Goal: Use online tool/utility: Utilize a website feature to perform a specific function

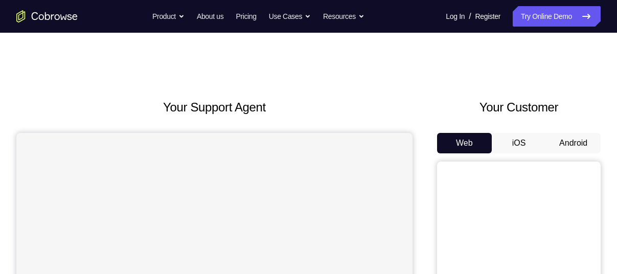
click at [578, 146] on button "Android" at bounding box center [573, 143] width 55 height 20
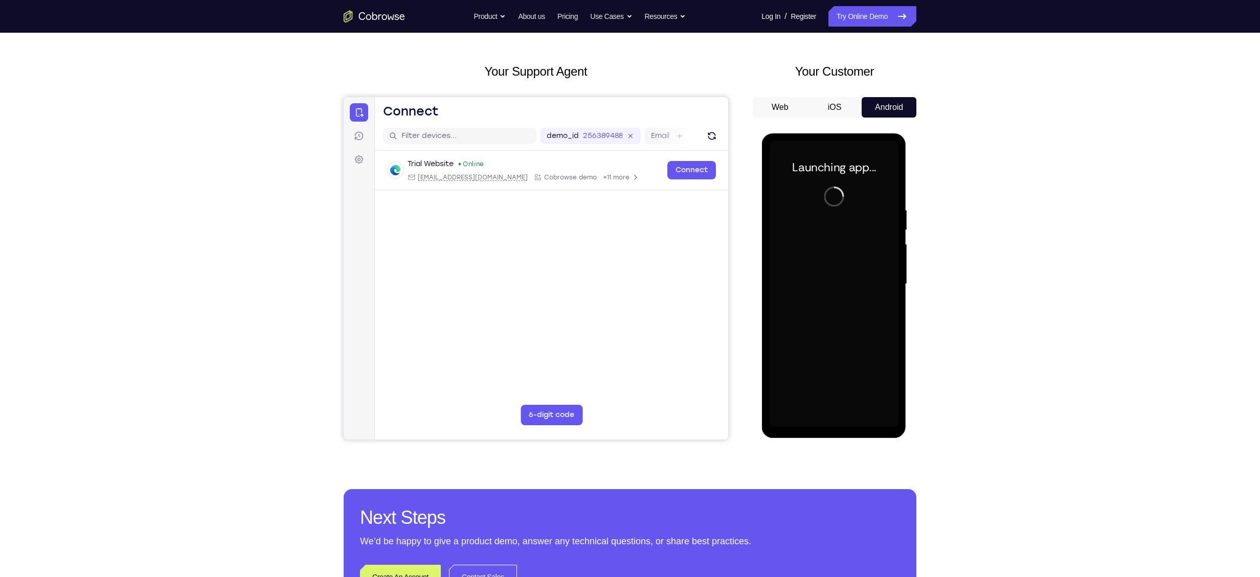
scroll to position [37, 0]
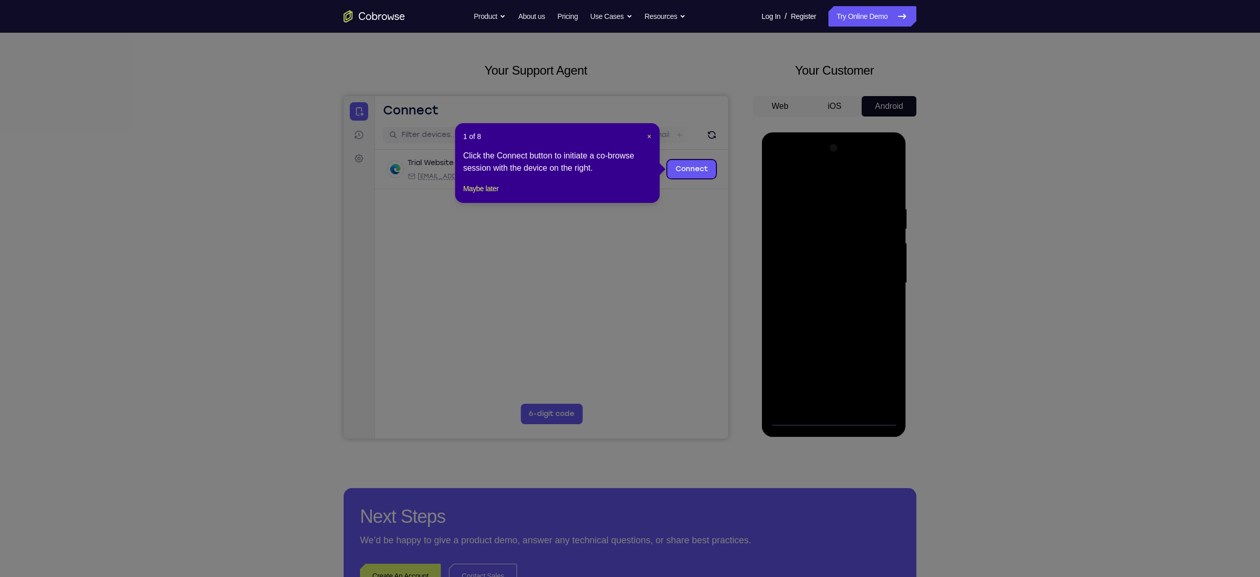
click at [617, 138] on div "1 of 8 × Click the Connect button to initiate a co-browse session with the devi…" at bounding box center [557, 163] width 205 height 80
click at [617, 138] on span "×" at bounding box center [649, 136] width 4 height 8
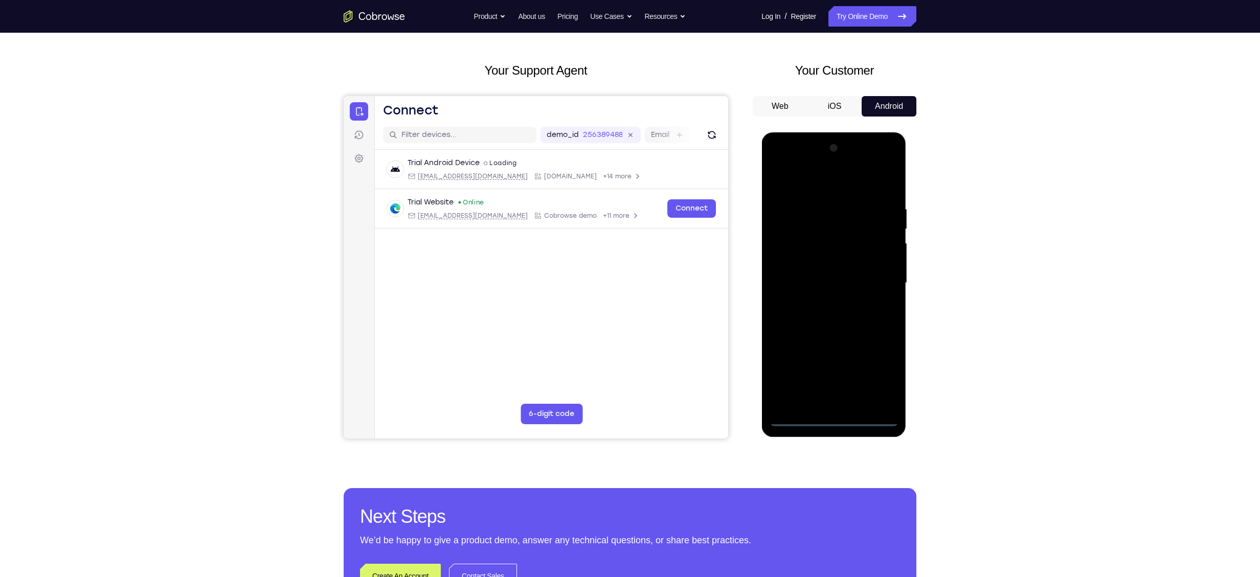
click at [617, 274] on div at bounding box center [833, 283] width 129 height 286
click at [617, 188] on div at bounding box center [833, 283] width 129 height 286
click at [617, 274] on div at bounding box center [833, 283] width 129 height 286
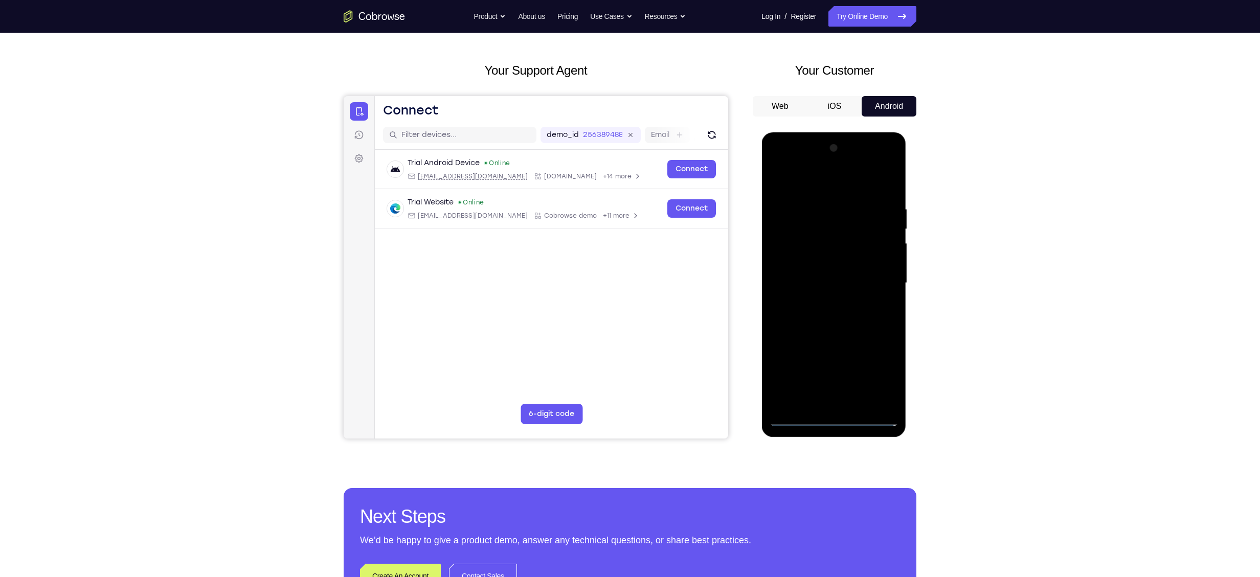
click at [617, 274] on div at bounding box center [833, 283] width 129 height 286
click at [617, 273] on div at bounding box center [833, 283] width 129 height 286
click at [617, 274] on div at bounding box center [833, 283] width 129 height 286
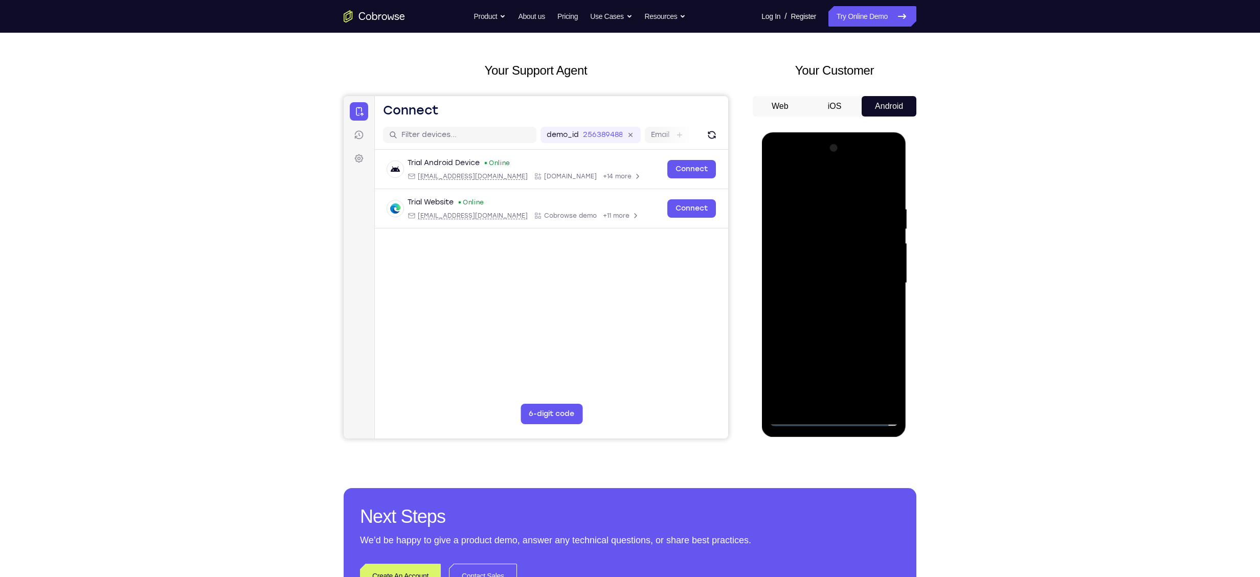
click at [617, 271] on div at bounding box center [833, 283] width 129 height 286
click at [617, 242] on div at bounding box center [833, 283] width 129 height 286
click at [617, 274] on div at bounding box center [833, 283] width 129 height 286
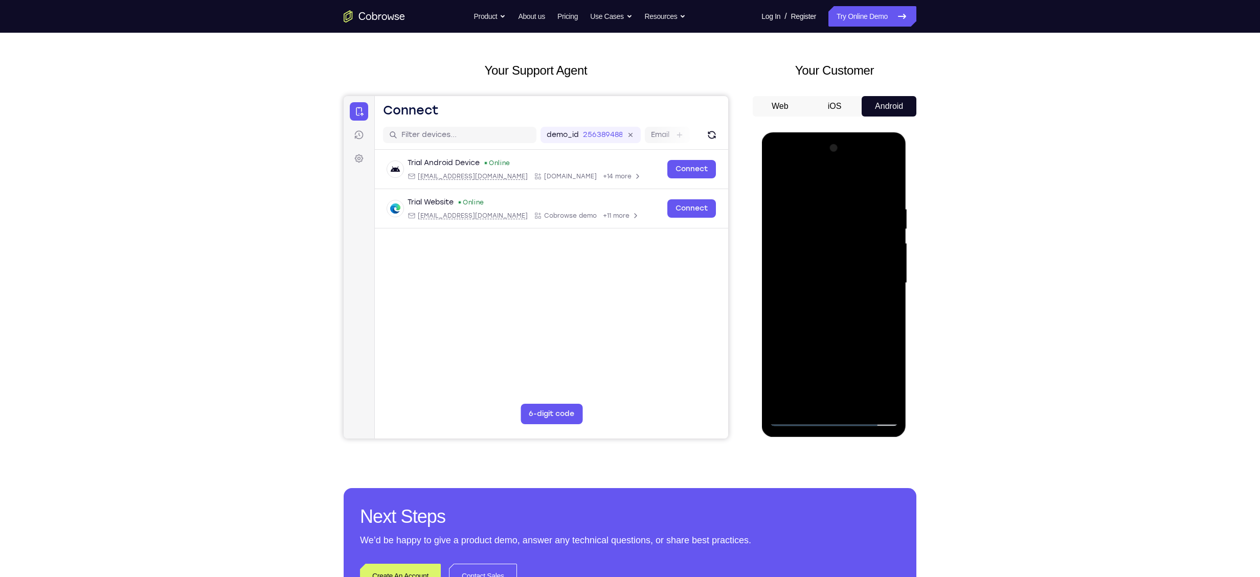
click at [617, 203] on div at bounding box center [833, 283] width 129 height 286
click at [617, 196] on div at bounding box center [833, 283] width 129 height 286
click at [617, 274] on div at bounding box center [833, 283] width 129 height 286
click at [617, 210] on div at bounding box center [833, 283] width 129 height 286
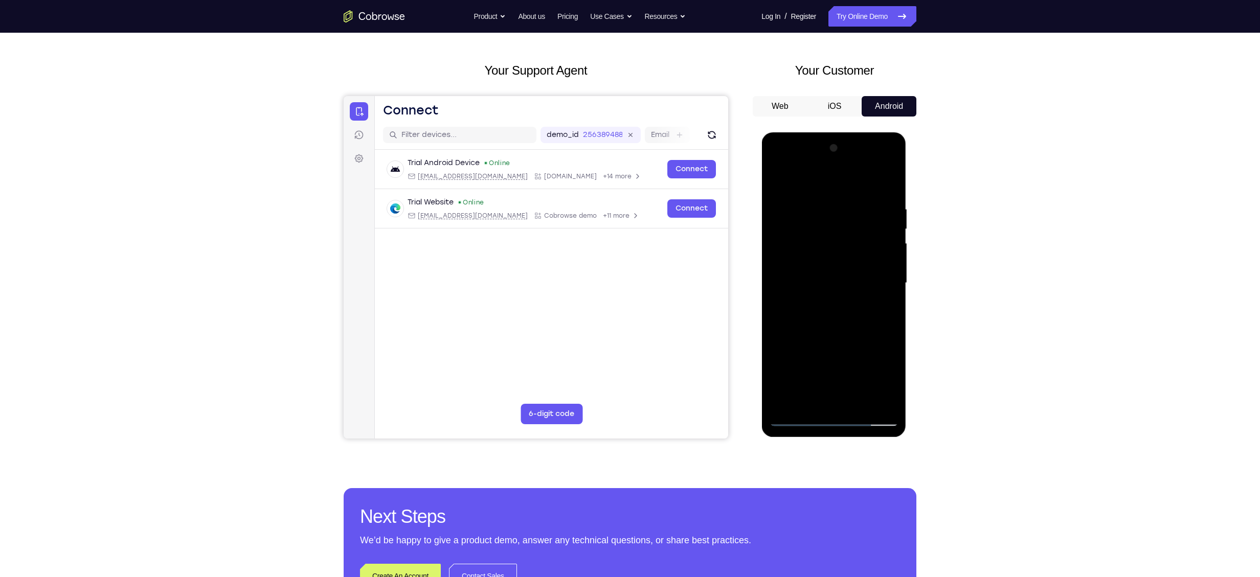
drag, startPoint x: 833, startPoint y: 193, endPoint x: 823, endPoint y: 144, distance: 50.6
click at [617, 144] on div at bounding box center [833, 283] width 129 height 286
drag, startPoint x: 821, startPoint y: 188, endPoint x: 818, endPoint y: 177, distance: 11.8
click at [617, 177] on div at bounding box center [833, 283] width 129 height 286
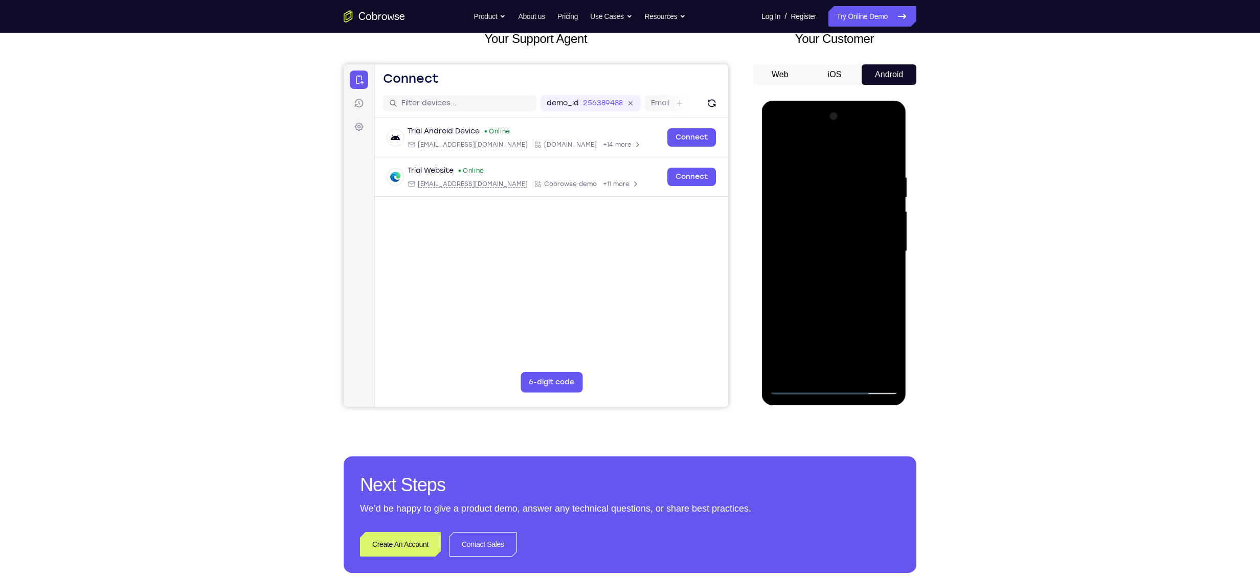
click at [617, 274] on div at bounding box center [833, 251] width 129 height 286
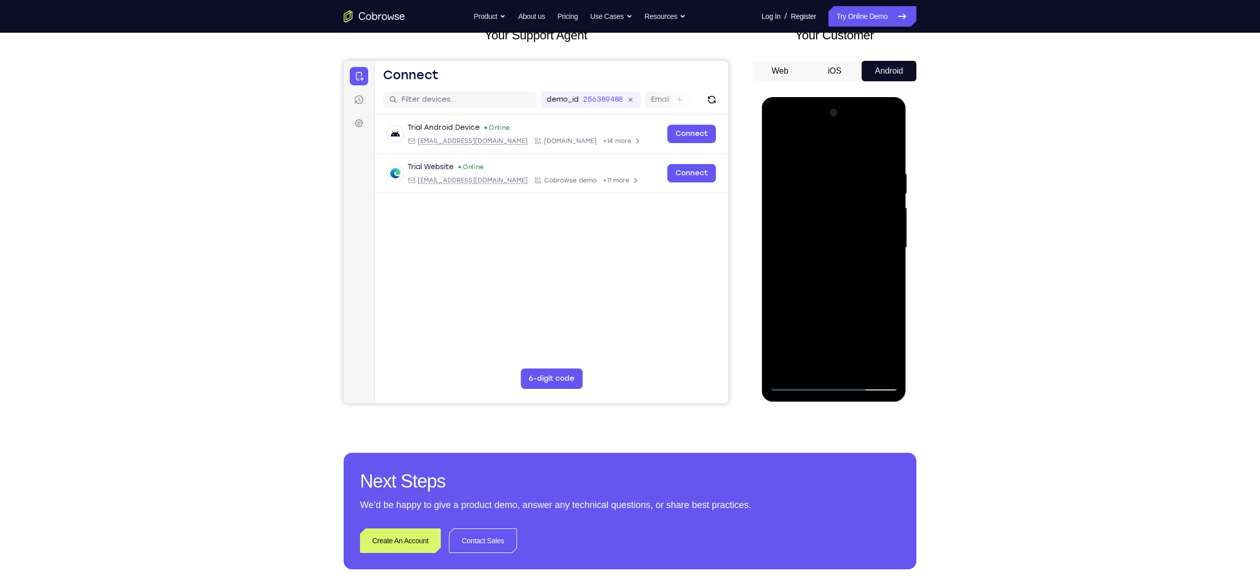
scroll to position [75, 0]
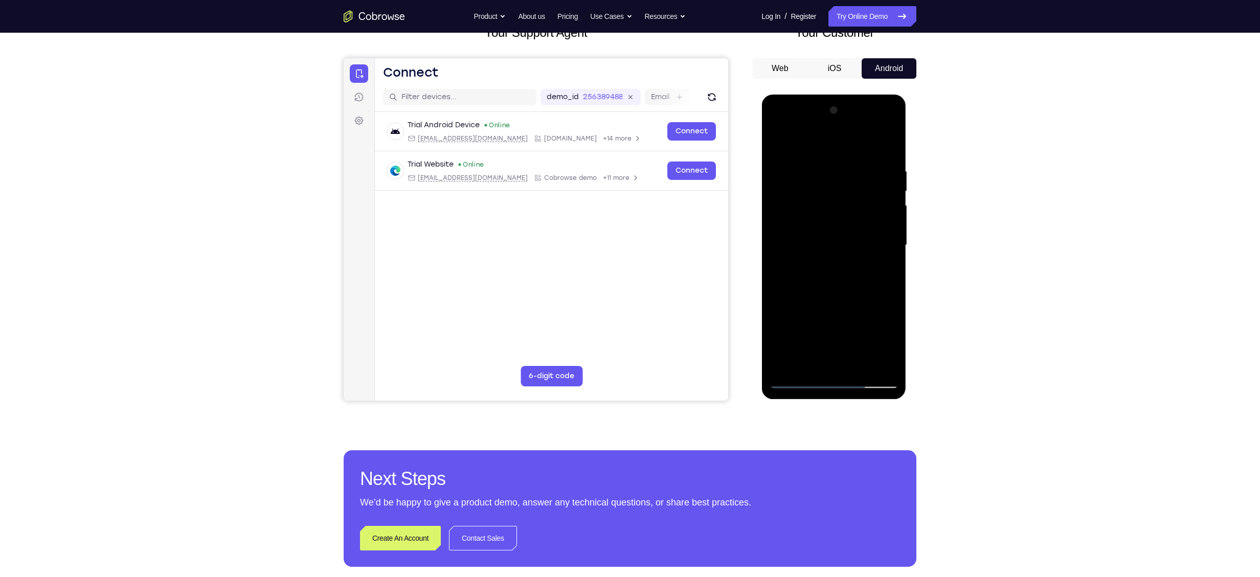
click at [617, 274] on div at bounding box center [833, 245] width 129 height 286
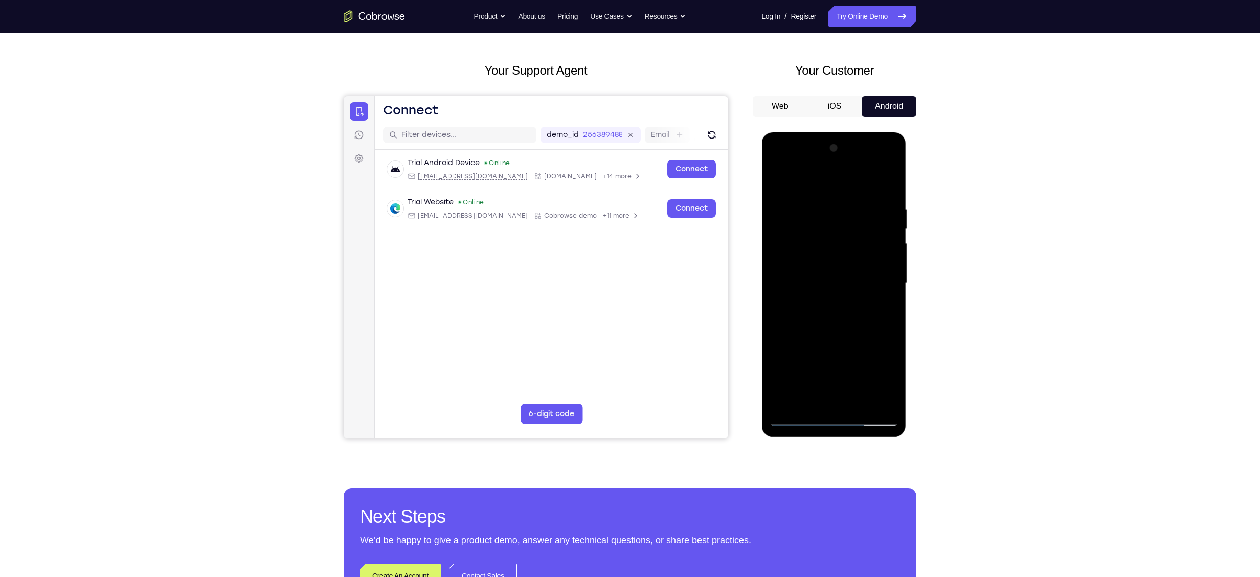
click at [617, 274] on div at bounding box center [833, 283] width 129 height 286
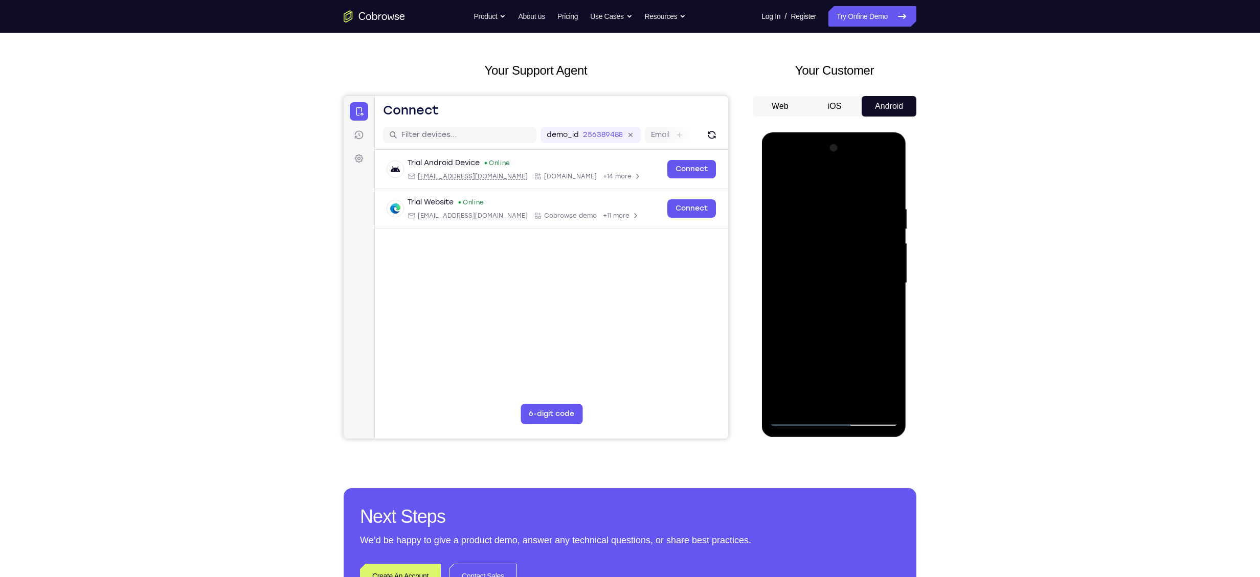
click at [617, 274] on div at bounding box center [833, 283] width 129 height 286
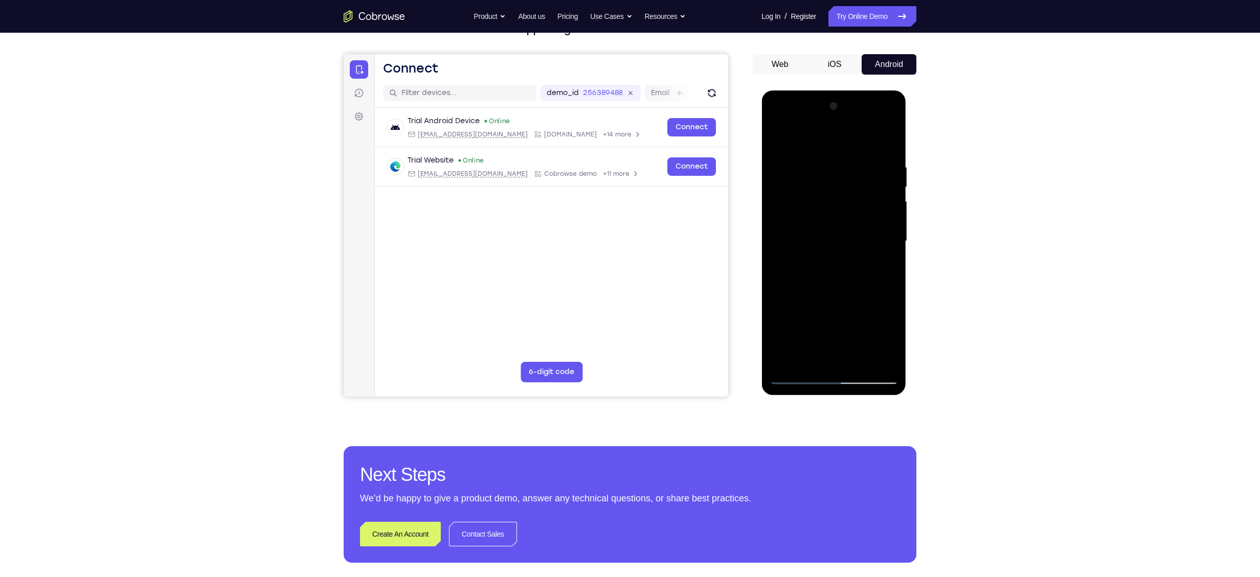
click at [617, 274] on div at bounding box center [833, 241] width 129 height 286
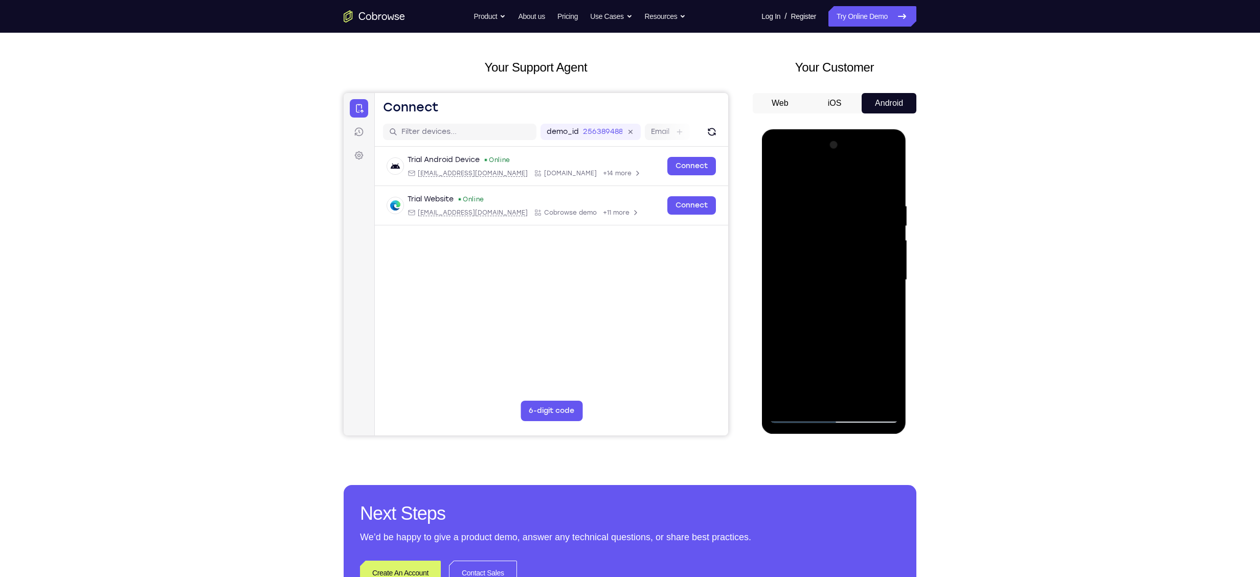
scroll to position [24, 0]
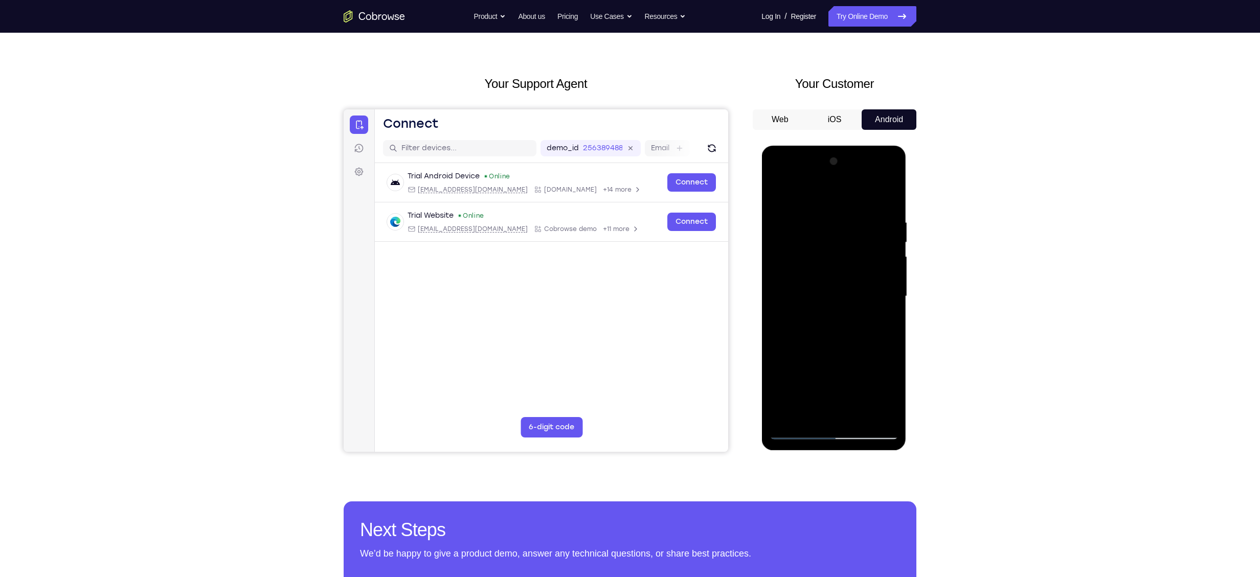
click at [617, 198] on div at bounding box center [833, 296] width 129 height 286
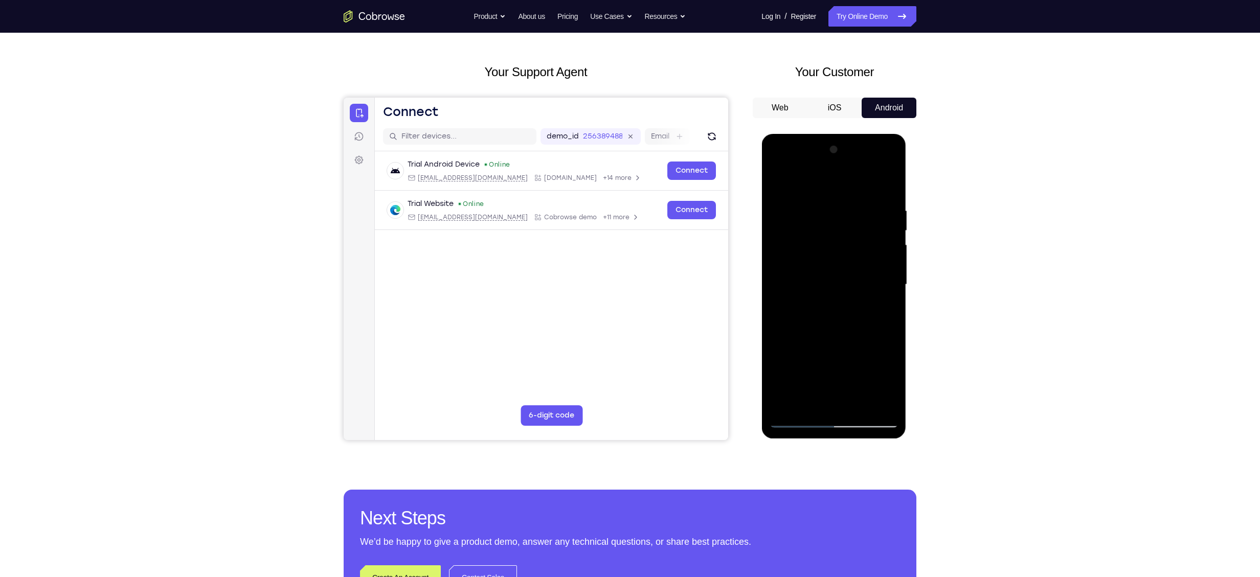
click at [617, 186] on div at bounding box center [833, 285] width 129 height 286
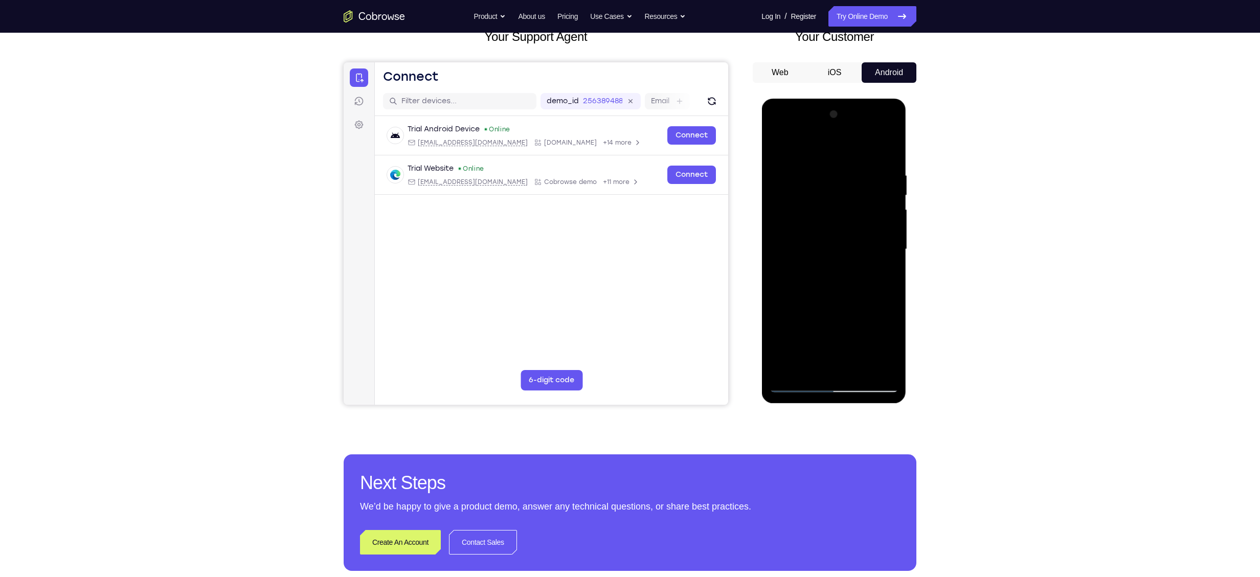
click at [617, 274] on div at bounding box center [833, 249] width 129 height 286
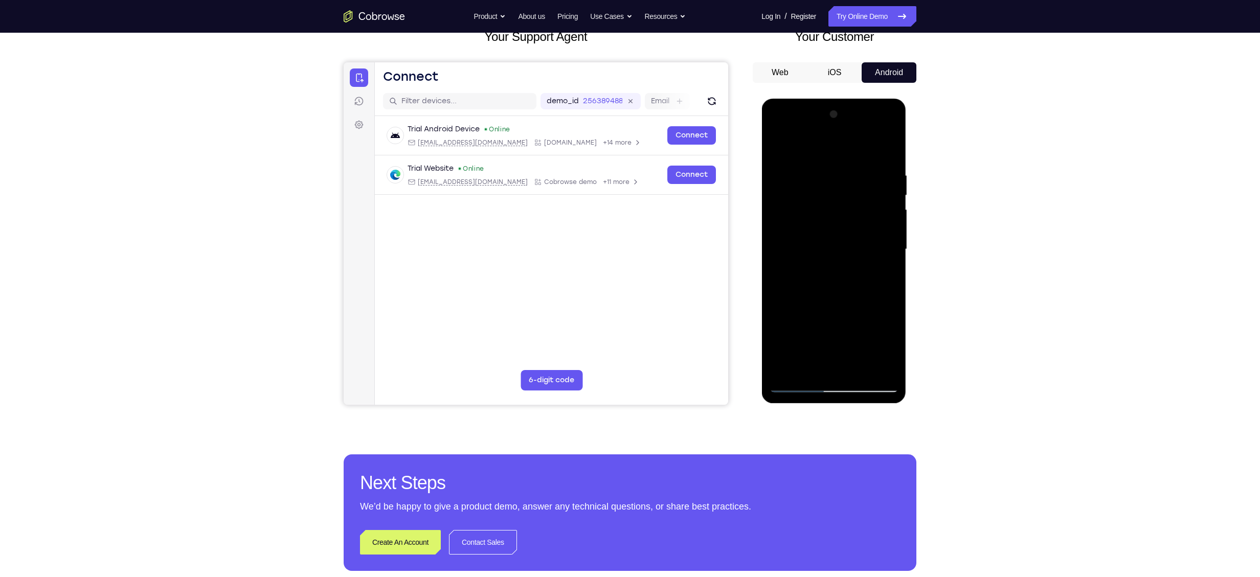
click at [617, 274] on div at bounding box center [833, 249] width 129 height 286
click at [617, 268] on div at bounding box center [833, 249] width 129 height 286
click at [617, 274] on div at bounding box center [833, 249] width 129 height 286
click at [617, 267] on div at bounding box center [833, 249] width 129 height 286
click at [617, 274] on div at bounding box center [833, 249] width 129 height 286
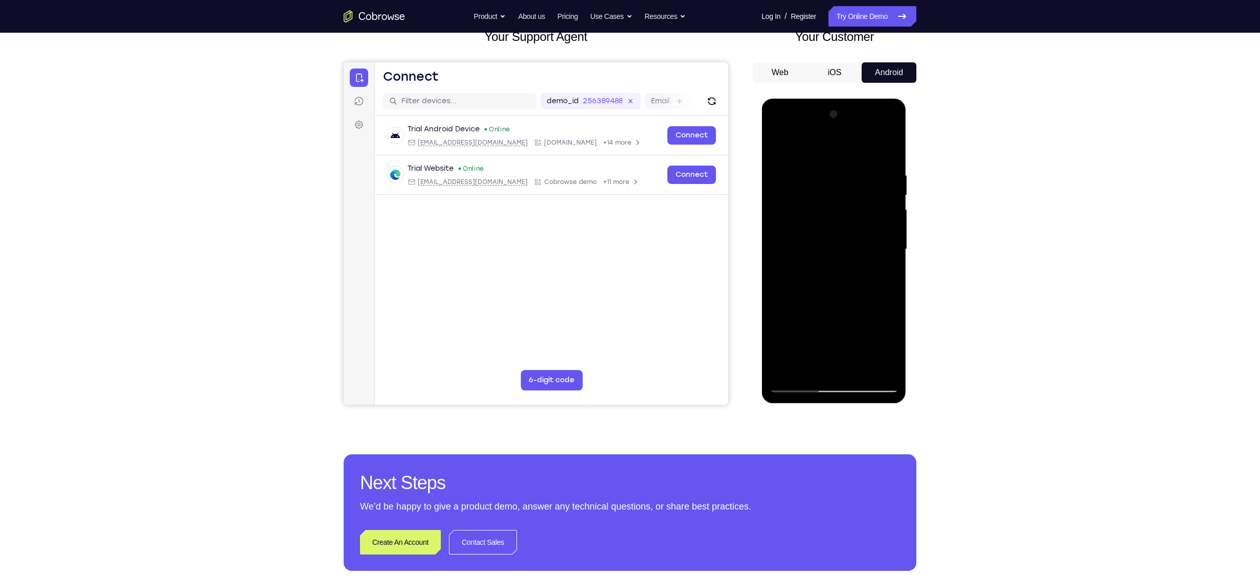
click at [617, 274] on div at bounding box center [833, 249] width 129 height 286
click at [617, 147] on div at bounding box center [833, 249] width 129 height 286
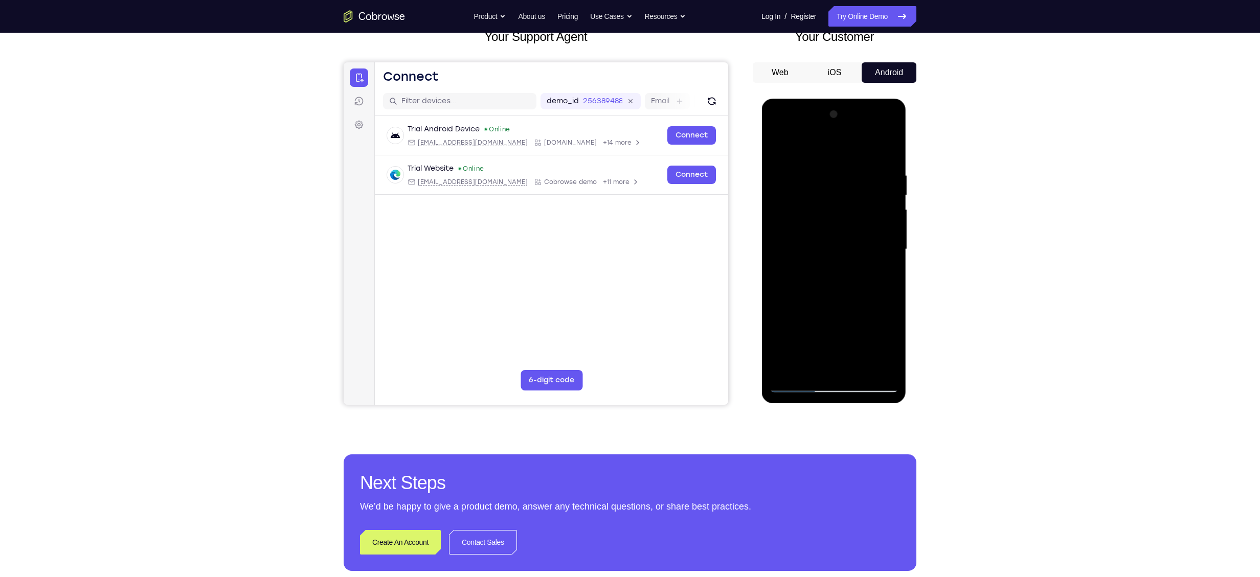
click at [617, 201] on div at bounding box center [833, 249] width 129 height 286
click at [617, 274] on div at bounding box center [833, 249] width 129 height 286
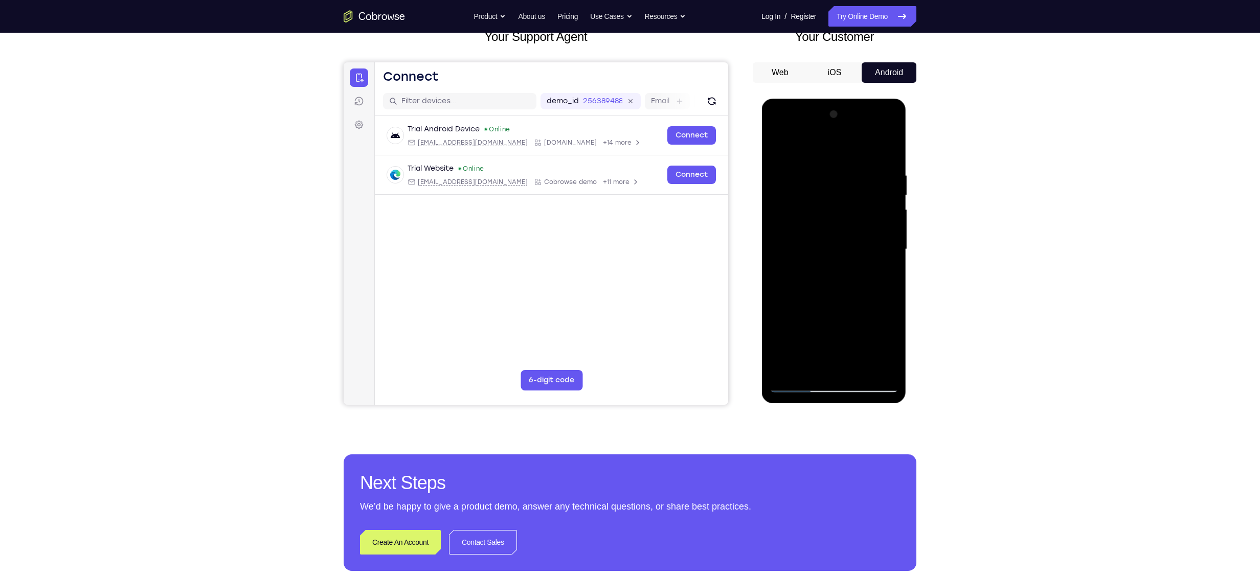
click at [617, 274] on div at bounding box center [833, 249] width 129 height 286
drag, startPoint x: 849, startPoint y: 173, endPoint x: 842, endPoint y: 321, distance: 147.4
click at [617, 274] on div at bounding box center [833, 249] width 129 height 286
drag, startPoint x: 880, startPoint y: 169, endPoint x: 772, endPoint y: 181, distance: 108.5
click at [617, 181] on div at bounding box center [833, 249] width 129 height 286
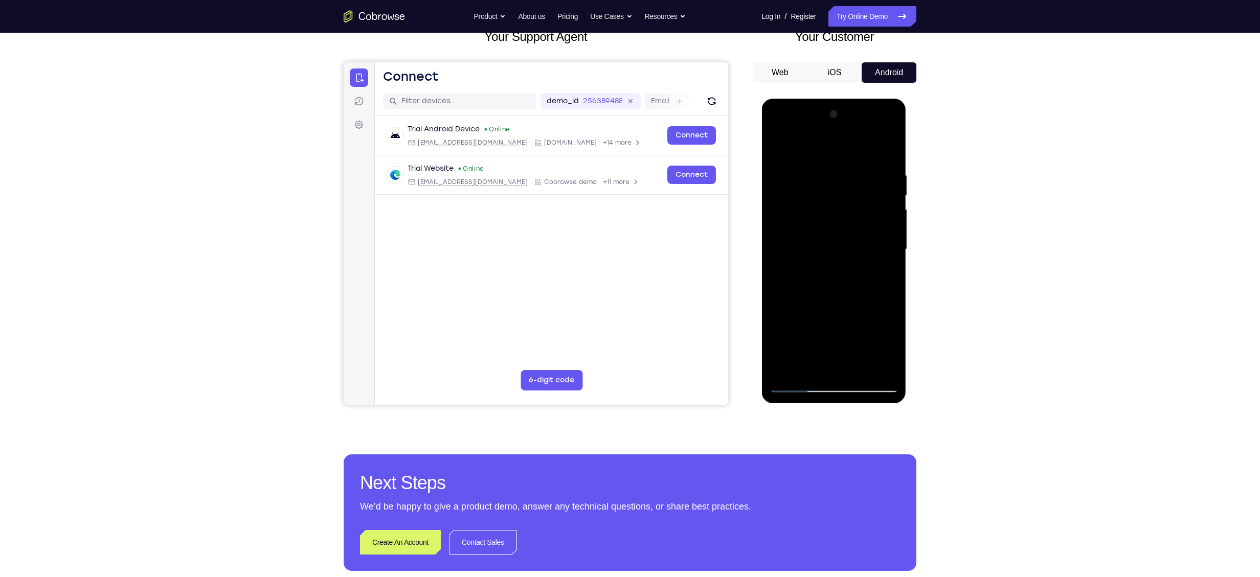
click at [617, 274] on div at bounding box center [833, 249] width 129 height 286
click at [617, 146] on div at bounding box center [833, 249] width 129 height 286
click at [617, 177] on div at bounding box center [833, 249] width 129 height 286
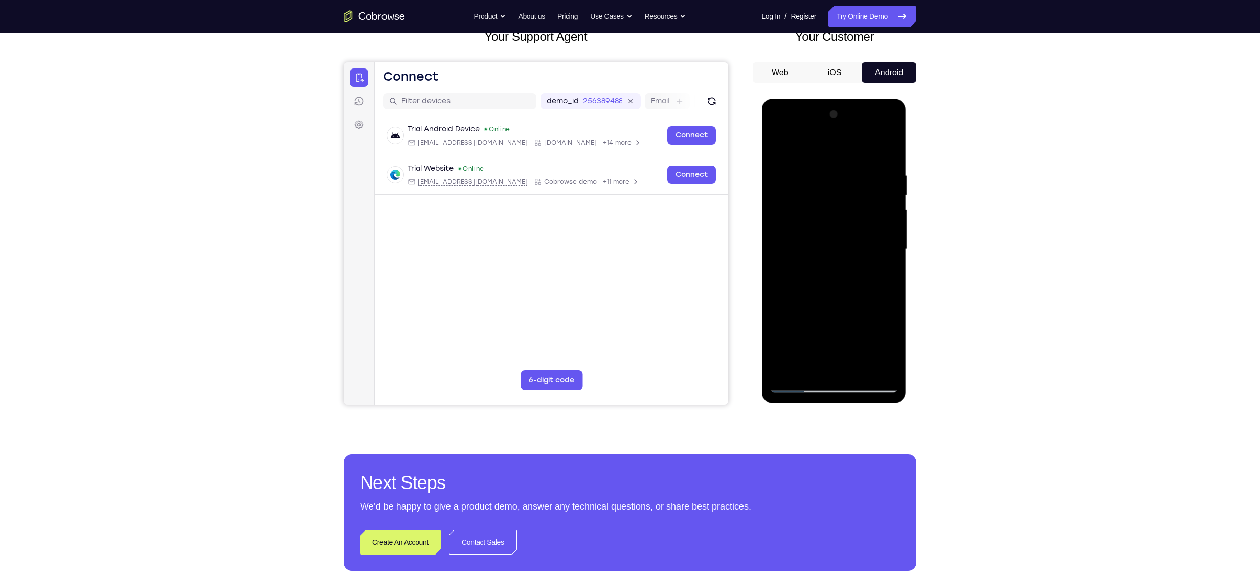
click at [617, 274] on div at bounding box center [833, 249] width 129 height 286
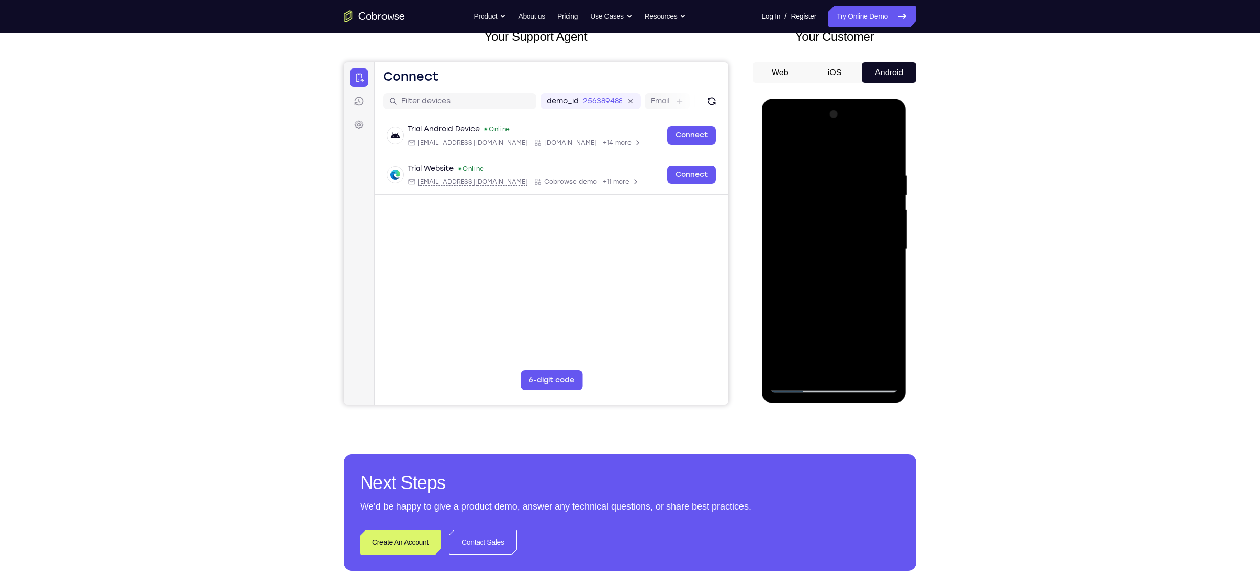
drag, startPoint x: 812, startPoint y: 216, endPoint x: 808, endPoint y: 354, distance: 138.7
click at [617, 274] on div at bounding box center [833, 249] width 129 height 286
click at [617, 167] on div at bounding box center [833, 249] width 129 height 286
click at [617, 145] on div at bounding box center [833, 249] width 129 height 286
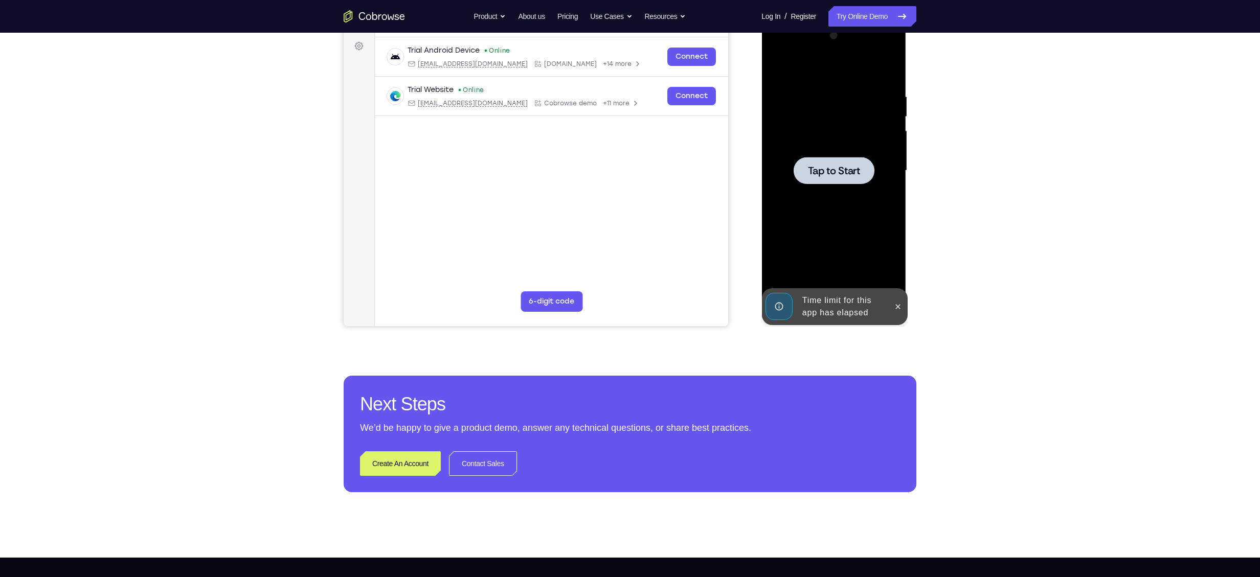
scroll to position [111, 0]
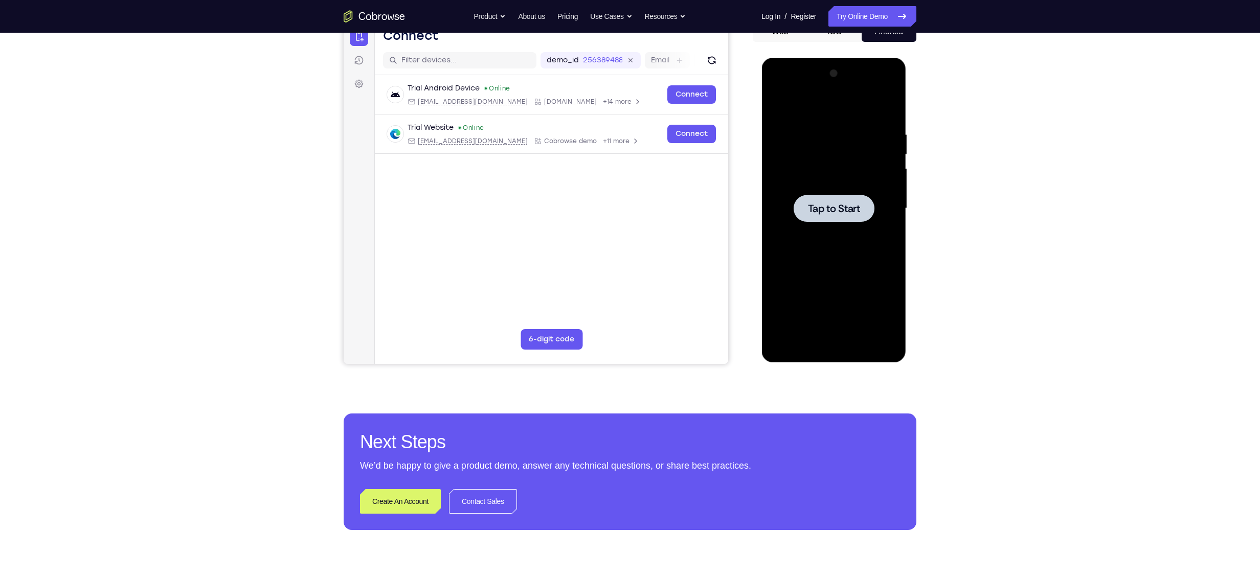
click at [617, 208] on div at bounding box center [833, 208] width 129 height 286
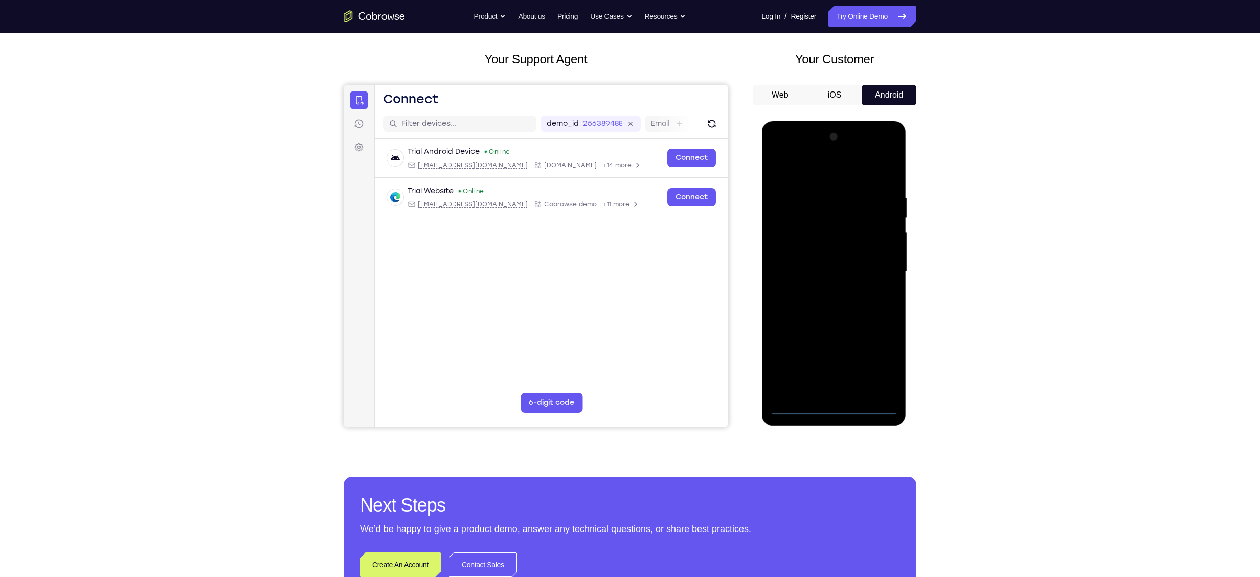
scroll to position [82, 0]
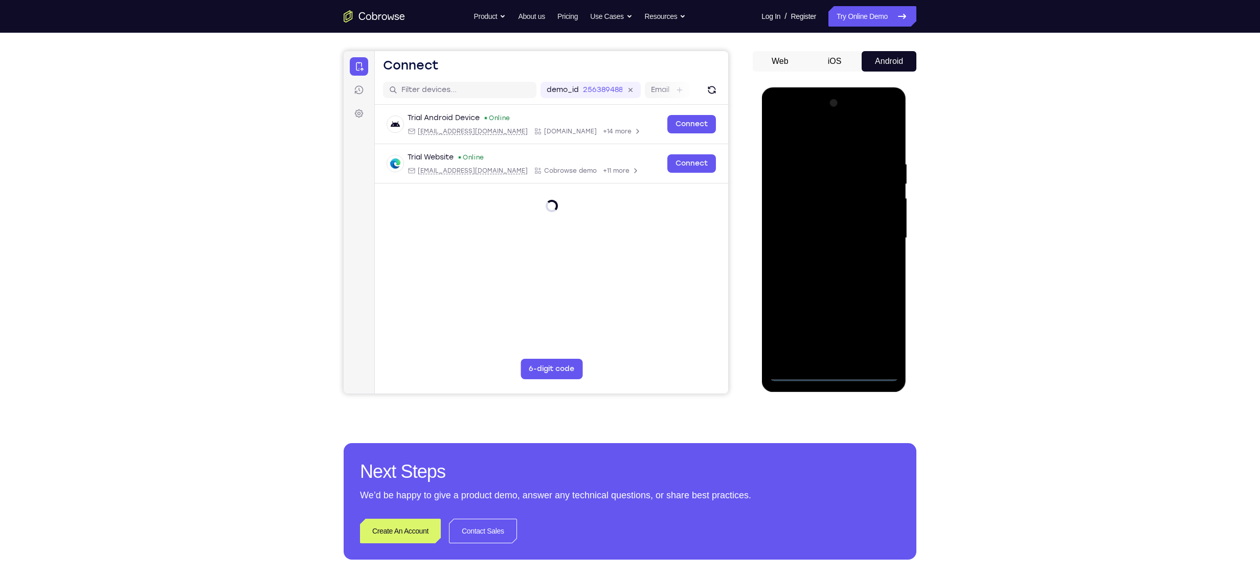
click at [617, 274] on div at bounding box center [833, 238] width 129 height 286
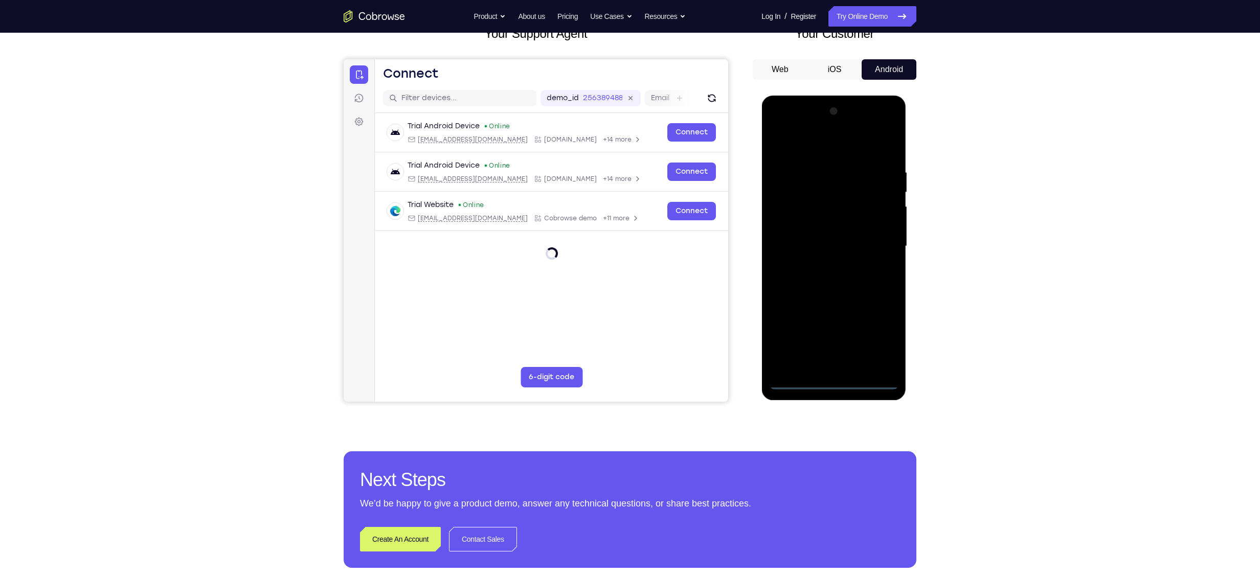
scroll to position [72, 0]
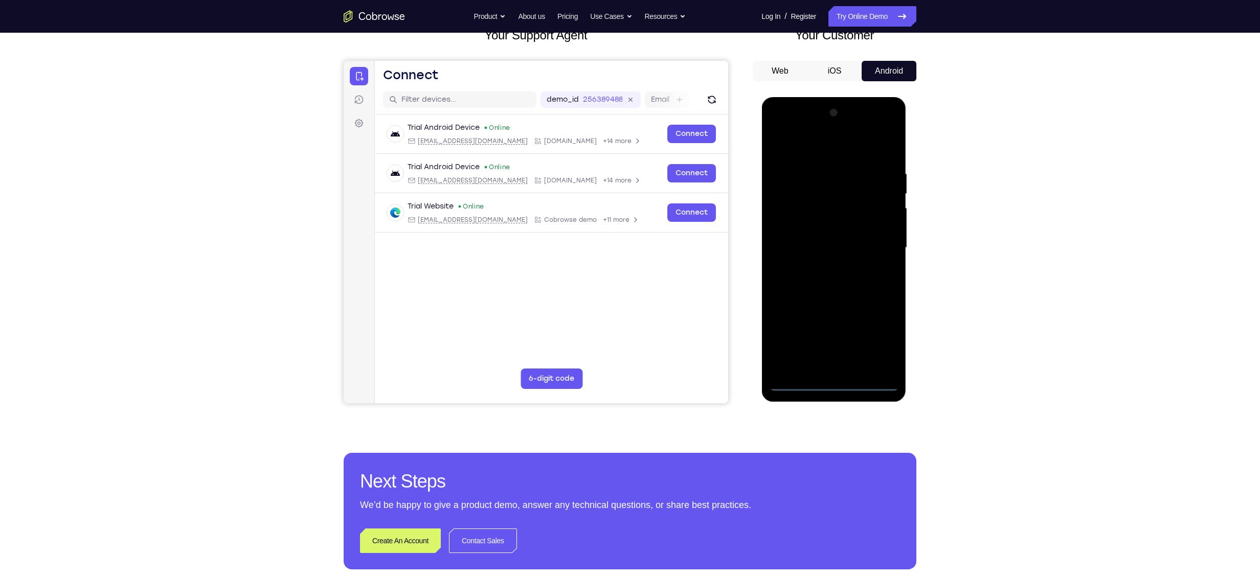
click at [617, 145] on div at bounding box center [833, 248] width 129 height 286
click at [617, 237] on div at bounding box center [833, 248] width 129 height 286
click at [617, 265] on div at bounding box center [833, 248] width 129 height 286
click at [617, 241] on div at bounding box center [833, 248] width 129 height 286
click at [617, 247] on div at bounding box center [833, 248] width 129 height 286
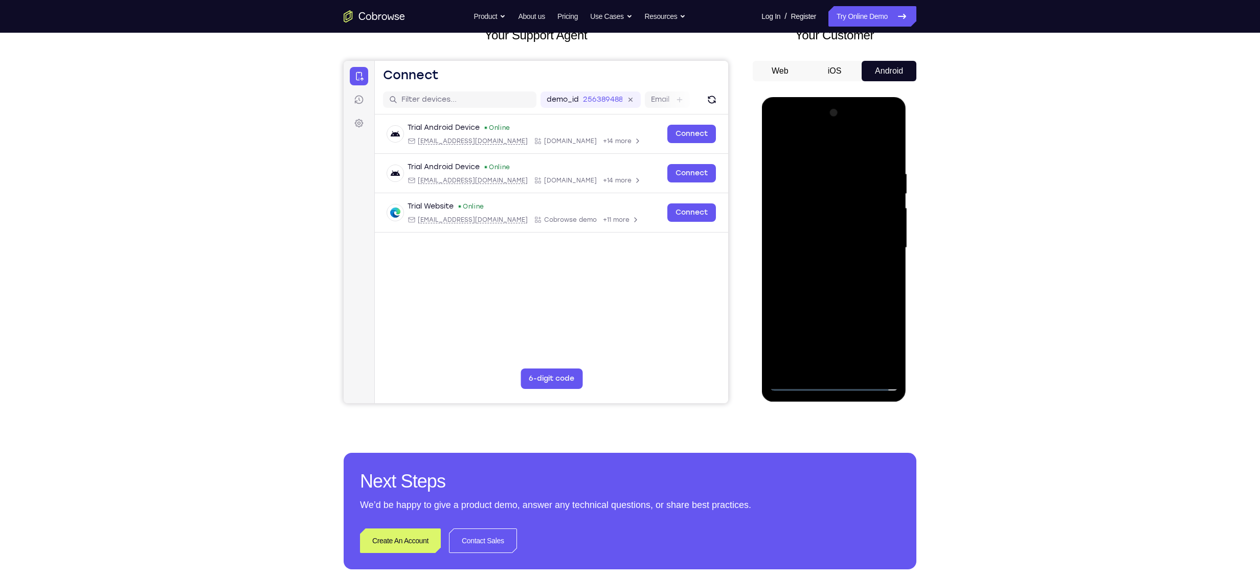
click at [617, 274] on div at bounding box center [833, 248] width 129 height 286
click at [617, 261] on div at bounding box center [833, 248] width 129 height 286
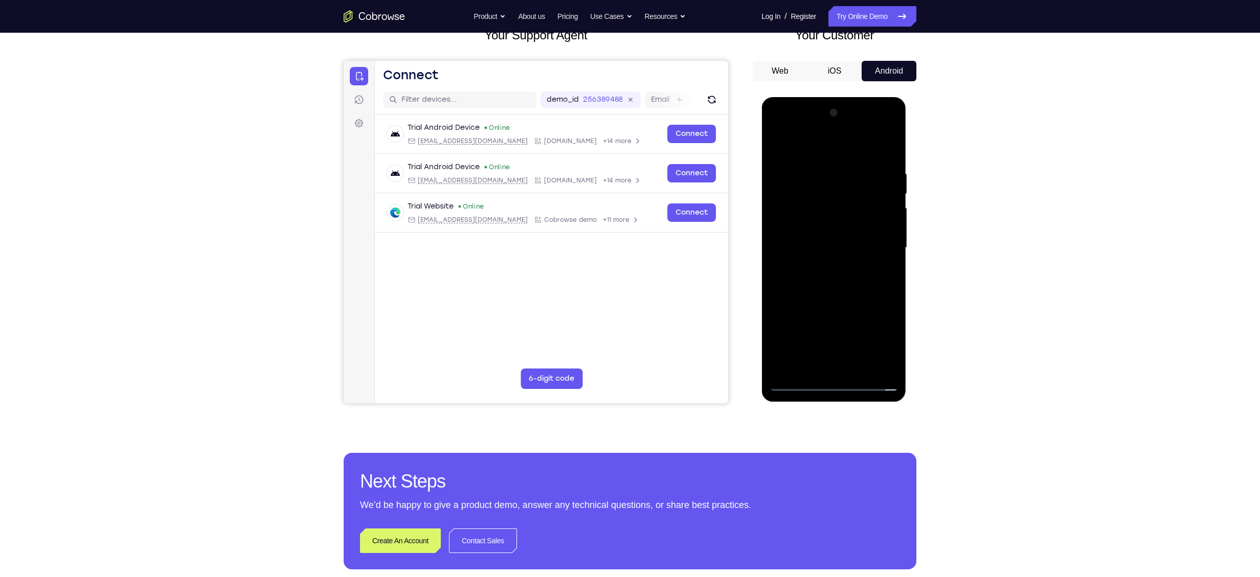
click at [617, 244] on div at bounding box center [833, 248] width 129 height 286
click at [617, 274] on div at bounding box center [833, 248] width 129 height 286
click at [617, 157] on div at bounding box center [833, 248] width 129 height 286
drag, startPoint x: 817, startPoint y: 216, endPoint x: 831, endPoint y: 245, distance: 32.0
click at [617, 245] on div at bounding box center [833, 248] width 129 height 286
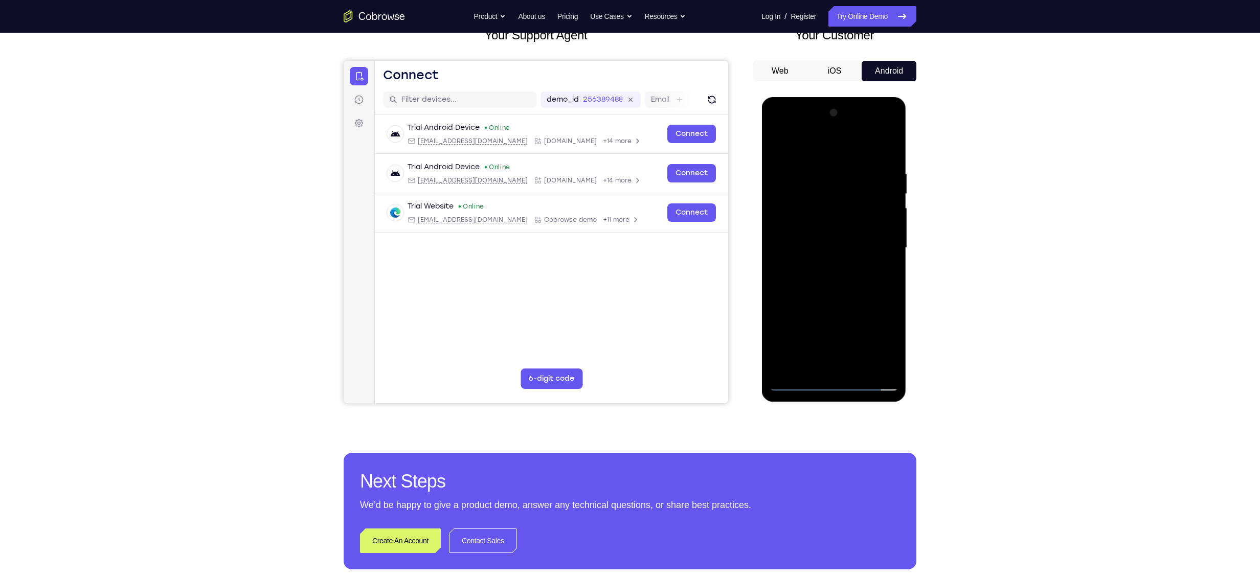
click at [617, 168] on div at bounding box center [833, 248] width 129 height 286
click at [617, 248] on div at bounding box center [833, 248] width 129 height 286
click at [617, 274] on div at bounding box center [833, 248] width 129 height 286
drag, startPoint x: 846, startPoint y: 275, endPoint x: 805, endPoint y: 290, distance: 43.9
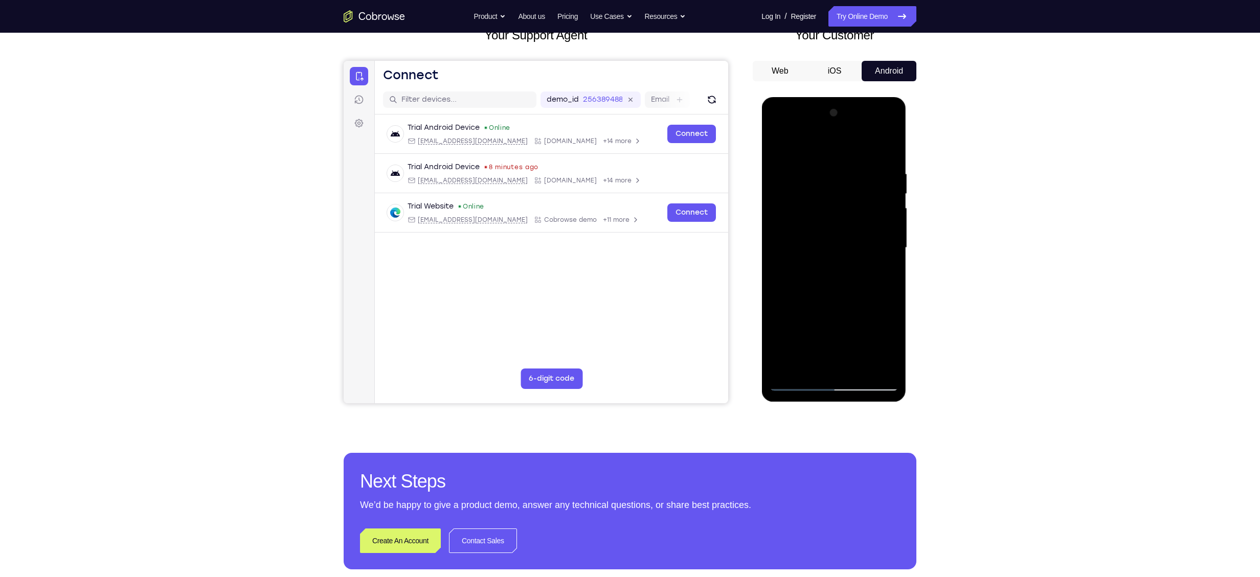
click at [617, 274] on div at bounding box center [833, 248] width 129 height 286
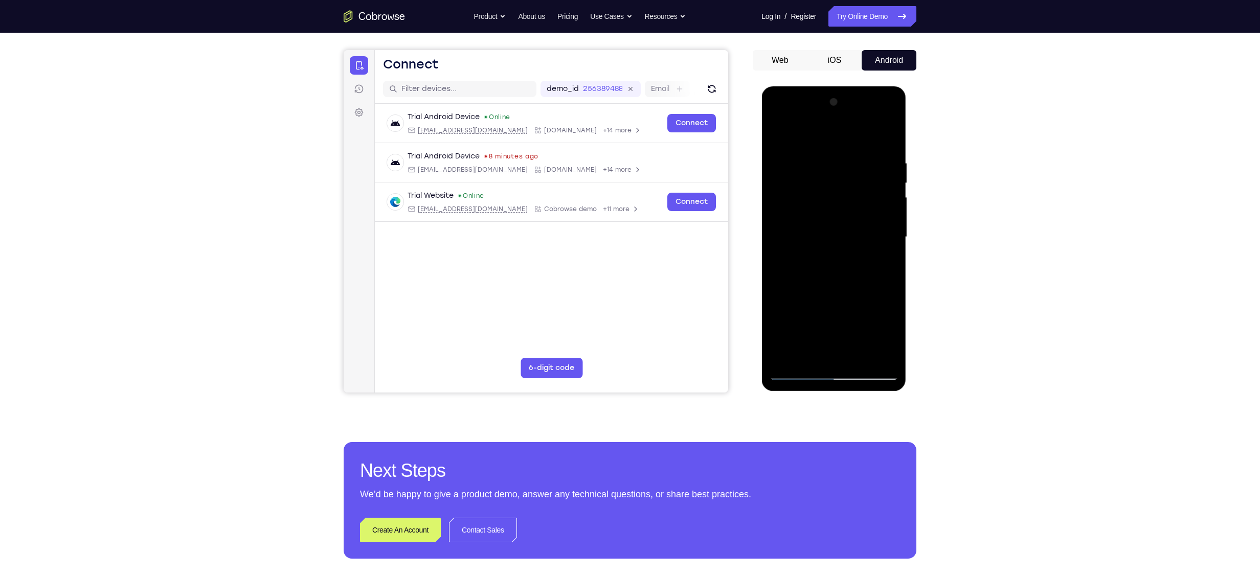
scroll to position [84, 0]
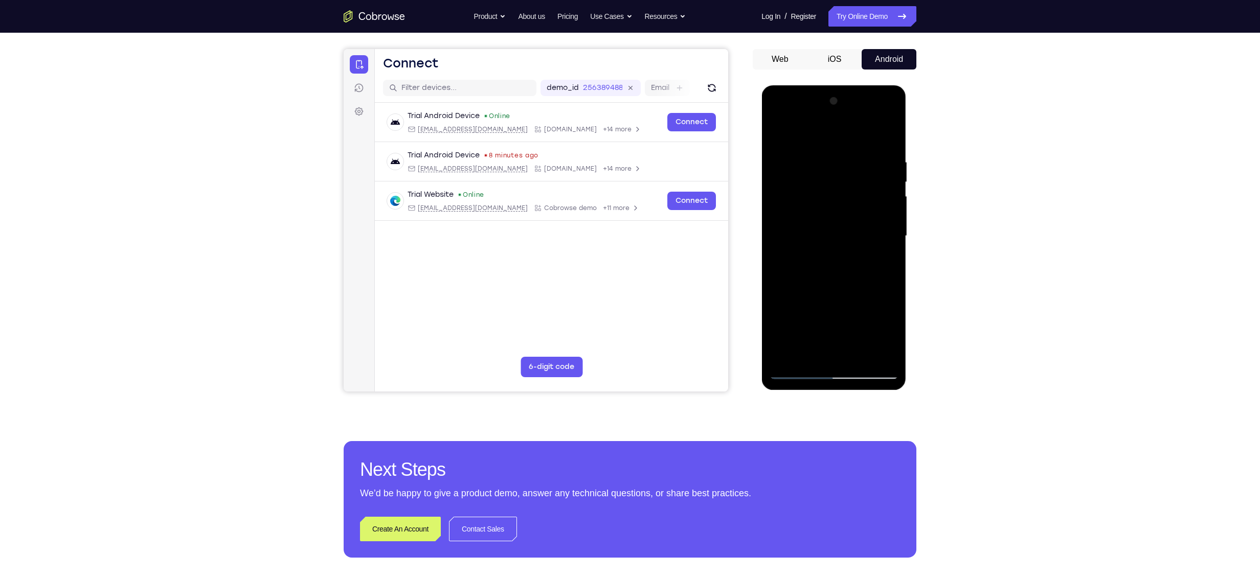
click at [617, 274] on div at bounding box center [833, 236] width 129 height 286
click at [617, 244] on div at bounding box center [833, 236] width 129 height 286
click at [617, 138] on div at bounding box center [833, 236] width 129 height 286
click at [617, 274] on div at bounding box center [833, 236] width 129 height 286
click at [617, 128] on div at bounding box center [833, 236] width 129 height 286
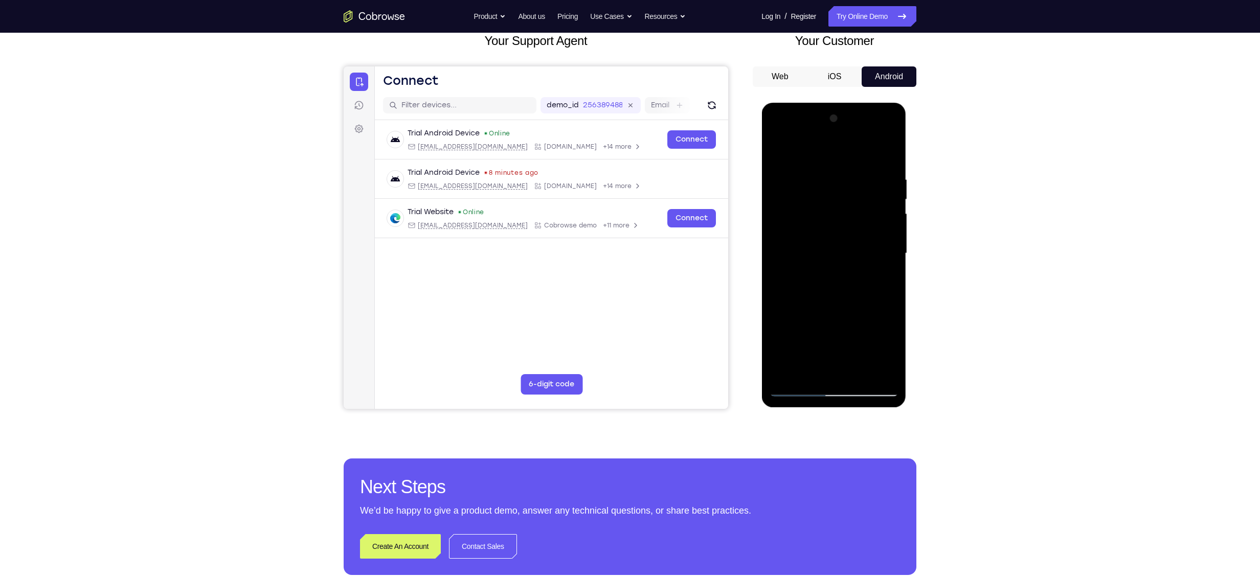
scroll to position [66, 0]
click at [617, 171] on div at bounding box center [833, 254] width 129 height 286
click at [617, 229] on div at bounding box center [833, 254] width 129 height 286
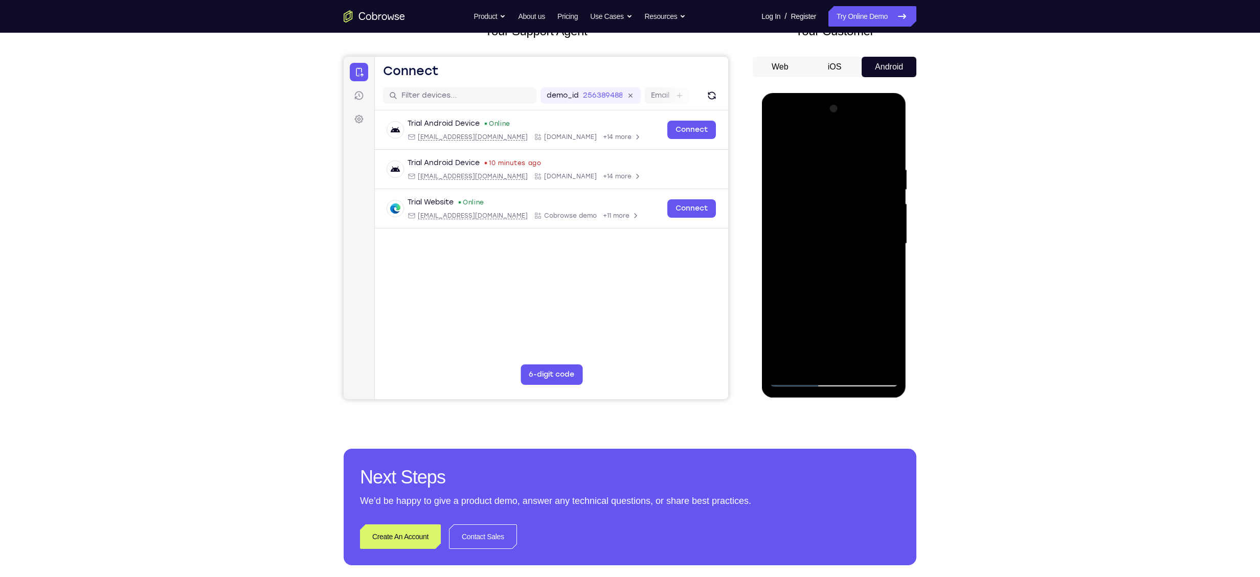
scroll to position [77, 0]
click at [617, 274] on div at bounding box center [833, 243] width 129 height 286
click at [617, 154] on div at bounding box center [833, 243] width 129 height 286
click at [617, 175] on div at bounding box center [833, 243] width 129 height 286
click at [617, 209] on div at bounding box center [833, 243] width 129 height 286
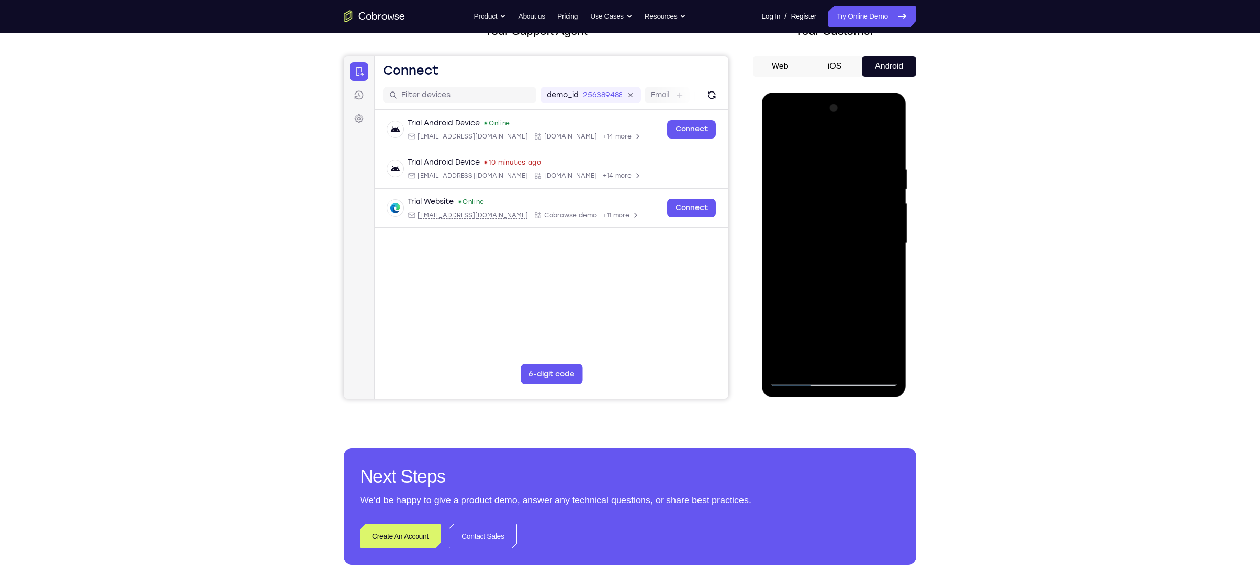
drag, startPoint x: 842, startPoint y: 261, endPoint x: 879, endPoint y: 155, distance: 111.4
click at [617, 155] on div at bounding box center [833, 243] width 129 height 286
drag, startPoint x: 872, startPoint y: 244, endPoint x: 880, endPoint y: 178, distance: 66.4
click at [617, 178] on div at bounding box center [833, 243] width 129 height 286
drag, startPoint x: 837, startPoint y: 288, endPoint x: 872, endPoint y: 119, distance: 172.8
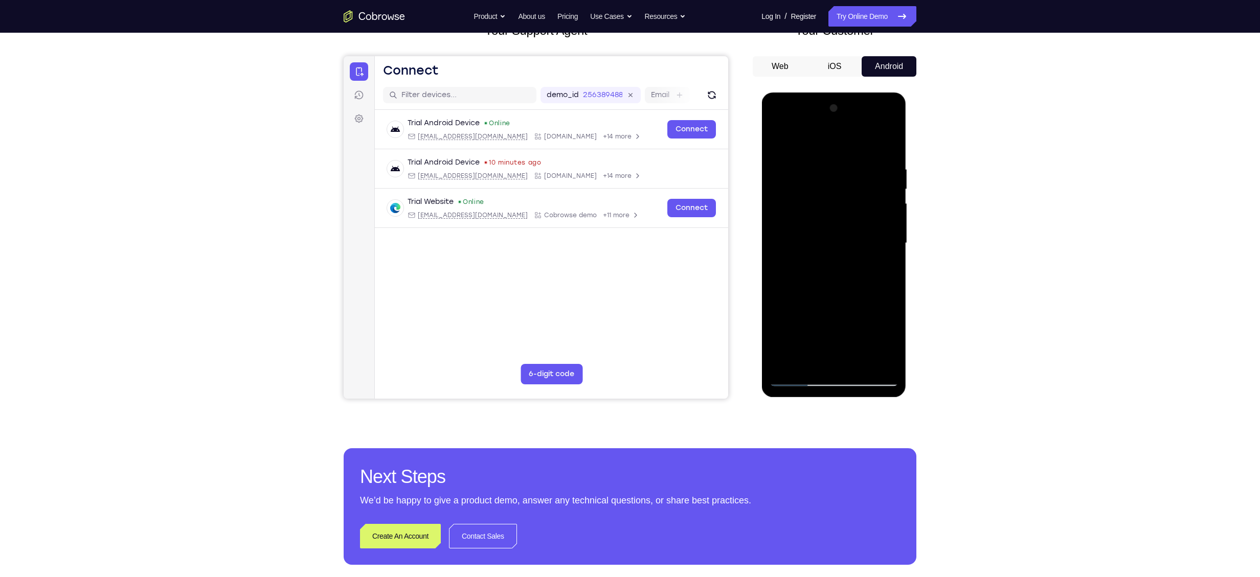
click at [617, 119] on div at bounding box center [833, 243] width 129 height 286
drag, startPoint x: 852, startPoint y: 283, endPoint x: 862, endPoint y: 214, distance: 70.3
click at [617, 214] on div at bounding box center [833, 243] width 129 height 286
drag, startPoint x: 867, startPoint y: 285, endPoint x: 781, endPoint y: 286, distance: 85.4
click at [617, 274] on div at bounding box center [833, 243] width 129 height 286
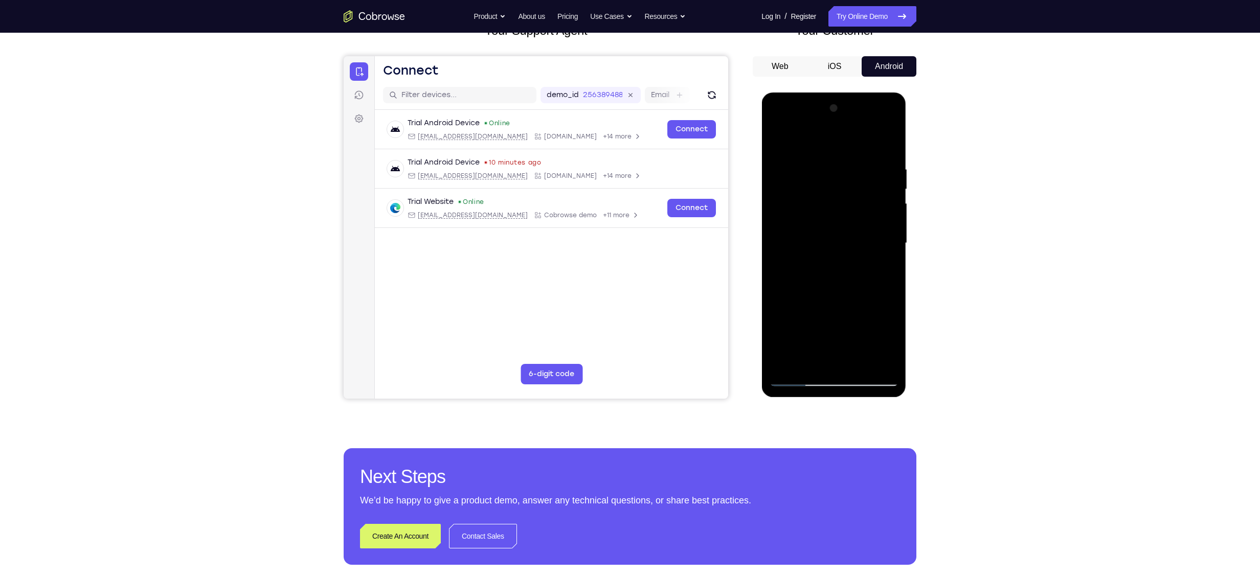
drag, startPoint x: 843, startPoint y: 311, endPoint x: 843, endPoint y: 253, distance: 58.3
click at [617, 253] on div at bounding box center [833, 243] width 129 height 286
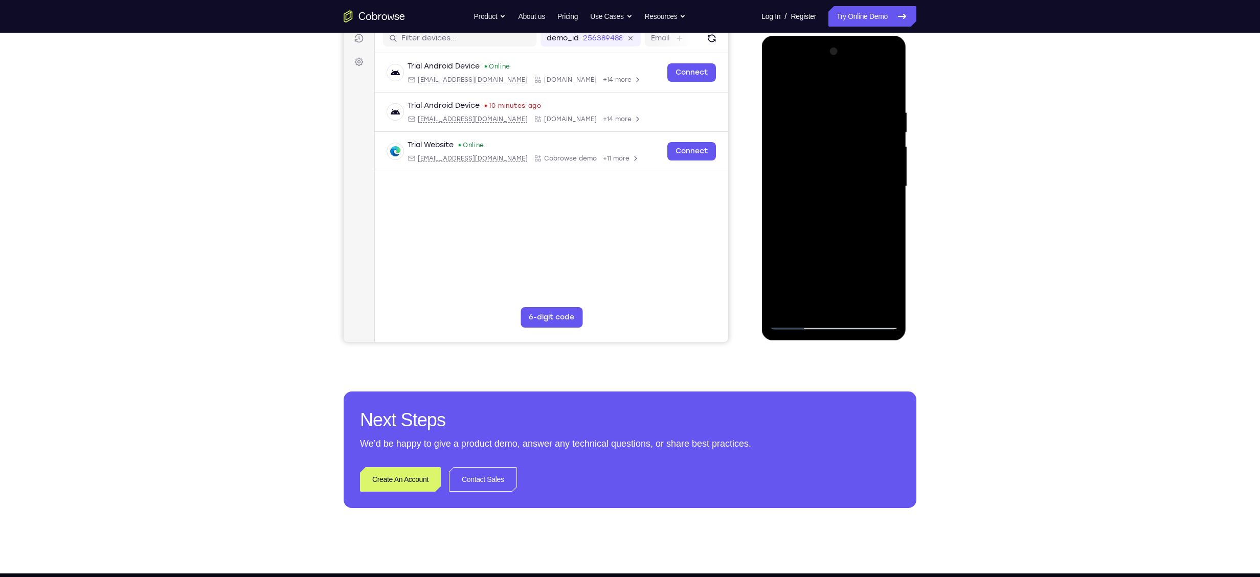
scroll to position [75, 0]
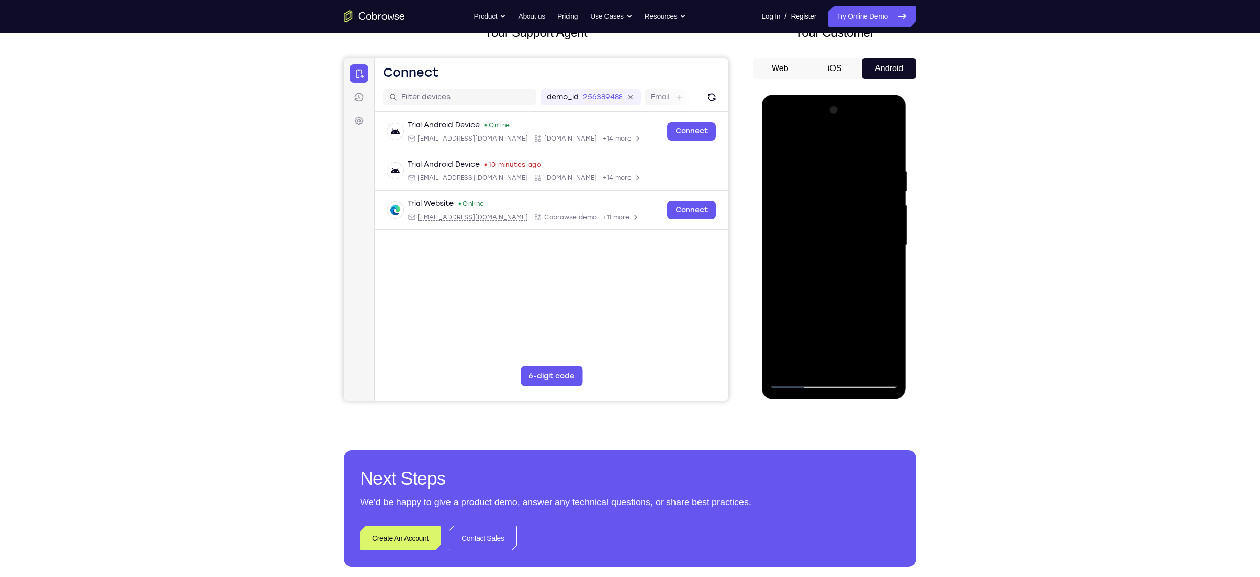
drag, startPoint x: 879, startPoint y: 233, endPoint x: 783, endPoint y: 237, distance: 95.7
click at [617, 237] on div at bounding box center [833, 245] width 129 height 286
drag, startPoint x: 887, startPoint y: 241, endPoint x: 783, endPoint y: 243, distance: 104.3
click at [617, 243] on div at bounding box center [833, 245] width 129 height 286
click at [617, 274] on div at bounding box center [833, 245] width 129 height 286
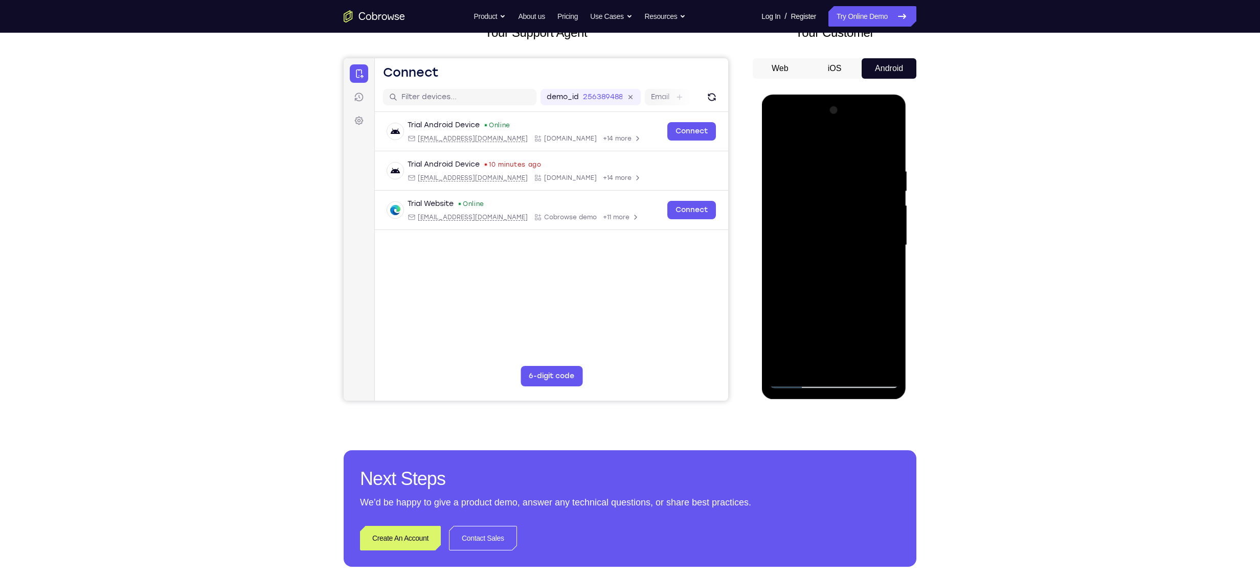
drag, startPoint x: 856, startPoint y: 298, endPoint x: 860, endPoint y: 113, distance: 185.2
click at [617, 113] on div at bounding box center [833, 245] width 129 height 286
drag, startPoint x: 853, startPoint y: 297, endPoint x: 848, endPoint y: 162, distance: 134.6
click at [617, 162] on div at bounding box center [833, 245] width 129 height 286
drag, startPoint x: 881, startPoint y: 329, endPoint x: 878, endPoint y: 226, distance: 103.4
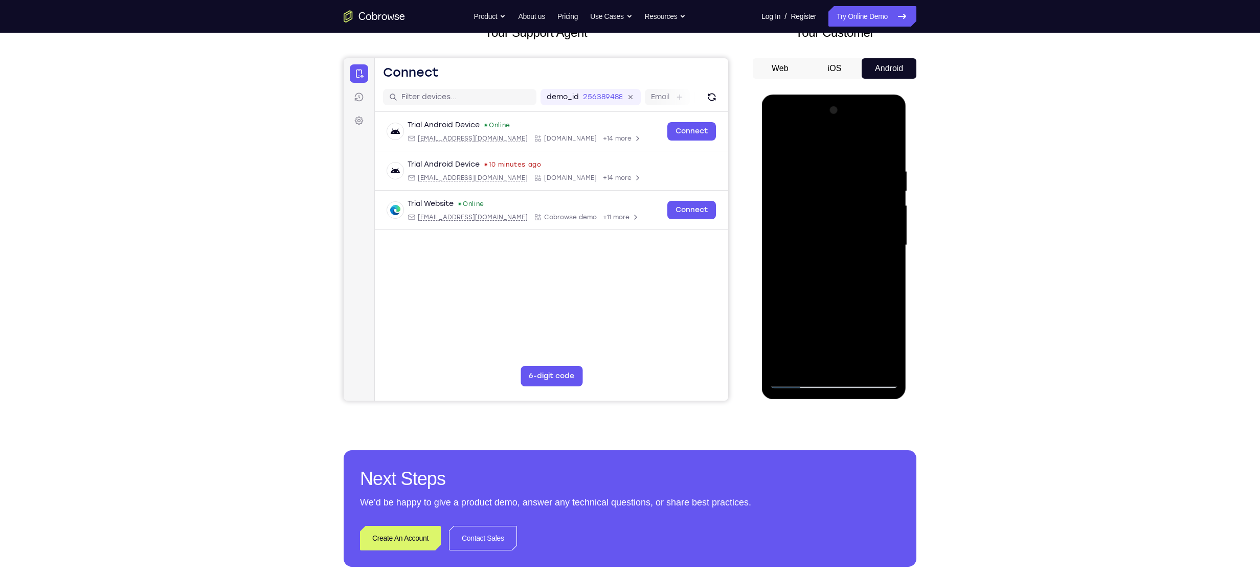
click at [617, 226] on div at bounding box center [833, 245] width 129 height 286
drag, startPoint x: 819, startPoint y: 304, endPoint x: 842, endPoint y: 192, distance: 114.3
click at [617, 192] on div at bounding box center [833, 245] width 129 height 286
drag, startPoint x: 842, startPoint y: 323, endPoint x: 833, endPoint y: 219, distance: 104.2
click at [617, 219] on div at bounding box center [833, 245] width 129 height 286
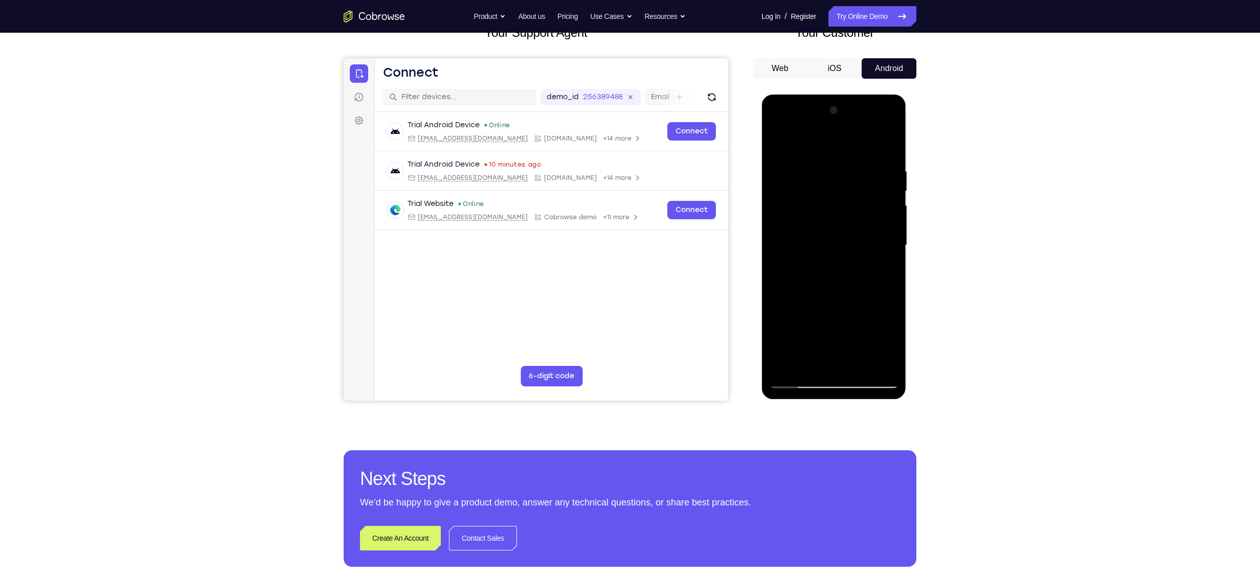
drag, startPoint x: 826, startPoint y: 317, endPoint x: 834, endPoint y: 187, distance: 130.1
click at [617, 187] on div at bounding box center [833, 245] width 129 height 286
drag, startPoint x: 852, startPoint y: 314, endPoint x: 863, endPoint y: 162, distance: 152.9
click at [617, 162] on div at bounding box center [833, 245] width 129 height 286
drag, startPoint x: 802, startPoint y: 274, endPoint x: 760, endPoint y: 267, distance: 42.5
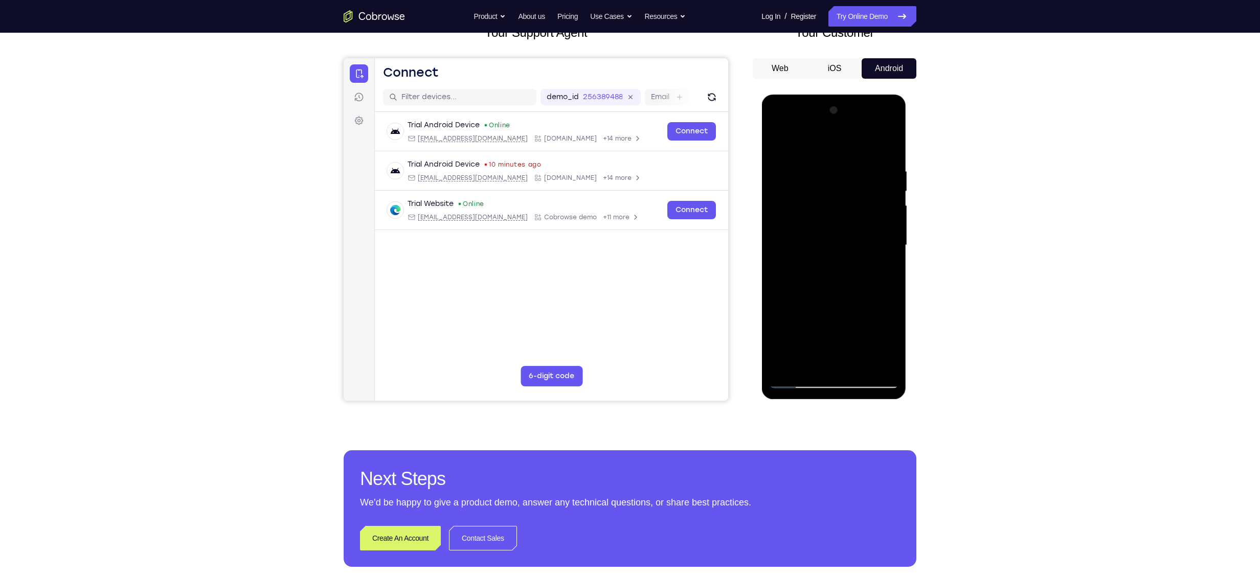
click at [617, 267] on div at bounding box center [834, 248] width 146 height 307
drag, startPoint x: 862, startPoint y: 216, endPoint x: 844, endPoint y: 387, distance: 172.3
click at [617, 274] on div at bounding box center [833, 245] width 129 height 286
click at [617, 152] on div at bounding box center [833, 245] width 129 height 286
click at [617, 201] on div at bounding box center [833, 245] width 129 height 286
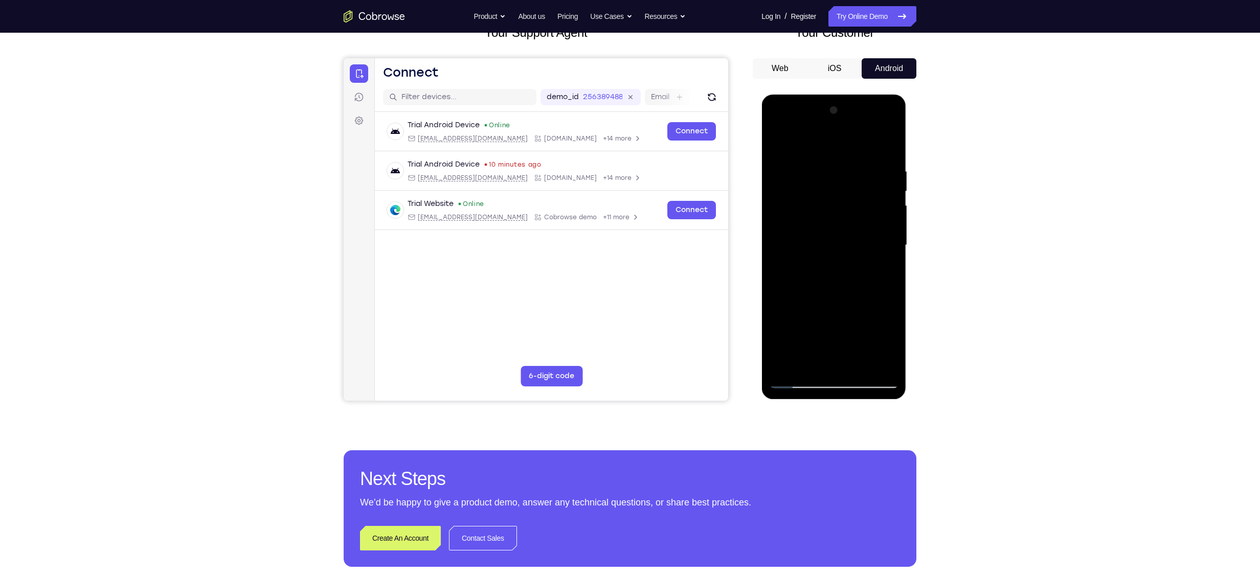
click at [617, 183] on div at bounding box center [833, 245] width 129 height 286
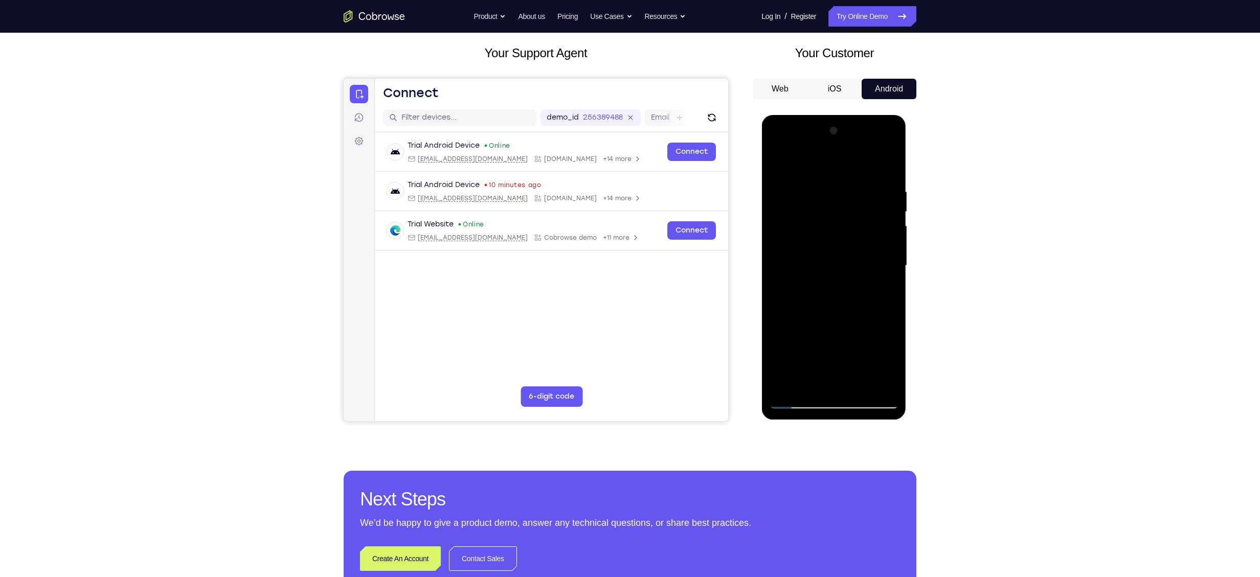
scroll to position [130, 0]
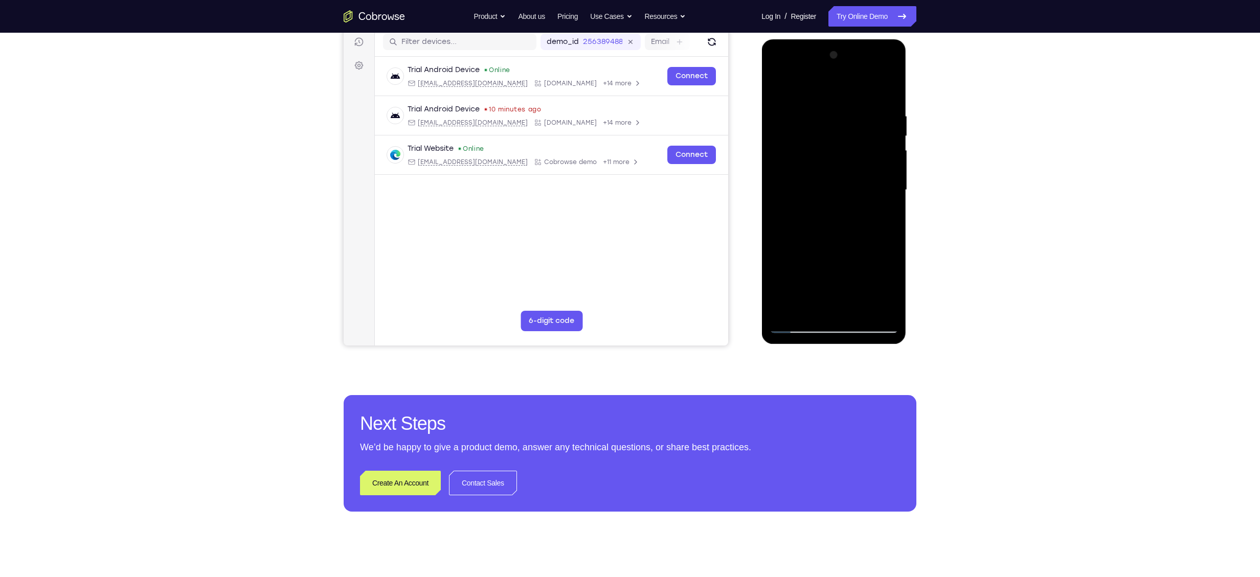
drag, startPoint x: 825, startPoint y: 300, endPoint x: 833, endPoint y: 125, distance: 175.6
click at [617, 125] on div at bounding box center [833, 190] width 129 height 286
drag, startPoint x: 832, startPoint y: 264, endPoint x: 870, endPoint y: 118, distance: 151.6
click at [617, 118] on div at bounding box center [833, 190] width 129 height 286
click at [617, 213] on div at bounding box center [833, 190] width 129 height 286
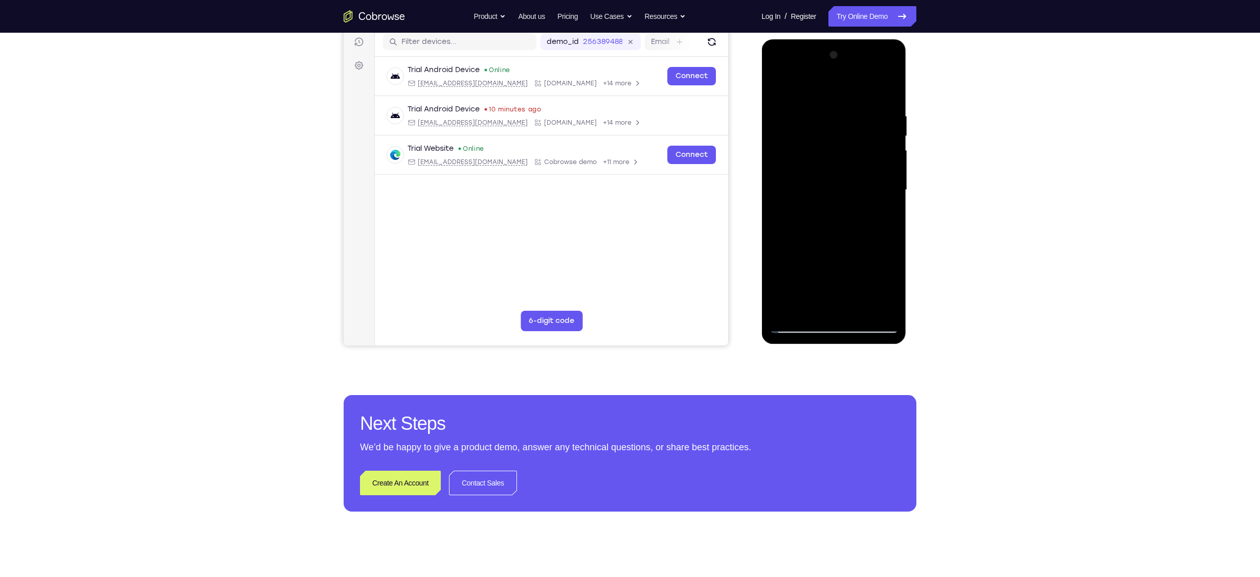
click at [617, 263] on div at bounding box center [833, 190] width 129 height 286
drag, startPoint x: 876, startPoint y: 274, endPoint x: 889, endPoint y: 156, distance: 118.9
click at [617, 156] on div at bounding box center [833, 190] width 129 height 286
drag, startPoint x: 857, startPoint y: 225, endPoint x: 888, endPoint y: 133, distance: 96.7
click at [617, 133] on div at bounding box center [833, 190] width 129 height 286
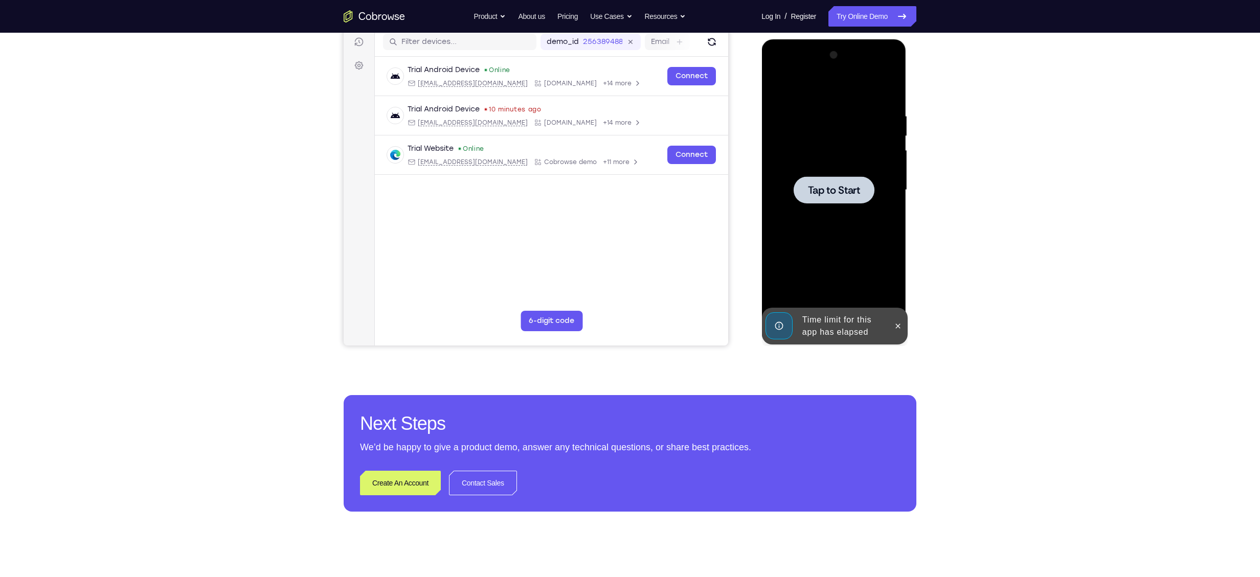
scroll to position [84, 0]
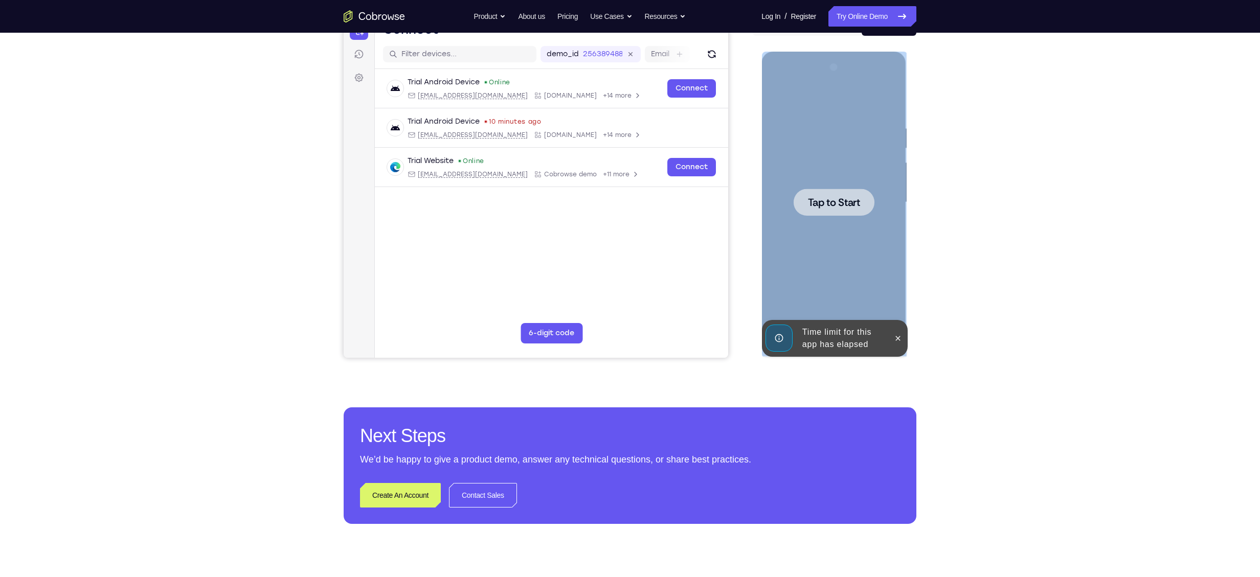
drag, startPoint x: 845, startPoint y: 297, endPoint x: 925, endPoint y: -20, distance: 327.1
click at [617, 52] on html "Online web based iOS Simulators and Android Emulators. Run iPhone, iPad, Mobile…" at bounding box center [834, 205] width 146 height 307
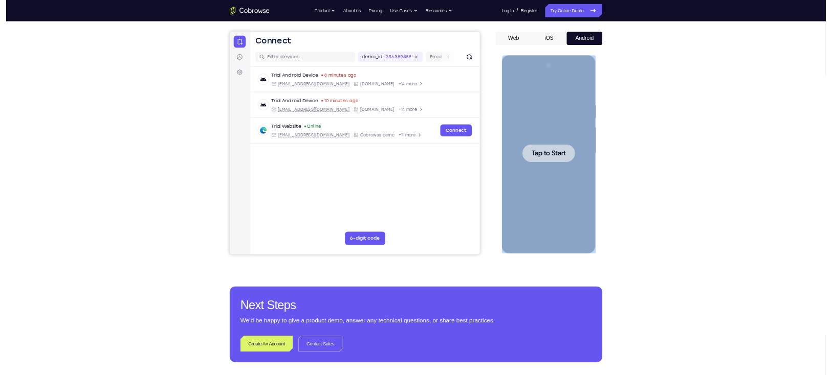
scroll to position [0, 0]
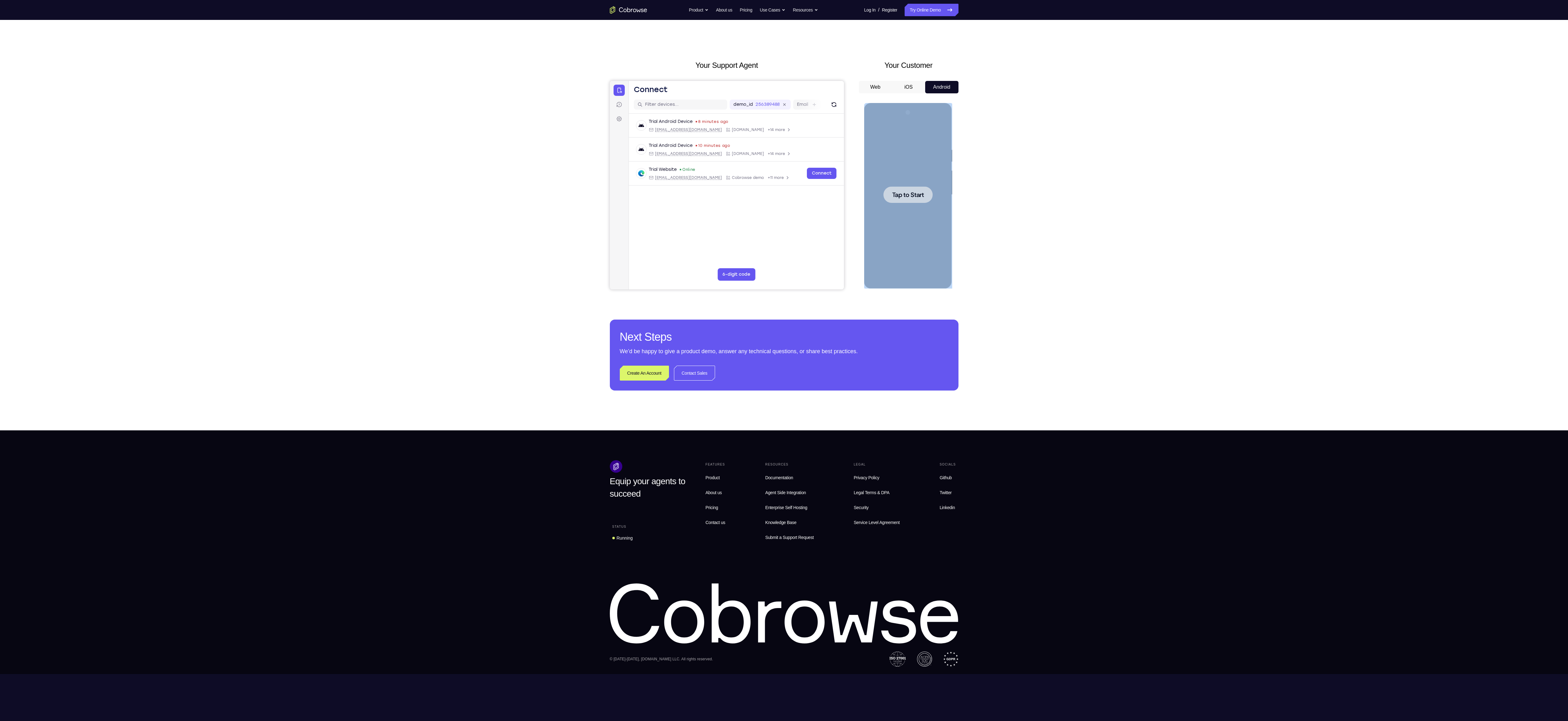
click at [376, 167] on div at bounding box center [908, 194] width 49 height 16
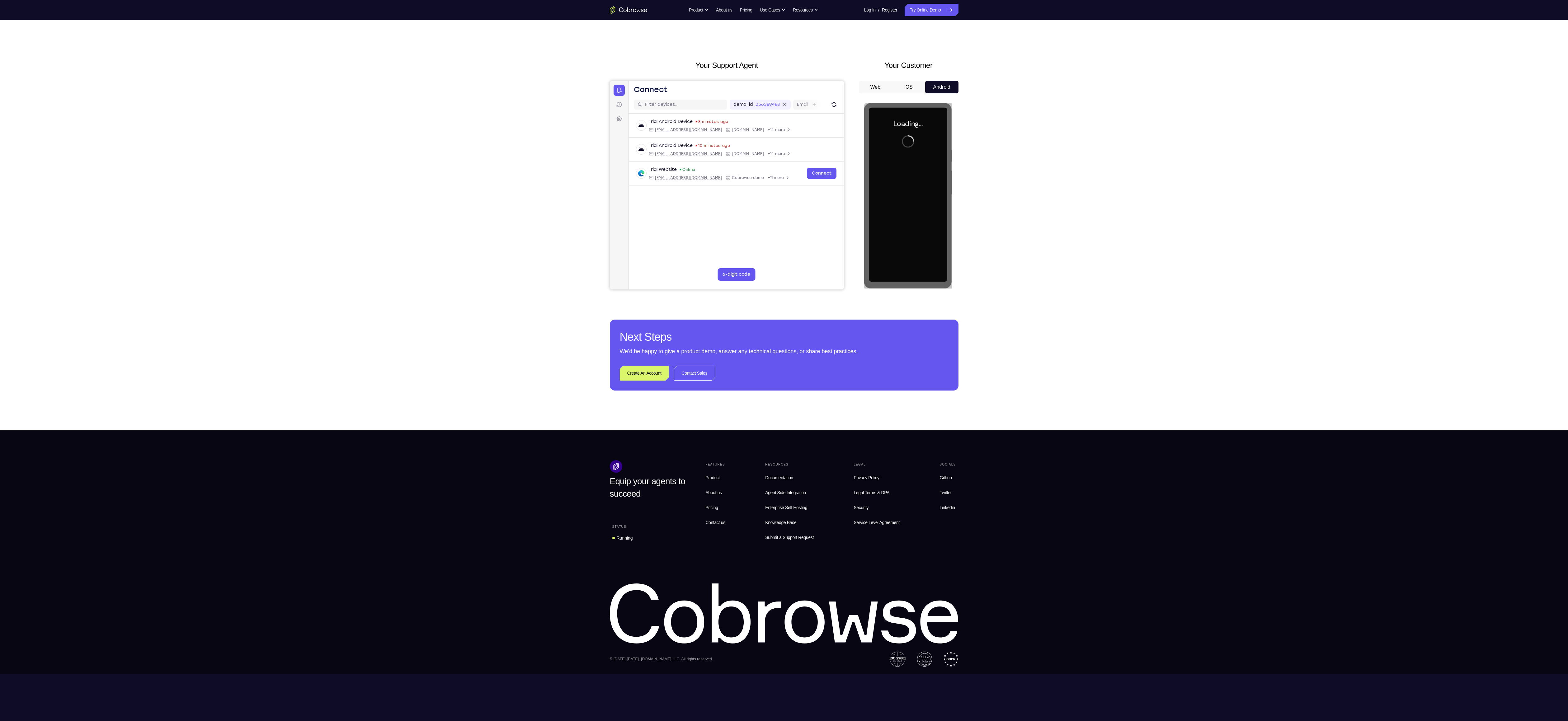
drag, startPoint x: 1010, startPoint y: 240, endPoint x: 74, endPoint y: 101, distance: 946.3
click at [376, 167] on div "Your Support Agent Your Customer Web iOS Android Next Steps We’d be happy to gi…" at bounding box center [784, 225] width 1568 height 411
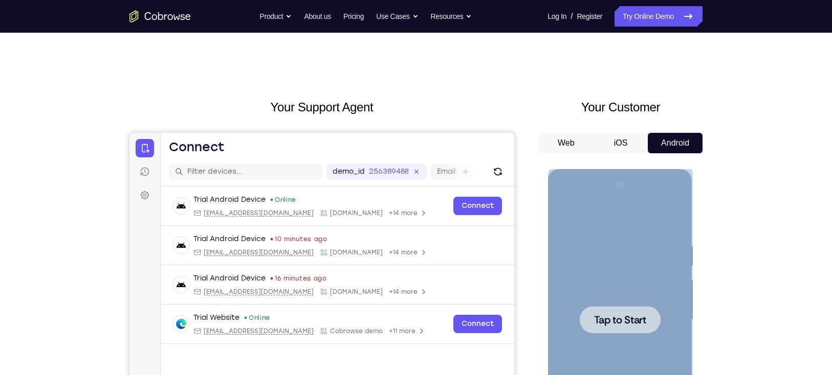
click at [617, 274] on div at bounding box center [619, 320] width 129 height 286
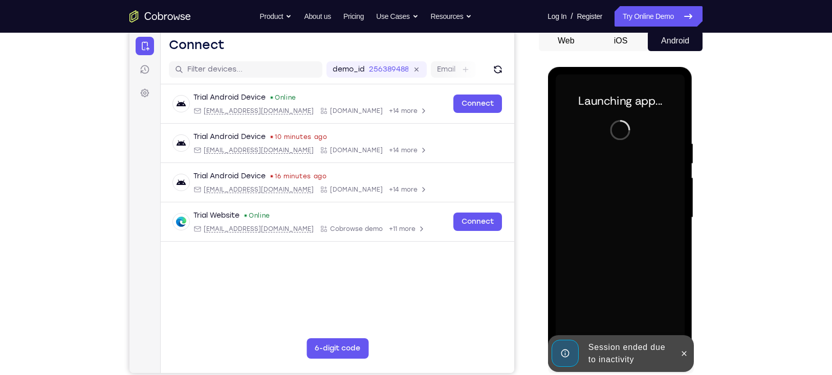
scroll to position [102, 0]
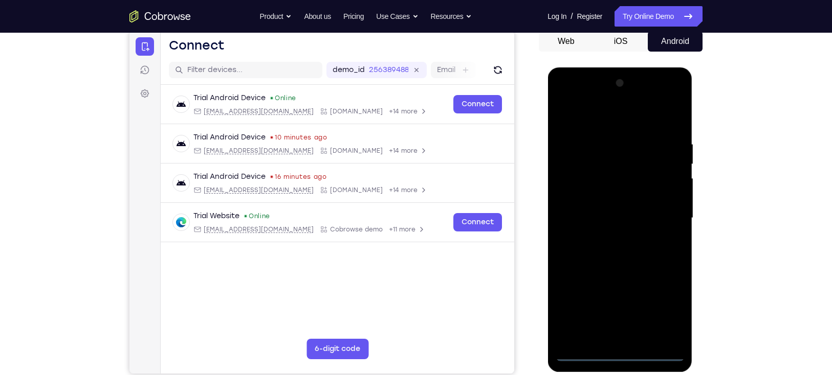
click at [617, 274] on div at bounding box center [619, 218] width 129 height 286
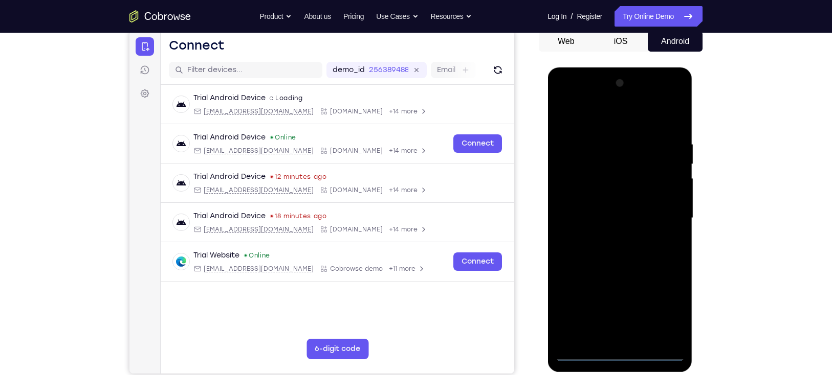
click at [617, 274] on div at bounding box center [619, 218] width 129 height 286
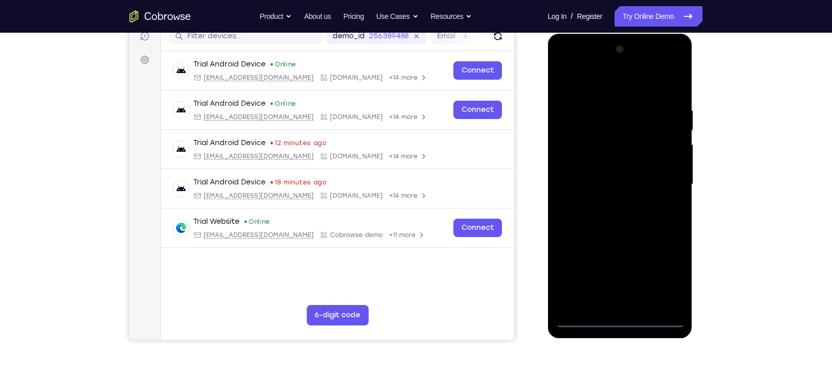
click at [617, 274] on div at bounding box center [619, 184] width 129 height 286
click at [617, 95] on div at bounding box center [619, 184] width 129 height 286
click at [617, 83] on div at bounding box center [619, 184] width 129 height 286
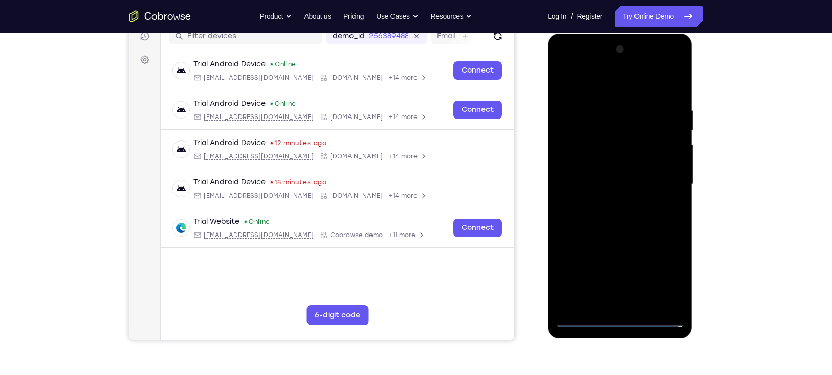
click at [574, 151] on div at bounding box center [619, 184] width 129 height 286
drag, startPoint x: 579, startPoint y: 186, endPoint x: 568, endPoint y: 155, distance: 32.9
click at [568, 155] on div at bounding box center [619, 184] width 129 height 286
click at [594, 192] on div at bounding box center [619, 184] width 129 height 286
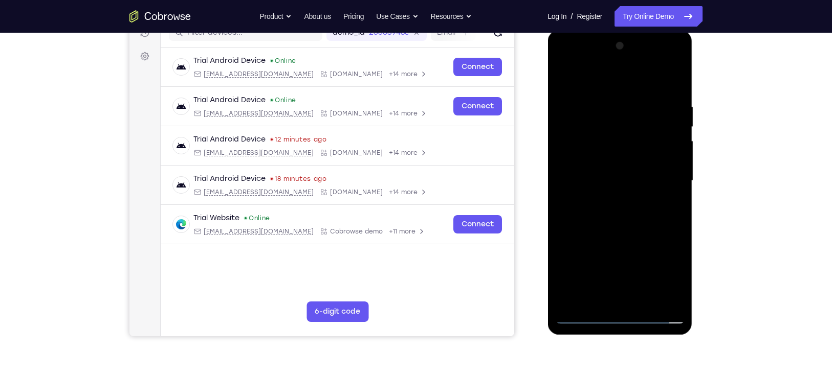
drag, startPoint x: 619, startPoint y: 253, endPoint x: 619, endPoint y: 183, distance: 70.6
click at [617, 183] on div at bounding box center [619, 181] width 129 height 286
click at [606, 274] on div at bounding box center [619, 181] width 129 height 286
click at [617, 61] on div at bounding box center [619, 181] width 129 height 286
click at [561, 62] on div at bounding box center [619, 181] width 129 height 286
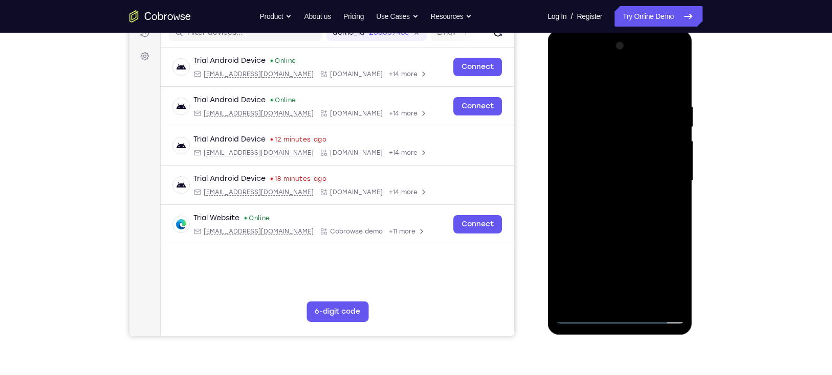
click at [595, 128] on div at bounding box center [619, 181] width 129 height 286
click at [617, 225] on div at bounding box center [619, 181] width 129 height 286
click at [617, 274] on div at bounding box center [619, 181] width 129 height 286
drag, startPoint x: 595, startPoint y: 113, endPoint x: 567, endPoint y: 77, distance: 45.2
click at [567, 77] on div at bounding box center [619, 181] width 129 height 286
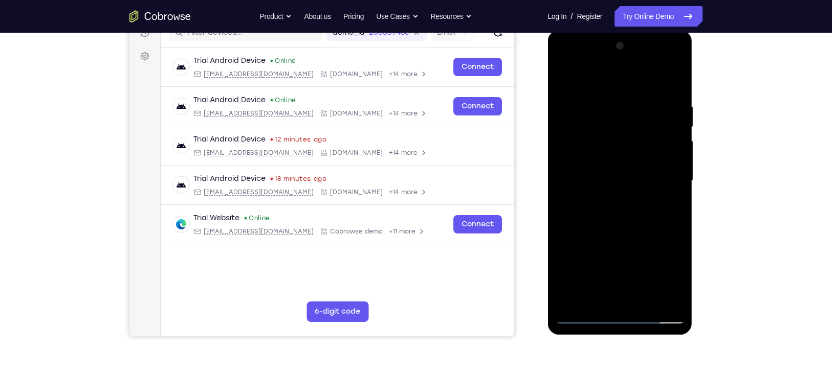
click at [567, 77] on div at bounding box center [619, 181] width 129 height 286
click at [599, 141] on div at bounding box center [619, 181] width 129 height 286
click at [617, 142] on div at bounding box center [619, 181] width 129 height 286
click at [576, 117] on div at bounding box center [619, 181] width 129 height 286
drag, startPoint x: 594, startPoint y: 260, endPoint x: 608, endPoint y: 78, distance: 182.5
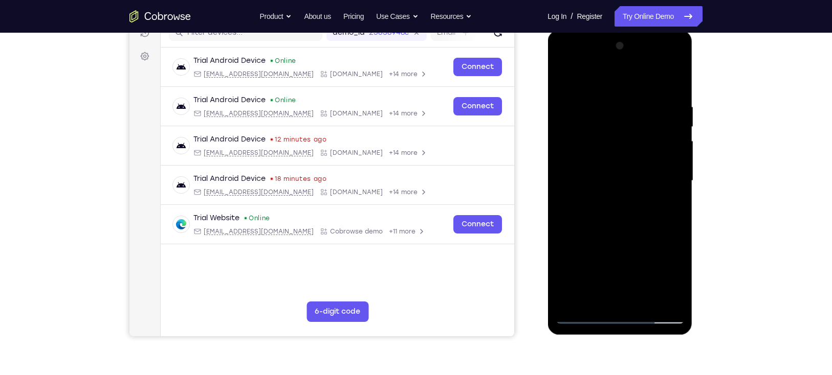
click at [608, 78] on div at bounding box center [619, 181] width 129 height 286
drag, startPoint x: 598, startPoint y: 155, endPoint x: 598, endPoint y: 131, distance: 24.0
click at [598, 131] on div at bounding box center [619, 181] width 129 height 286
drag, startPoint x: 584, startPoint y: 281, endPoint x: 601, endPoint y: 137, distance: 145.3
click at [601, 137] on div at bounding box center [619, 181] width 129 height 286
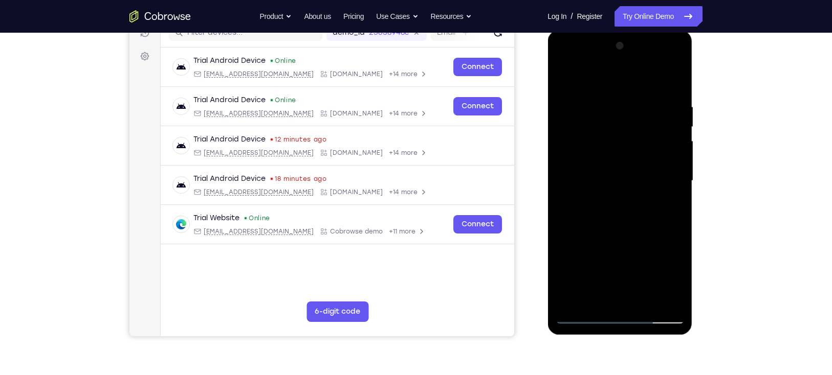
drag, startPoint x: 583, startPoint y: 296, endPoint x: 595, endPoint y: 150, distance: 145.8
click at [595, 150] on div at bounding box center [619, 181] width 129 height 286
drag, startPoint x: 587, startPoint y: 198, endPoint x: 589, endPoint y: 182, distance: 16.9
click at [589, 182] on div at bounding box center [619, 181] width 129 height 286
drag, startPoint x: 591, startPoint y: 114, endPoint x: 589, endPoint y: 180, distance: 65.5
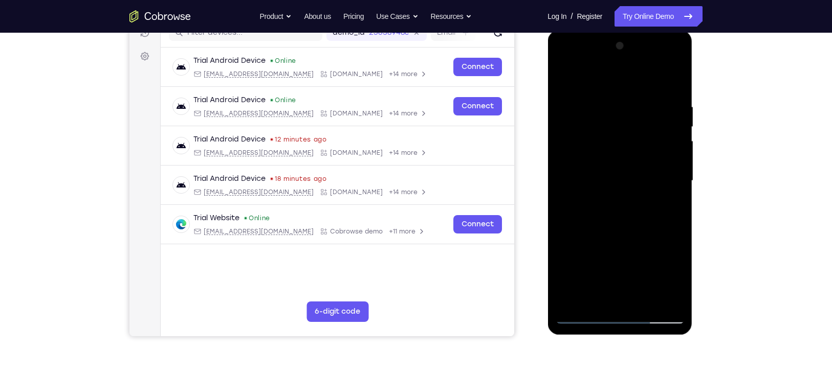
click at [589, 180] on div at bounding box center [619, 181] width 129 height 286
click at [570, 139] on div at bounding box center [619, 181] width 129 height 286
click at [598, 117] on div at bounding box center [619, 181] width 129 height 286
click at [617, 93] on div at bounding box center [619, 181] width 129 height 286
click at [594, 118] on div at bounding box center [619, 181] width 129 height 286
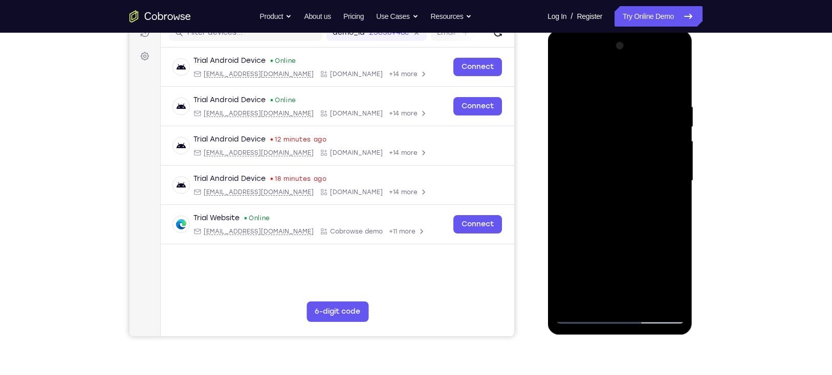
click at [587, 274] on div at bounding box center [619, 181] width 129 height 286
click at [585, 136] on div at bounding box center [619, 181] width 129 height 286
click at [589, 166] on div at bounding box center [619, 181] width 129 height 286
drag, startPoint x: 584, startPoint y: 218, endPoint x: 632, endPoint y: 215, distance: 48.2
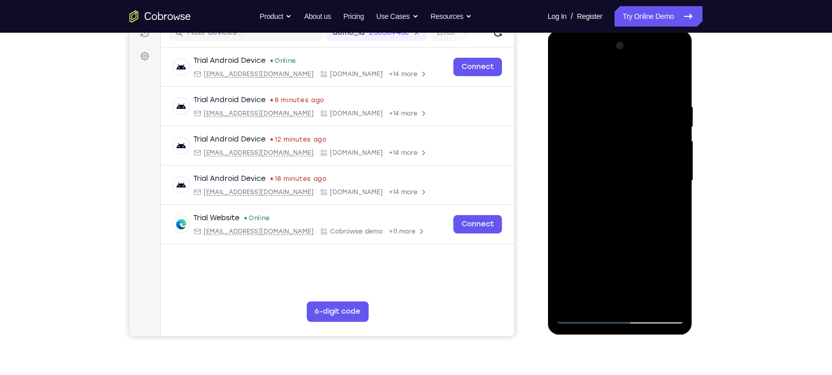
click at [617, 215] on div at bounding box center [619, 181] width 129 height 286
click at [617, 199] on div at bounding box center [619, 181] width 129 height 286
drag, startPoint x: 585, startPoint y: 212, endPoint x: 628, endPoint y: 212, distance: 43.5
click at [617, 212] on div at bounding box center [619, 181] width 129 height 286
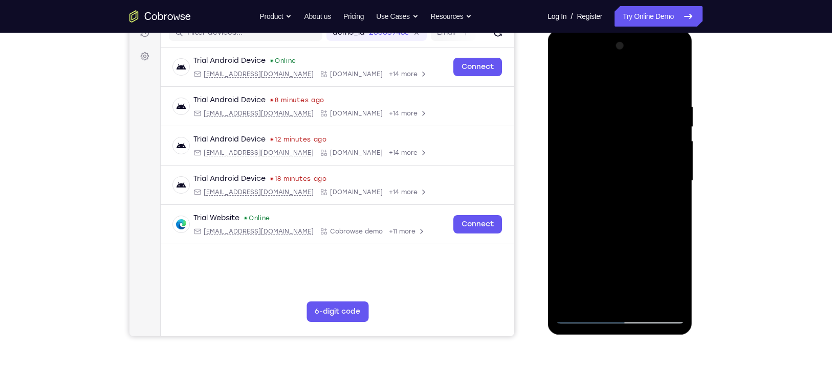
click at [617, 193] on div at bounding box center [619, 181] width 129 height 286
click at [588, 156] on div at bounding box center [619, 181] width 129 height 286
click at [617, 206] on div at bounding box center [619, 181] width 129 height 286
click at [614, 174] on div at bounding box center [619, 181] width 129 height 286
click at [561, 78] on div at bounding box center [619, 181] width 129 height 286
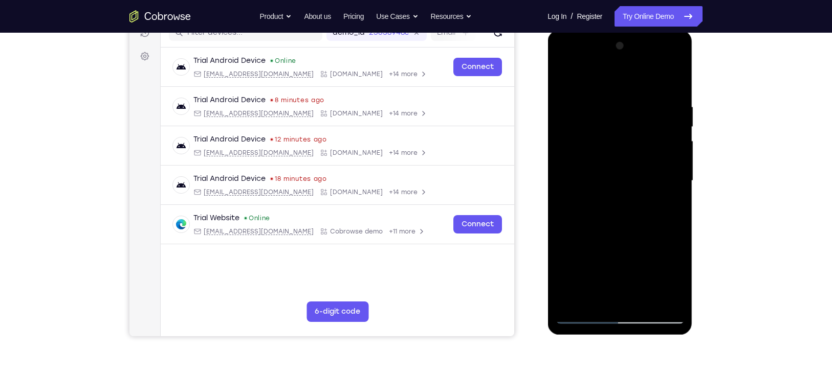
click at [617, 162] on div at bounding box center [619, 181] width 129 height 286
click at [613, 218] on div at bounding box center [619, 181] width 129 height 286
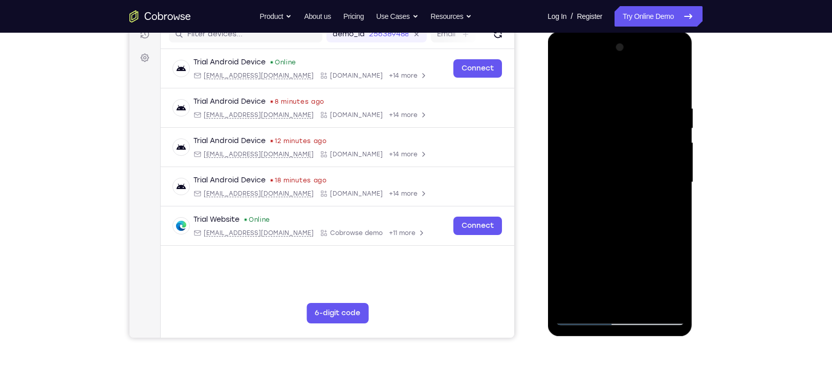
click at [617, 274] on div at bounding box center [619, 182] width 129 height 286
click at [617, 78] on div at bounding box center [619, 182] width 129 height 286
click at [617, 105] on div at bounding box center [619, 182] width 129 height 286
click at [559, 76] on div at bounding box center [619, 182] width 129 height 286
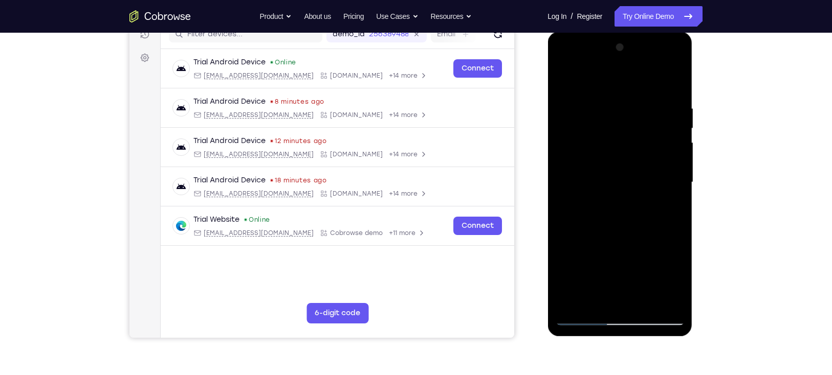
click at [590, 124] on div at bounding box center [619, 182] width 129 height 286
click at [563, 82] on div at bounding box center [619, 182] width 129 height 286
drag, startPoint x: 634, startPoint y: 247, endPoint x: 633, endPoint y: 113, distance: 134.0
click at [617, 113] on div at bounding box center [619, 182] width 129 height 286
click at [604, 172] on div at bounding box center [619, 182] width 129 height 286
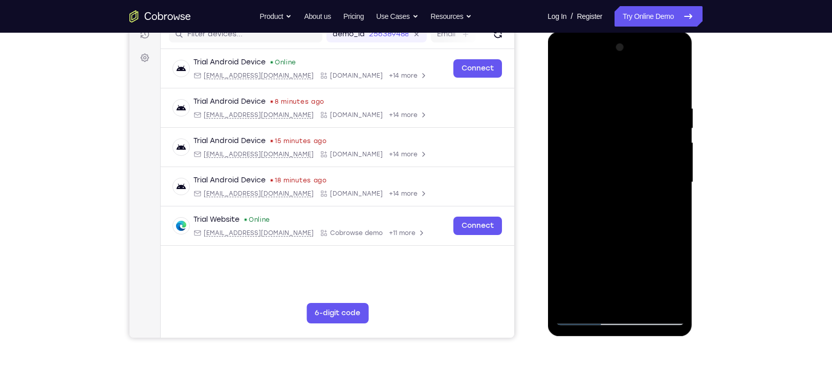
drag, startPoint x: 566, startPoint y: 80, endPoint x: 585, endPoint y: 185, distance: 106.4
click at [585, 185] on div at bounding box center [619, 182] width 129 height 286
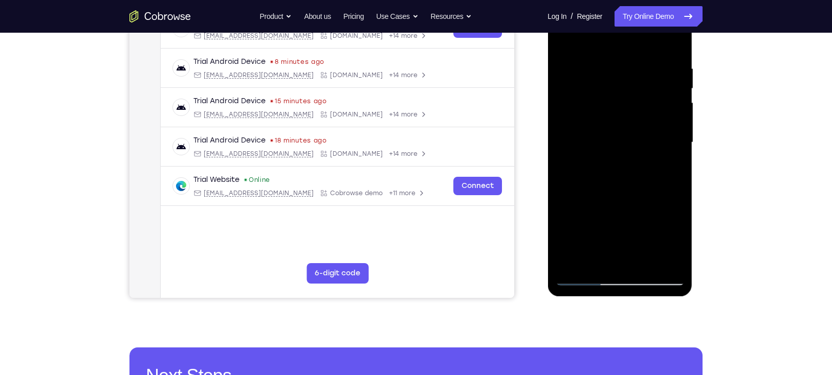
click at [582, 274] on div at bounding box center [619, 142] width 129 height 286
drag, startPoint x: 635, startPoint y: 137, endPoint x: 657, endPoint y: 343, distance: 206.7
click at [617, 274] on html "Online web based iOS Simulators and Android Emulators. Run iPhone, iPad, Mobile…" at bounding box center [620, 145] width 146 height 307
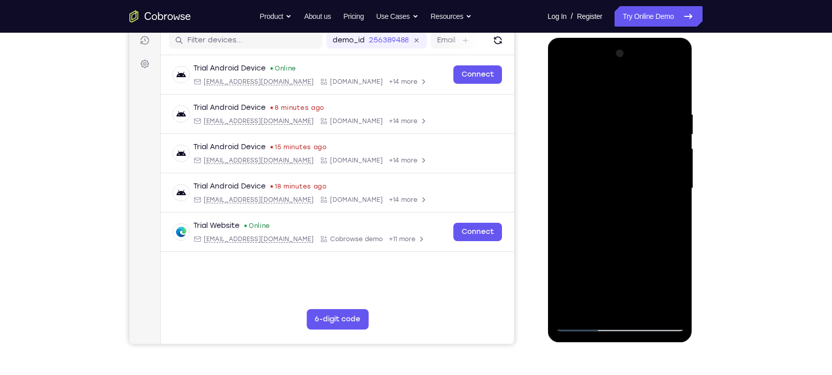
scroll to position [130, 0]
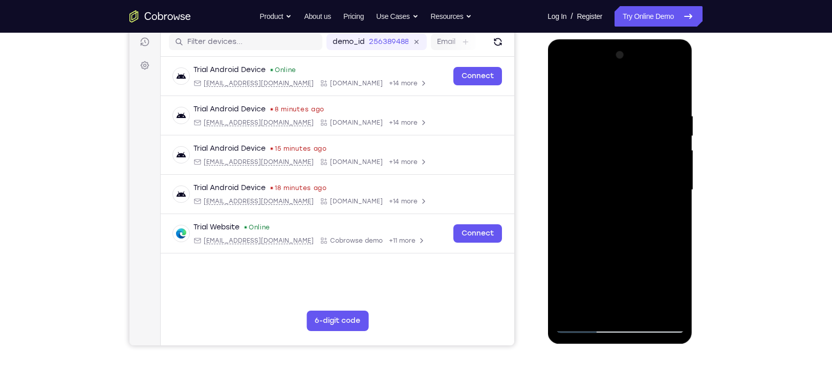
click at [579, 131] on div at bounding box center [619, 190] width 129 height 286
click at [563, 85] on div at bounding box center [619, 190] width 129 height 286
click at [579, 119] on div at bounding box center [619, 190] width 129 height 286
click at [582, 142] on div at bounding box center [619, 190] width 129 height 286
click at [617, 143] on div at bounding box center [619, 190] width 129 height 286
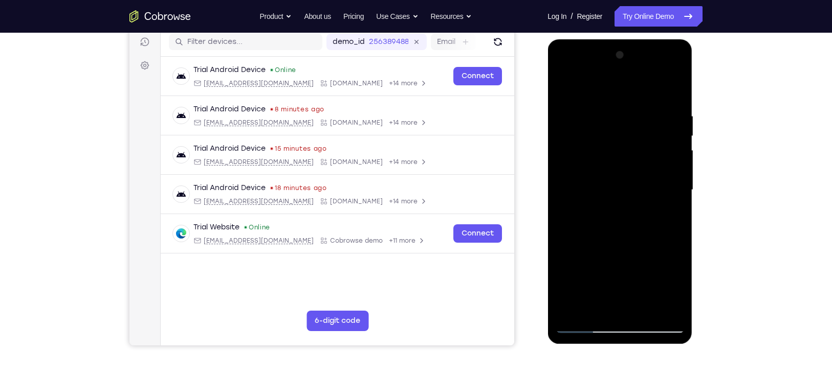
click at [562, 89] on div at bounding box center [619, 190] width 129 height 286
click at [563, 89] on div at bounding box center [619, 190] width 129 height 286
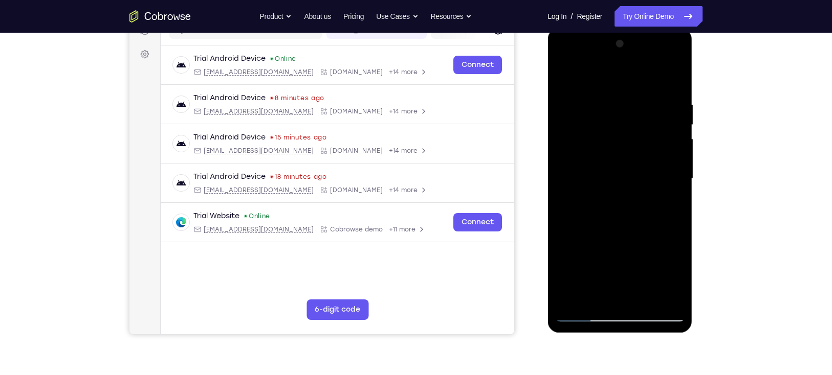
click at [567, 75] on div at bounding box center [619, 179] width 129 height 286
click at [617, 105] on div at bounding box center [619, 179] width 129 height 286
click at [617, 274] on div at bounding box center [619, 179] width 129 height 286
drag, startPoint x: 611, startPoint y: 256, endPoint x: 611, endPoint y: 171, distance: 84.9
click at [611, 171] on div at bounding box center [619, 179] width 129 height 286
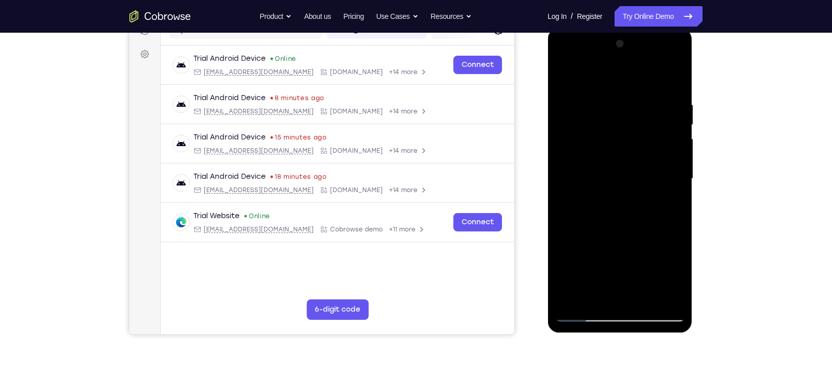
click at [565, 274] on div at bounding box center [619, 179] width 129 height 286
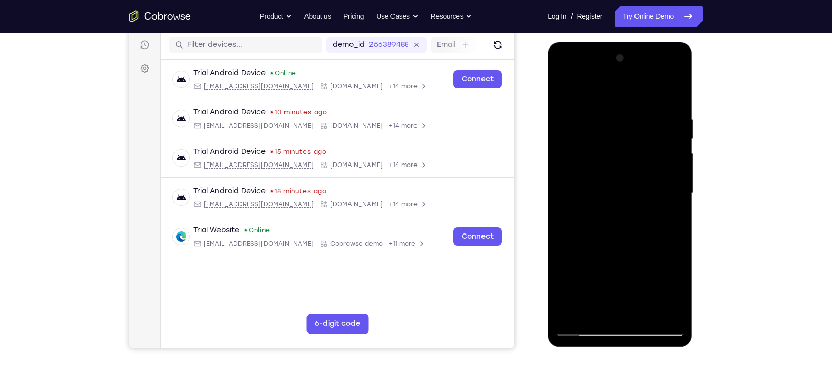
scroll to position [126, 0]
click at [617, 75] on div at bounding box center [619, 194] width 129 height 286
click at [606, 91] on div at bounding box center [619, 194] width 129 height 286
click at [582, 118] on div at bounding box center [619, 194] width 129 height 286
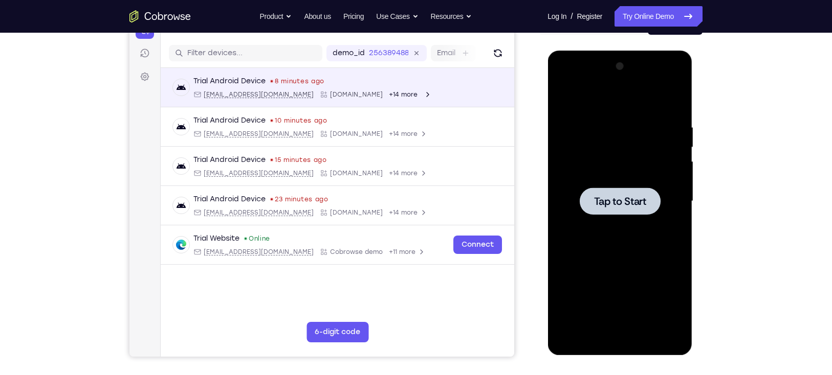
scroll to position [0, 0]
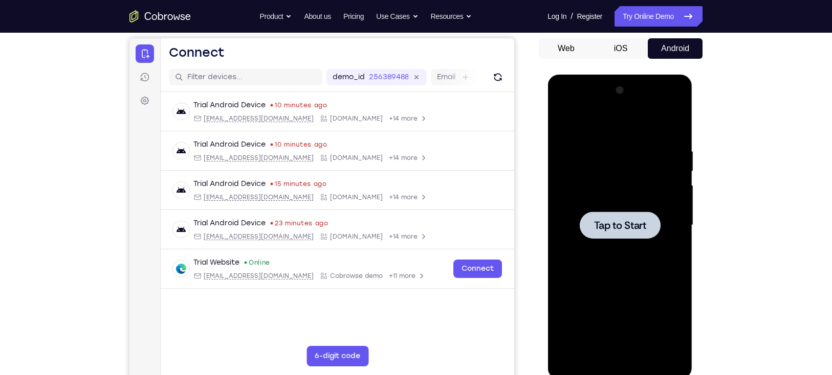
click at [617, 224] on span "Tap to Start" at bounding box center [619, 225] width 52 height 10
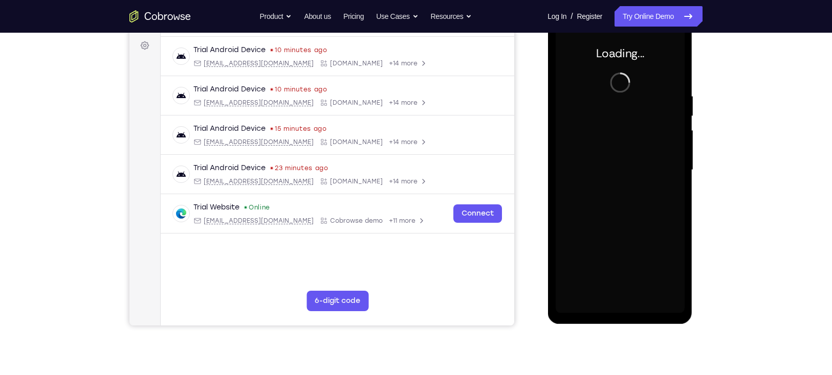
scroll to position [110, 0]
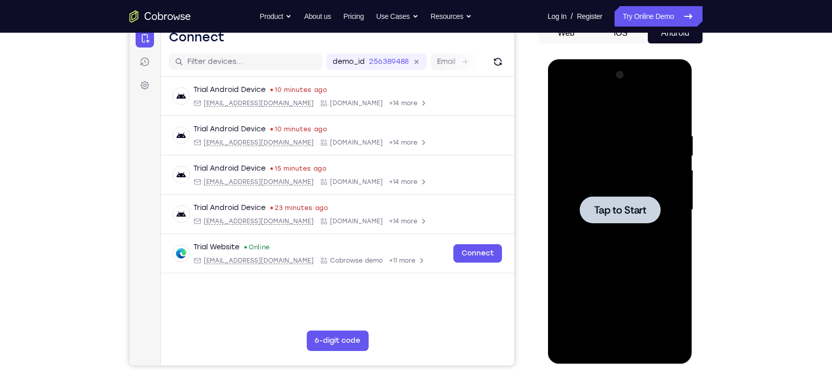
click at [617, 185] on div at bounding box center [619, 210] width 129 height 286
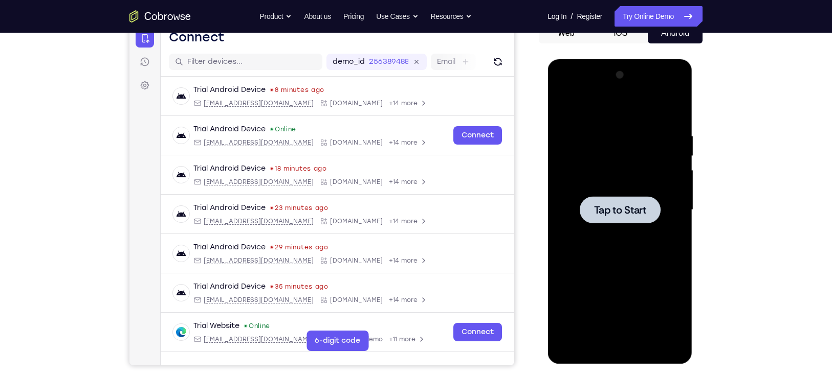
click at [617, 211] on div at bounding box center [619, 210] width 129 height 286
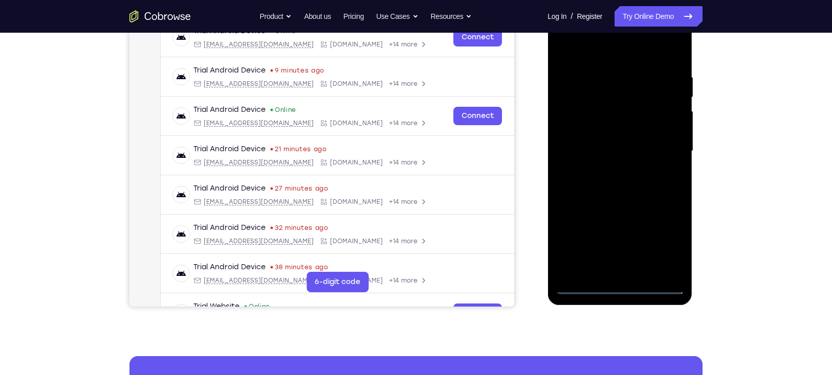
scroll to position [169, 0]
click at [617, 274] on div at bounding box center [619, 151] width 129 height 286
click at [614, 274] on div at bounding box center [619, 151] width 129 height 286
click at [617, 245] on div at bounding box center [619, 151] width 129 height 286
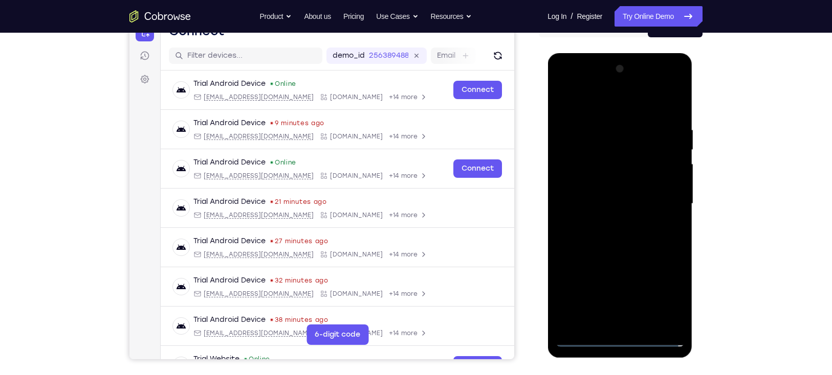
click at [611, 109] on div at bounding box center [619, 204] width 129 height 286
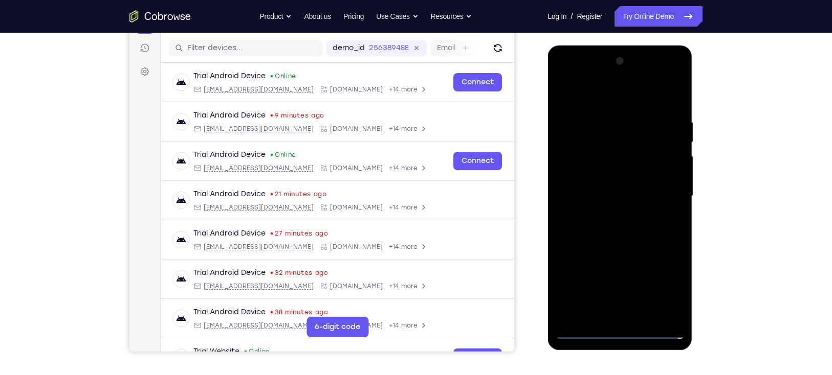
scroll to position [125, 0]
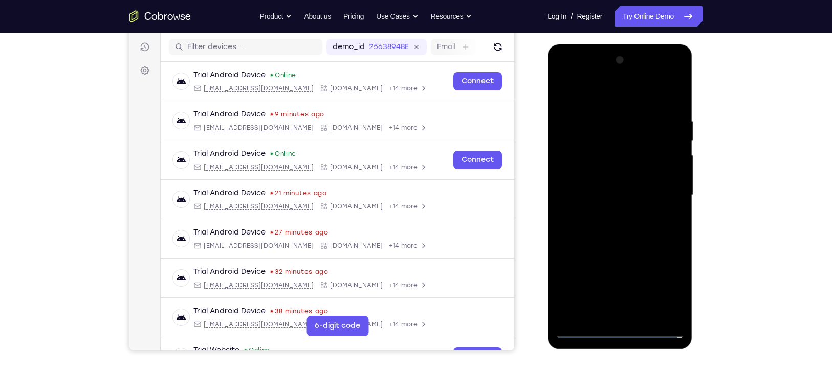
click at [617, 184] on div at bounding box center [619, 195] width 129 height 286
click at [617, 274] on div at bounding box center [619, 195] width 129 height 286
click at [596, 186] on div at bounding box center [619, 195] width 129 height 286
click at [617, 174] on div at bounding box center [619, 195] width 129 height 286
click at [601, 191] on div at bounding box center [619, 195] width 129 height 286
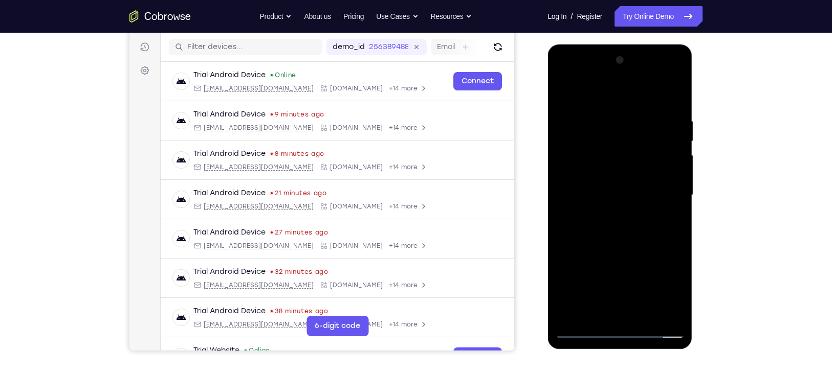
click at [617, 228] on div at bounding box center [619, 195] width 129 height 286
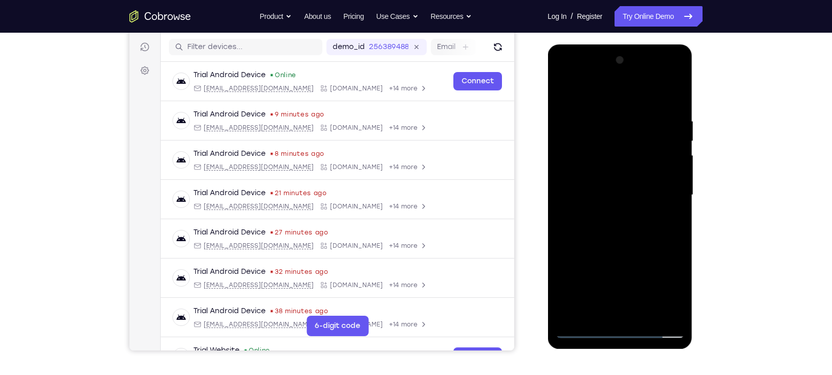
click at [617, 228] on div at bounding box center [619, 195] width 129 height 286
click at [617, 226] on div at bounding box center [619, 195] width 129 height 286
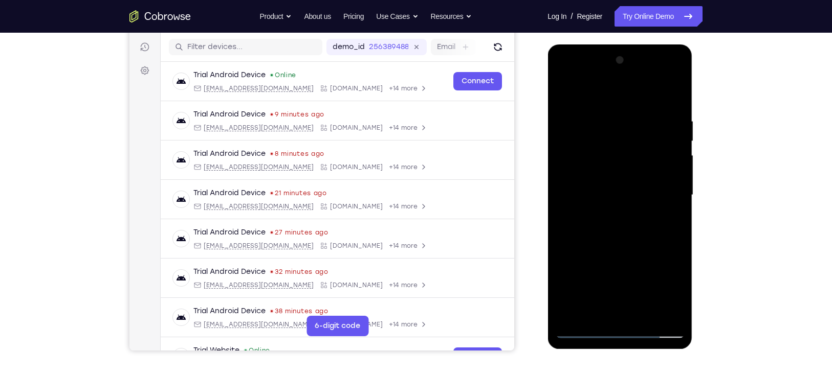
click at [617, 226] on div at bounding box center [619, 195] width 129 height 286
click at [617, 220] on div at bounding box center [619, 195] width 129 height 286
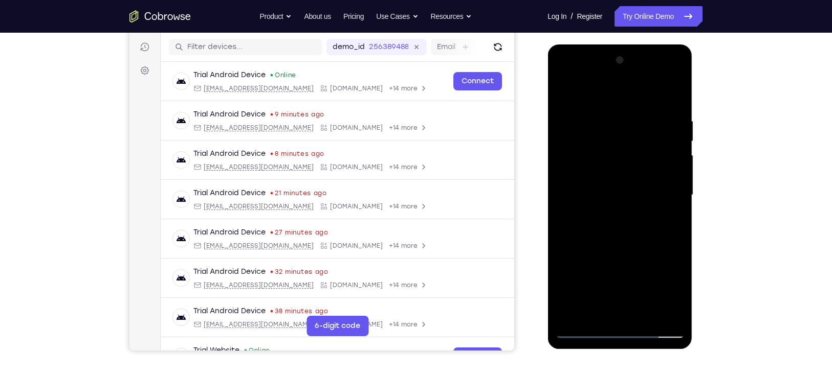
click at [617, 221] on div at bounding box center [619, 195] width 129 height 286
click at [617, 189] on div at bounding box center [619, 195] width 129 height 286
click at [617, 228] on div at bounding box center [619, 195] width 129 height 286
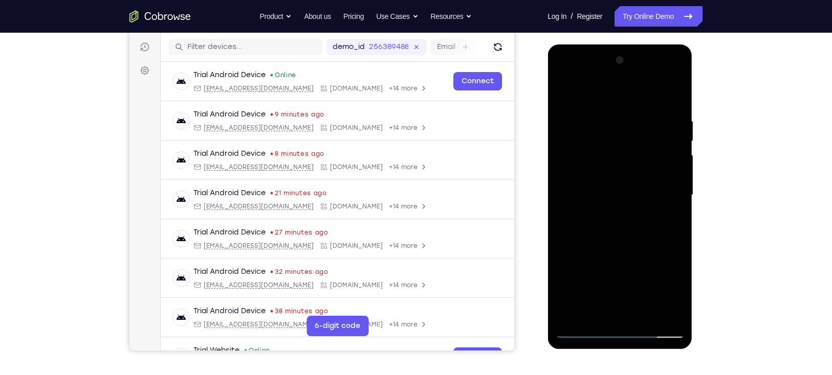
click at [617, 228] on div at bounding box center [619, 195] width 129 height 286
click at [609, 227] on div at bounding box center [619, 195] width 129 height 286
click at [586, 189] on div at bounding box center [619, 195] width 129 height 286
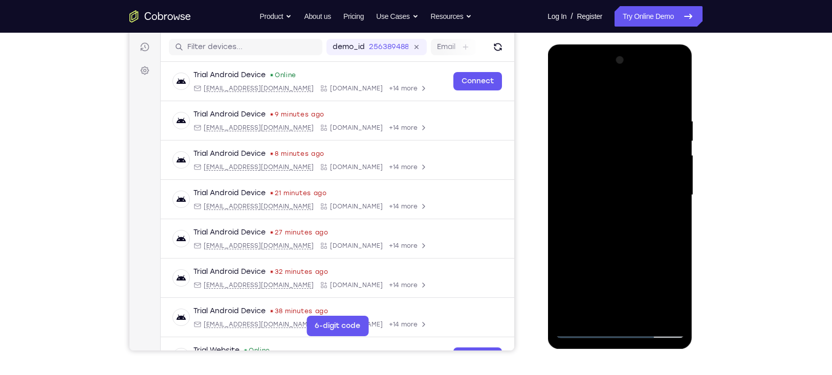
click at [591, 197] on div at bounding box center [619, 195] width 129 height 286
click at [617, 234] on div at bounding box center [619, 195] width 129 height 286
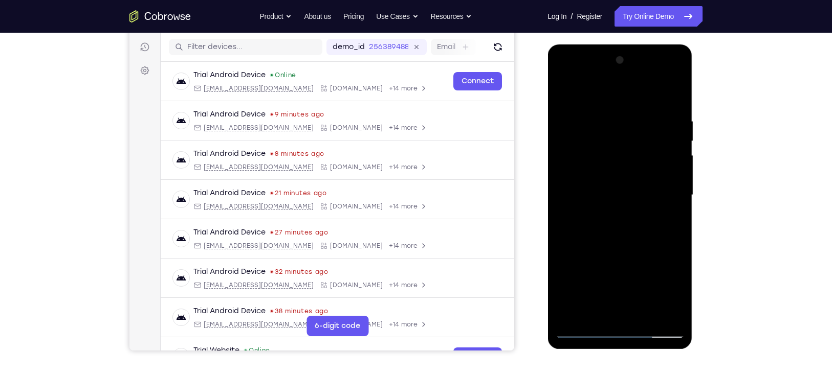
click at [617, 234] on div at bounding box center [619, 195] width 129 height 286
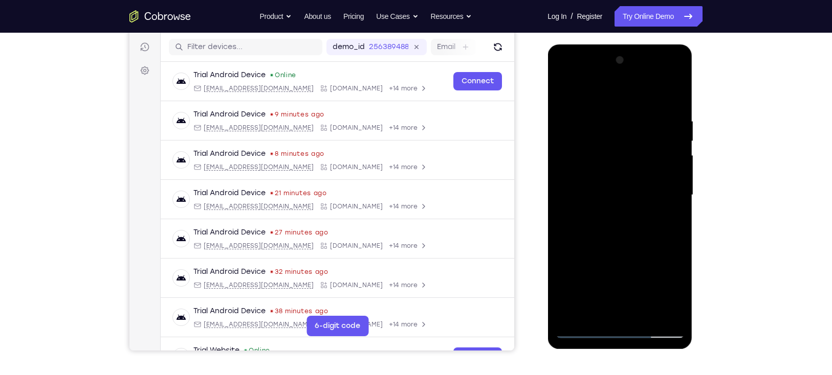
click at [617, 234] on div at bounding box center [619, 195] width 129 height 286
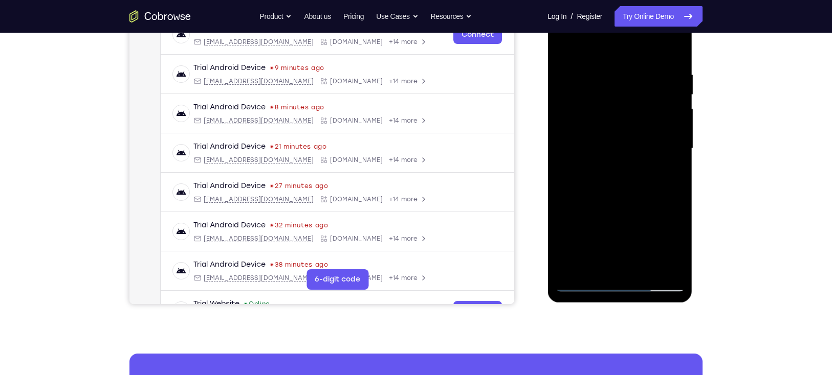
scroll to position [172, 0]
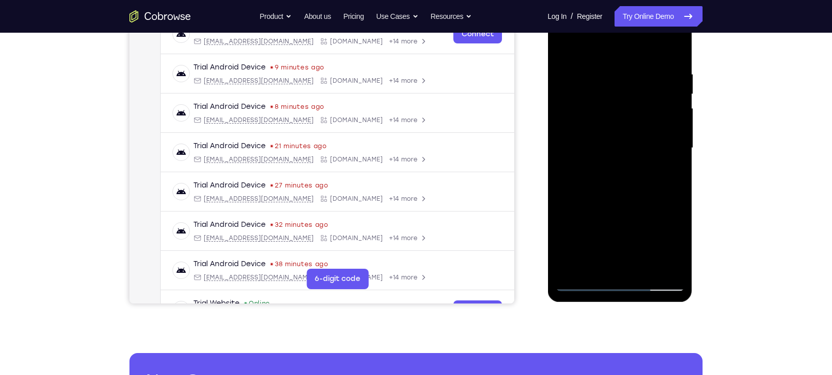
click at [616, 173] on div at bounding box center [619, 148] width 129 height 286
click at [612, 177] on div at bounding box center [619, 148] width 129 height 286
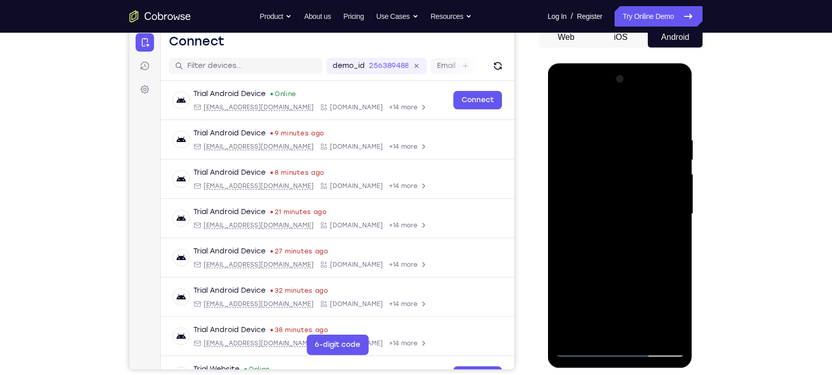
scroll to position [122, 0]
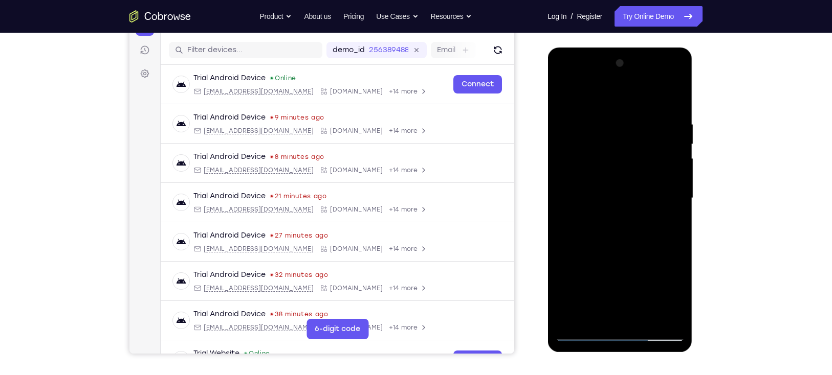
click at [617, 241] on div at bounding box center [619, 198] width 129 height 286
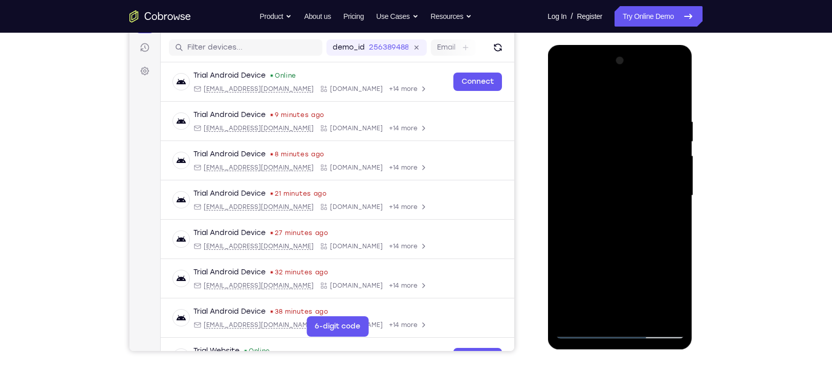
click at [617, 274] on div at bounding box center [619, 196] width 129 height 286
click at [604, 248] on div at bounding box center [619, 196] width 129 height 286
click at [585, 200] on div at bounding box center [619, 196] width 129 height 286
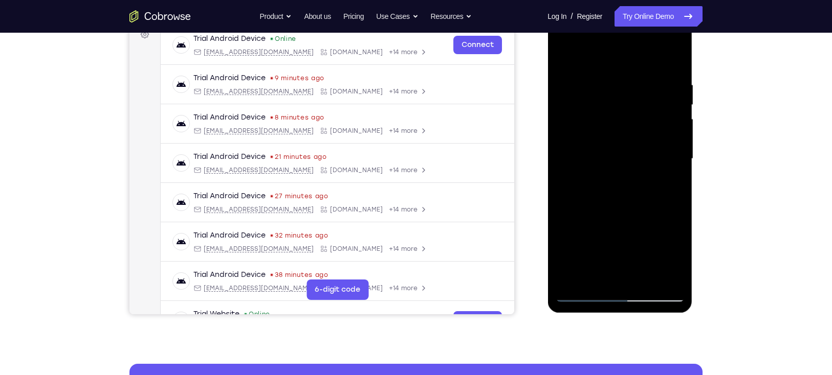
click at [585, 274] on div at bounding box center [619, 159] width 129 height 286
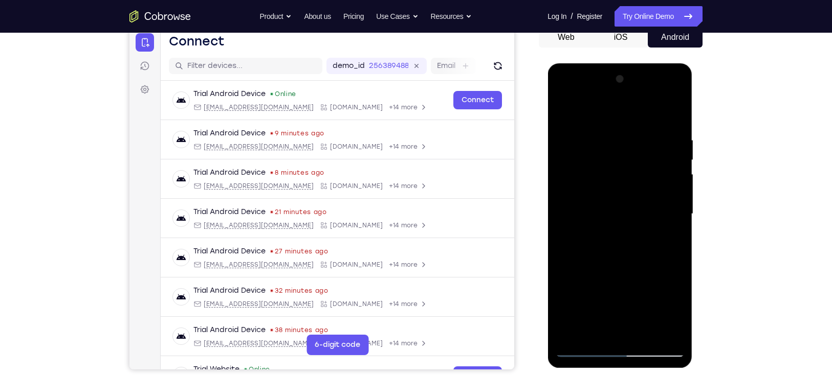
scroll to position [105, 0]
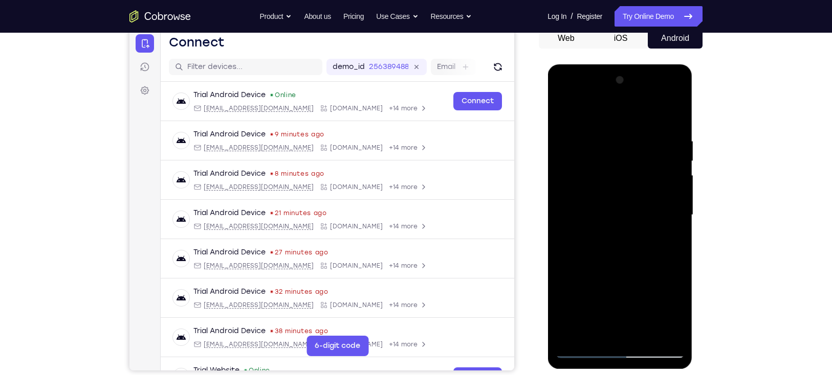
click at [592, 143] on div at bounding box center [619, 215] width 129 height 286
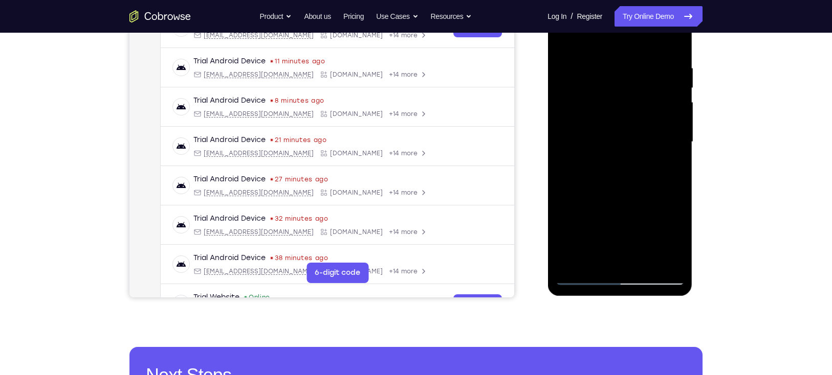
scroll to position [156, 0]
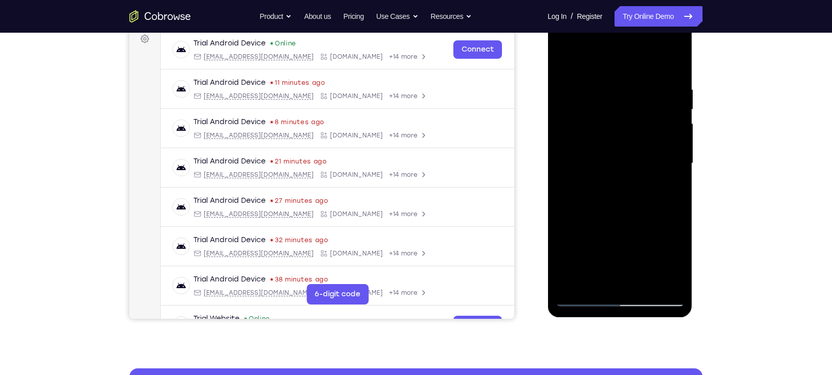
click at [617, 212] on div at bounding box center [619, 163] width 129 height 286
click at [617, 233] on div at bounding box center [619, 163] width 129 height 286
click at [617, 253] on div at bounding box center [619, 163] width 129 height 286
click at [617, 216] on div at bounding box center [619, 163] width 129 height 286
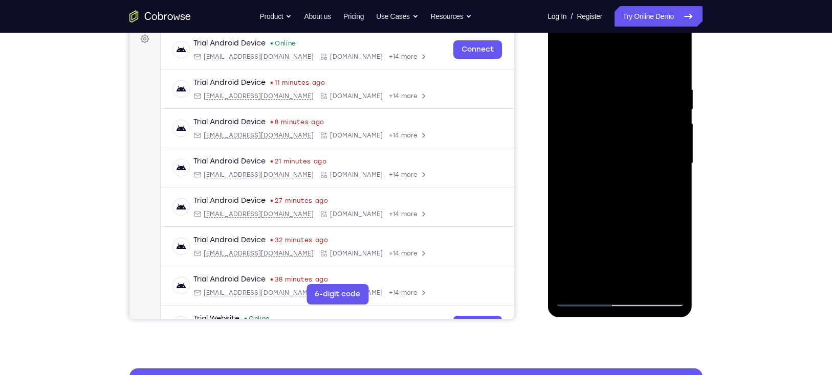
drag, startPoint x: 667, startPoint y: 147, endPoint x: 526, endPoint y: 159, distance: 142.1
click at [547, 159] on html "Online web based iOS Simulators and Android Emulators. Run iPhone, iPad, Mobile…" at bounding box center [620, 166] width 146 height 307
click at [617, 64] on div at bounding box center [619, 163] width 129 height 286
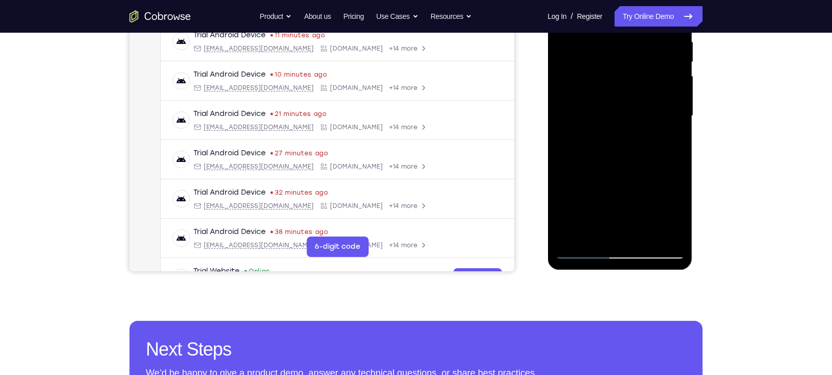
click at [617, 240] on div at bounding box center [619, 116] width 129 height 286
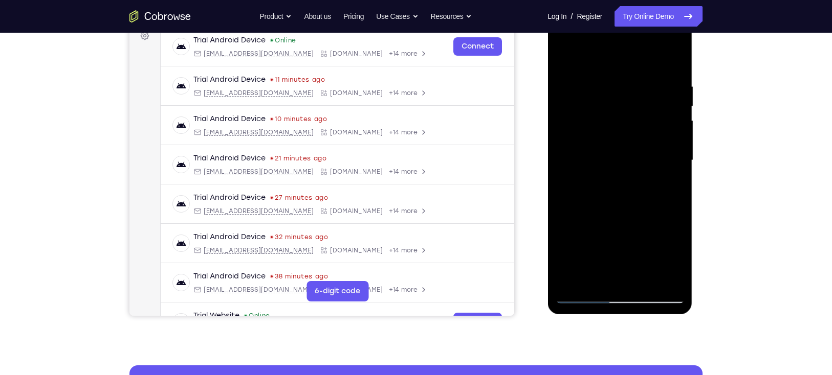
scroll to position [159, 0]
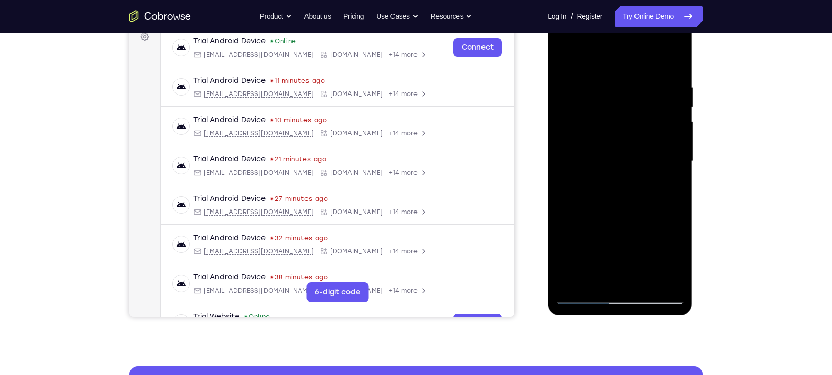
click at [599, 157] on div at bounding box center [619, 161] width 129 height 286
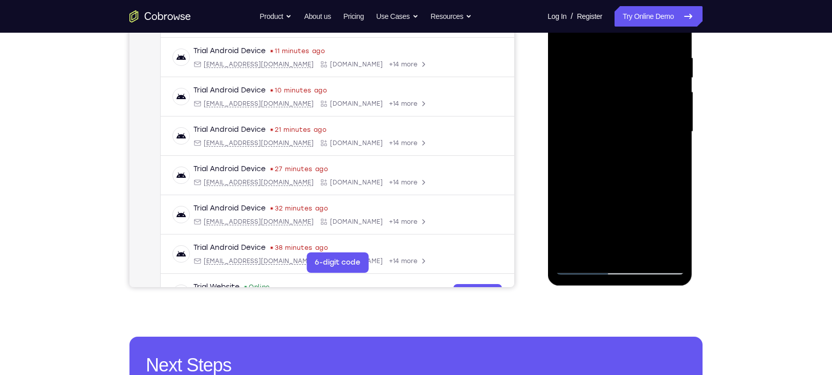
scroll to position [192, 0]
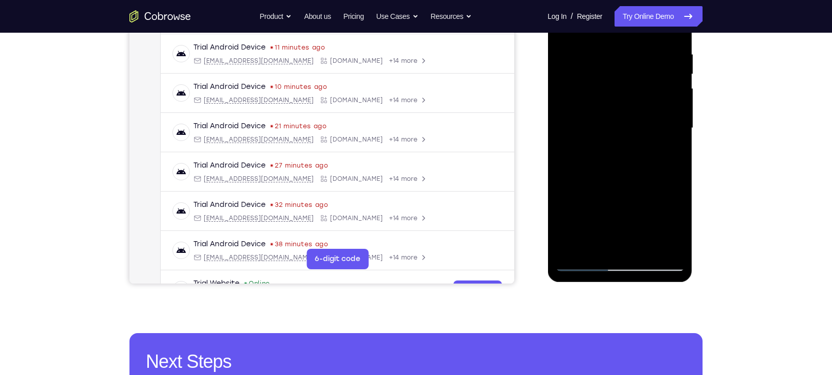
click at [601, 243] on div at bounding box center [619, 128] width 129 height 286
click at [586, 267] on div at bounding box center [619, 128] width 129 height 286
drag, startPoint x: 620, startPoint y: 61, endPoint x: 640, endPoint y: 209, distance: 149.1
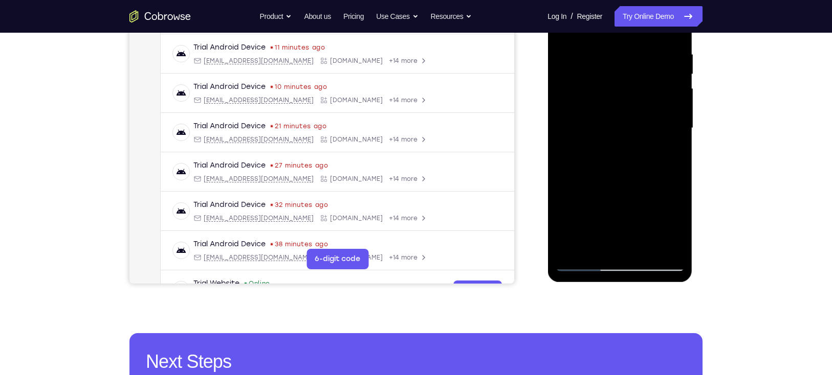
click at [617, 209] on div at bounding box center [619, 128] width 129 height 286
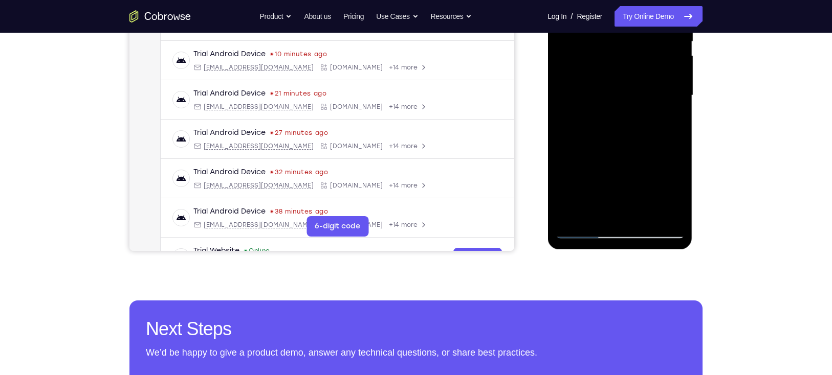
scroll to position [225, 0]
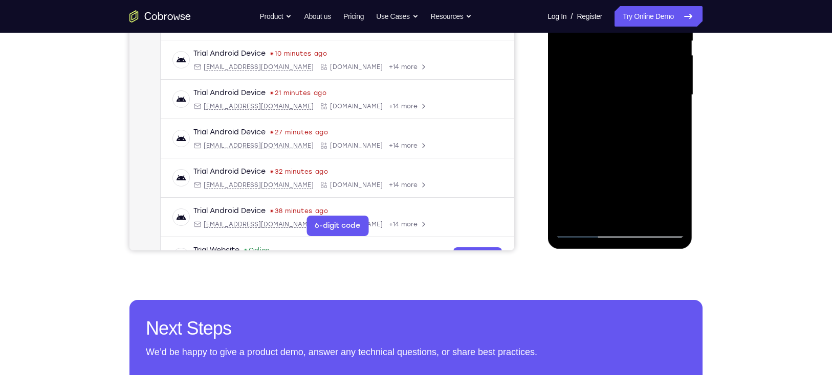
click at [617, 205] on div at bounding box center [619, 95] width 129 height 286
click at [617, 142] on div at bounding box center [619, 95] width 129 height 286
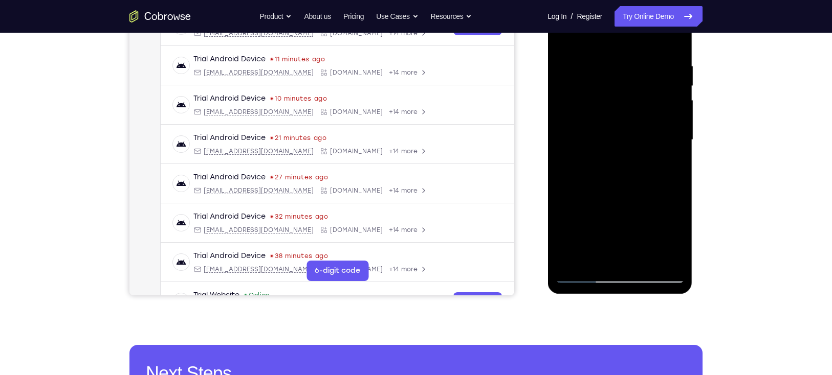
scroll to position [174, 0]
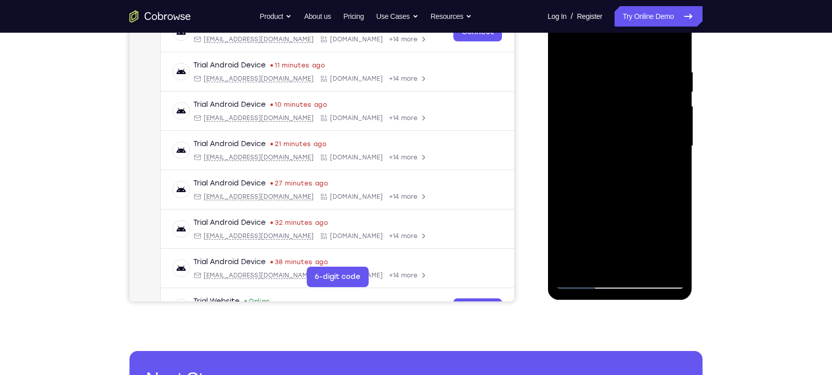
click at [617, 65] on div at bounding box center [619, 146] width 129 height 286
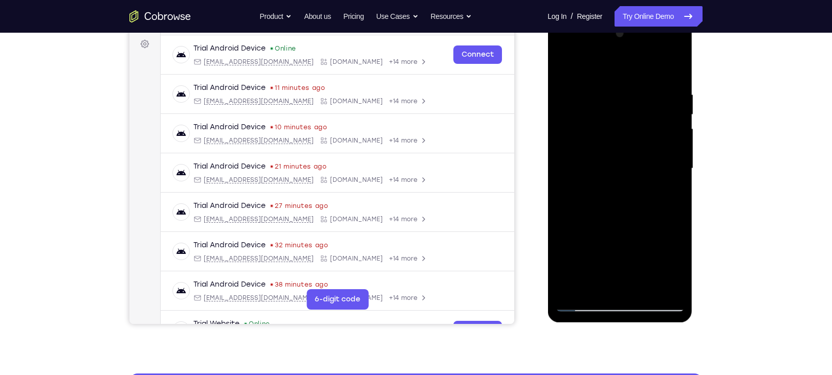
scroll to position [151, 0]
click at [617, 130] on div at bounding box center [619, 169] width 129 height 286
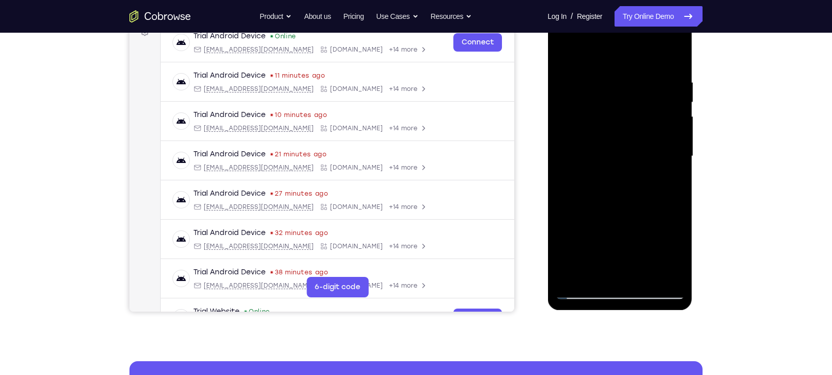
scroll to position [164, 0]
click at [617, 132] on div at bounding box center [619, 156] width 129 height 286
click at [617, 177] on div at bounding box center [619, 156] width 129 height 286
click at [617, 178] on div at bounding box center [619, 156] width 129 height 286
click at [617, 230] on div at bounding box center [619, 156] width 129 height 286
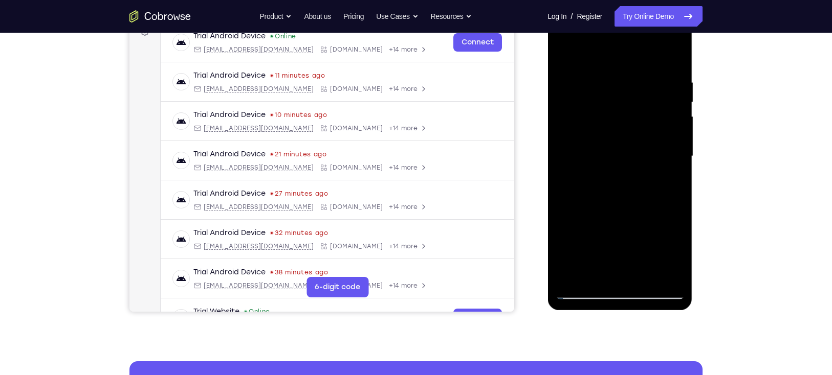
click at [617, 230] on div at bounding box center [619, 156] width 129 height 286
click at [617, 242] on div at bounding box center [619, 156] width 129 height 286
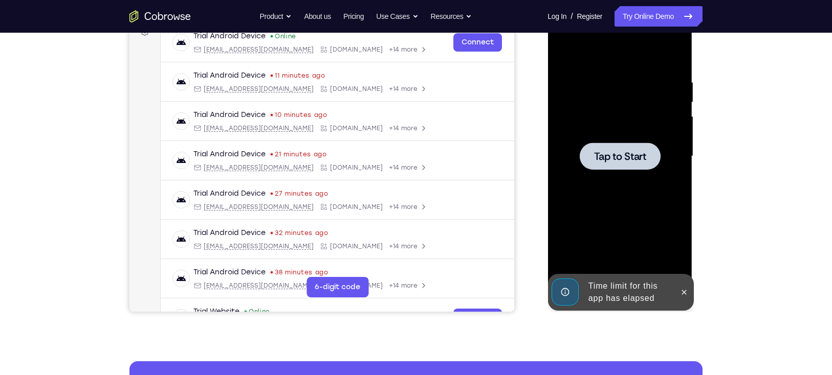
scroll to position [191, 0]
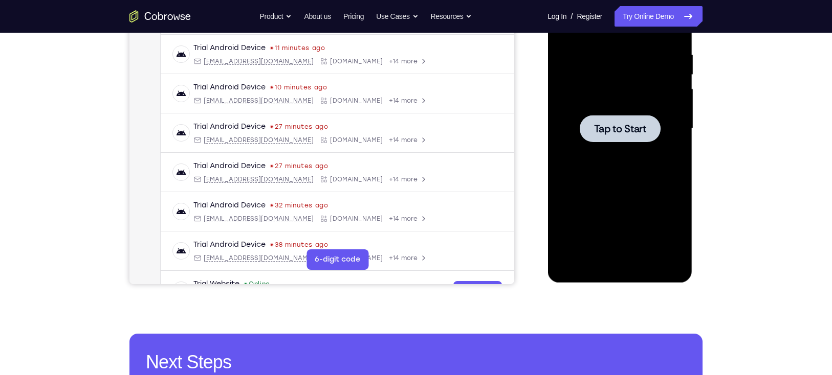
click at [614, 156] on div at bounding box center [619, 129] width 129 height 286
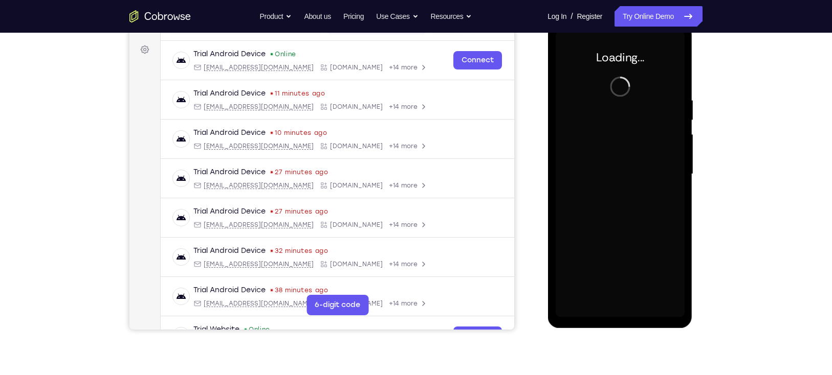
scroll to position [145, 0]
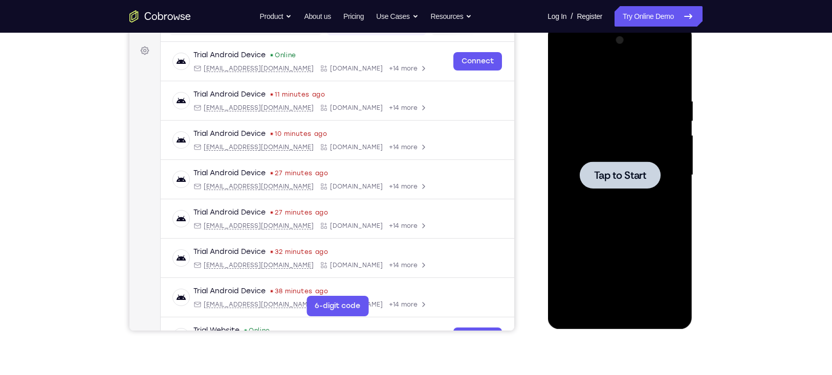
click at [617, 220] on div at bounding box center [619, 175] width 129 height 286
click at [615, 159] on div at bounding box center [619, 175] width 129 height 286
click at [617, 146] on div at bounding box center [619, 175] width 129 height 286
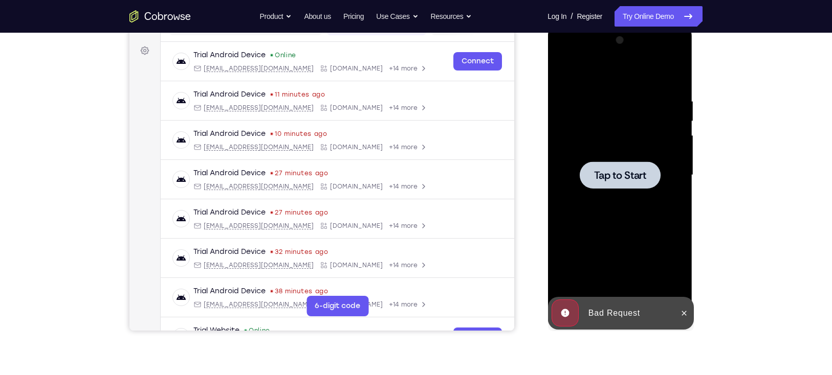
click at [617, 191] on div at bounding box center [619, 175] width 129 height 286
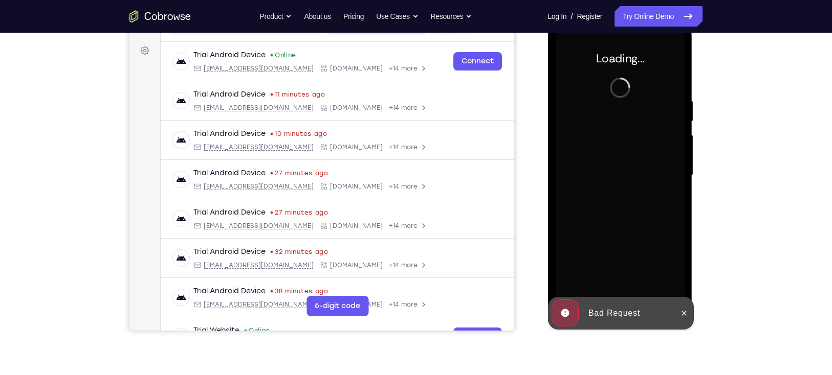
click at [617, 138] on div at bounding box center [619, 175] width 129 height 286
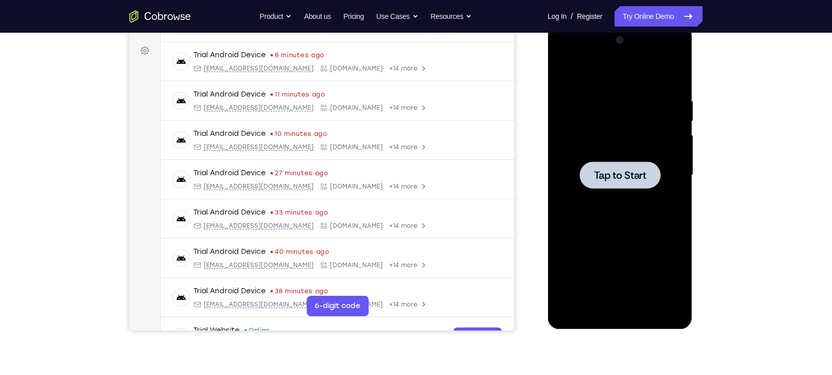
click at [608, 175] on span "Tap to Start" at bounding box center [619, 175] width 52 height 10
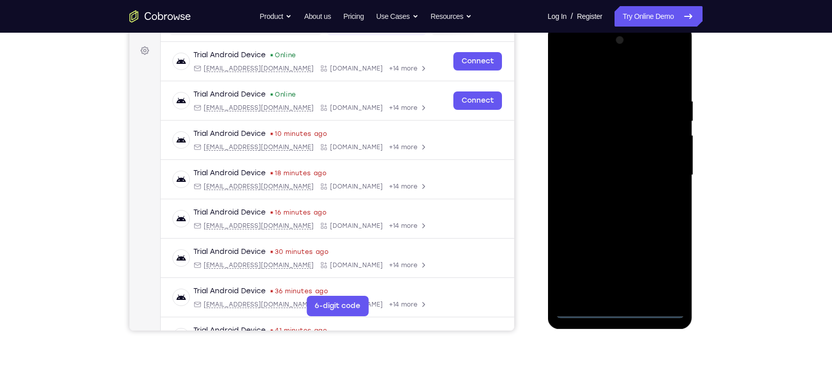
click at [617, 274] on div at bounding box center [619, 175] width 129 height 286
click at [617, 272] on div at bounding box center [619, 175] width 129 height 286
click at [617, 78] on div at bounding box center [619, 175] width 129 height 286
click at [617, 177] on div at bounding box center [619, 175] width 129 height 286
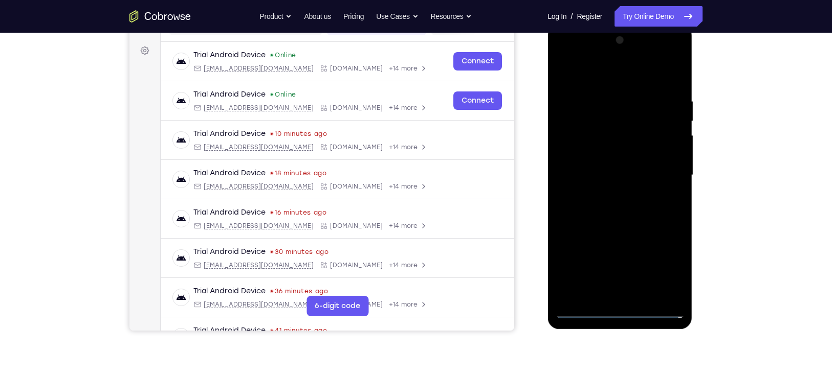
click at [603, 197] on div at bounding box center [619, 175] width 129 height 286
click at [597, 165] on div at bounding box center [619, 175] width 129 height 286
click at [591, 175] on div at bounding box center [619, 175] width 129 height 286
click at [600, 203] on div at bounding box center [619, 175] width 129 height 286
click at [617, 213] on div at bounding box center [619, 175] width 129 height 286
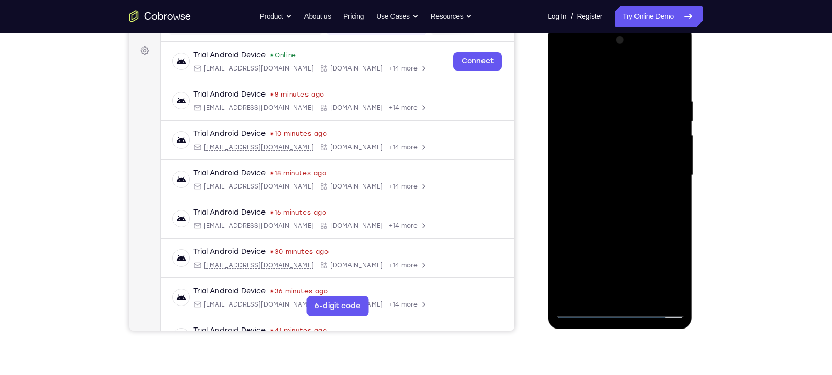
click at [617, 101] on div at bounding box center [619, 175] width 129 height 286
click at [617, 154] on div at bounding box center [619, 175] width 129 height 286
drag, startPoint x: 595, startPoint y: 76, endPoint x: 586, endPoint y: 37, distance: 39.4
click at [586, 37] on div at bounding box center [619, 175] width 129 height 286
click at [569, 76] on div at bounding box center [619, 175] width 129 height 286
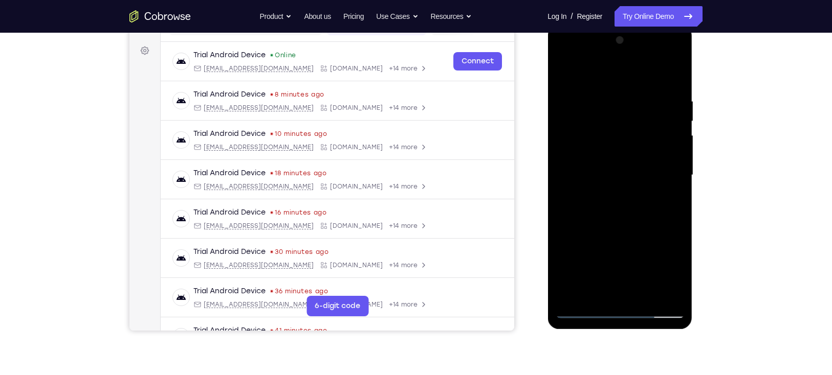
click at [603, 105] on div at bounding box center [619, 175] width 129 height 286
click at [578, 233] on div at bounding box center [619, 175] width 129 height 286
drag, startPoint x: 610, startPoint y: 230, endPoint x: 633, endPoint y: 130, distance: 101.7
click at [617, 130] on div at bounding box center [619, 175] width 129 height 286
drag, startPoint x: 638, startPoint y: 241, endPoint x: 629, endPoint y: 109, distance: 132.8
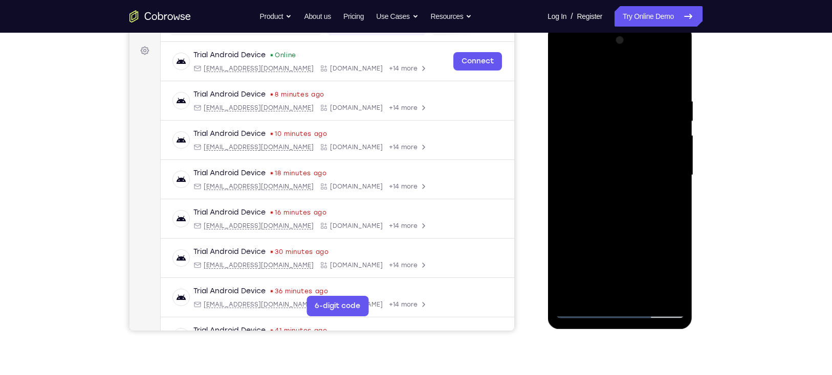
click at [617, 109] on div at bounding box center [619, 175] width 129 height 286
click at [617, 195] on div at bounding box center [619, 175] width 129 height 286
drag, startPoint x: 635, startPoint y: 230, endPoint x: 642, endPoint y: 57, distance: 173.5
click at [617, 57] on div at bounding box center [619, 175] width 129 height 286
click at [614, 203] on div at bounding box center [619, 175] width 129 height 286
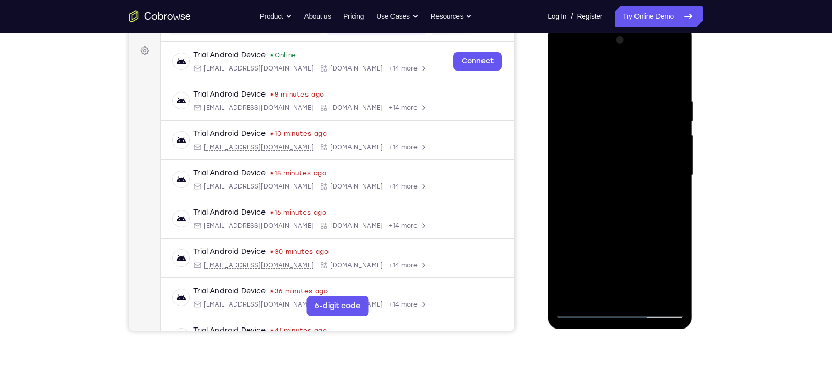
click at [612, 174] on div at bounding box center [619, 175] width 129 height 286
click at [594, 191] on div at bounding box center [619, 175] width 129 height 286
click at [617, 146] on div at bounding box center [619, 175] width 129 height 286
click at [617, 216] on div at bounding box center [619, 175] width 129 height 286
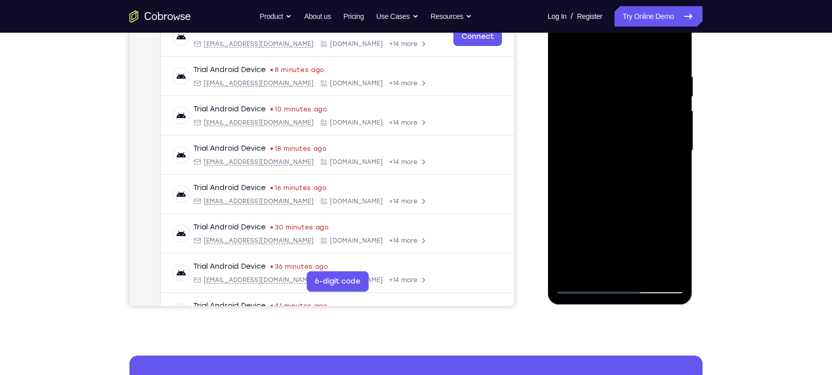
scroll to position [182, 0]
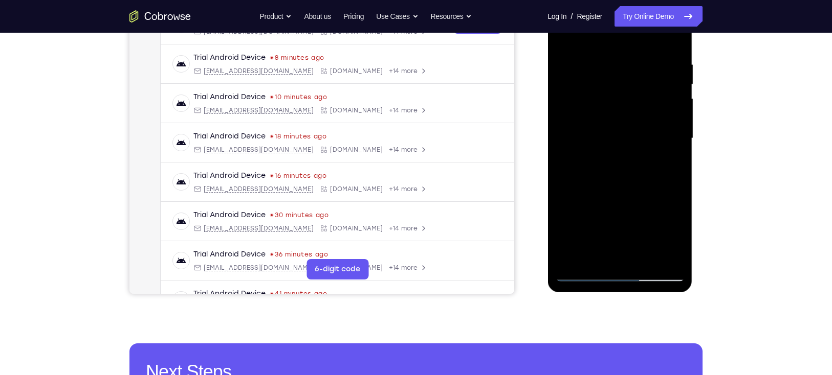
drag, startPoint x: 630, startPoint y: 227, endPoint x: 628, endPoint y: 123, distance: 103.8
click at [617, 123] on div at bounding box center [619, 138] width 129 height 286
drag, startPoint x: 628, startPoint y: 123, endPoint x: 647, endPoint y: 266, distance: 144.5
click at [617, 266] on div at bounding box center [619, 138] width 129 height 286
drag, startPoint x: 622, startPoint y: 151, endPoint x: 617, endPoint y: 220, distance: 69.7
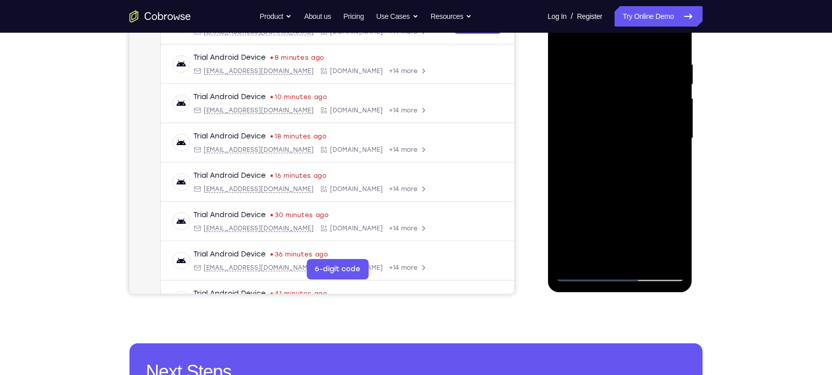
click at [617, 220] on div at bounding box center [619, 138] width 129 height 286
drag, startPoint x: 600, startPoint y: 91, endPoint x: 648, endPoint y: 318, distance: 232.1
click at [617, 274] on html "Online web based iOS Simulators and Android Emulators. Run iPhone, iPad, Mobile…" at bounding box center [620, 141] width 146 height 307
click at [564, 47] on div at bounding box center [619, 138] width 129 height 286
drag, startPoint x: 578, startPoint y: 75, endPoint x: 584, endPoint y: 68, distance: 8.4
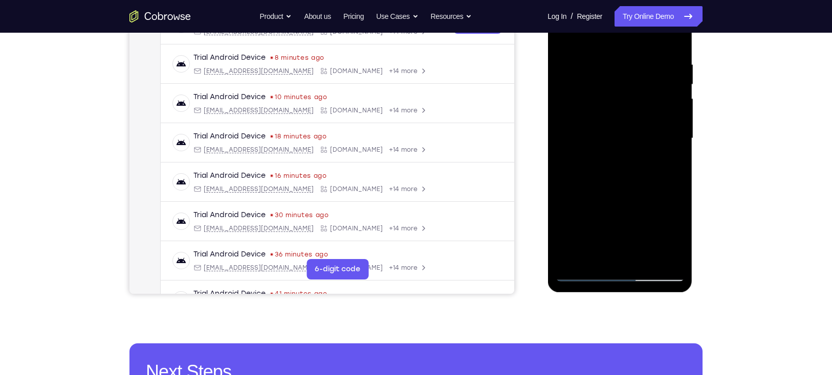
click at [584, 68] on div at bounding box center [619, 138] width 129 height 286
click at [580, 70] on div at bounding box center [619, 138] width 129 height 286
click at [563, 72] on div at bounding box center [619, 138] width 129 height 286
drag, startPoint x: 635, startPoint y: 198, endPoint x: 633, endPoint y: 96, distance: 102.8
click at [617, 96] on div at bounding box center [619, 138] width 129 height 286
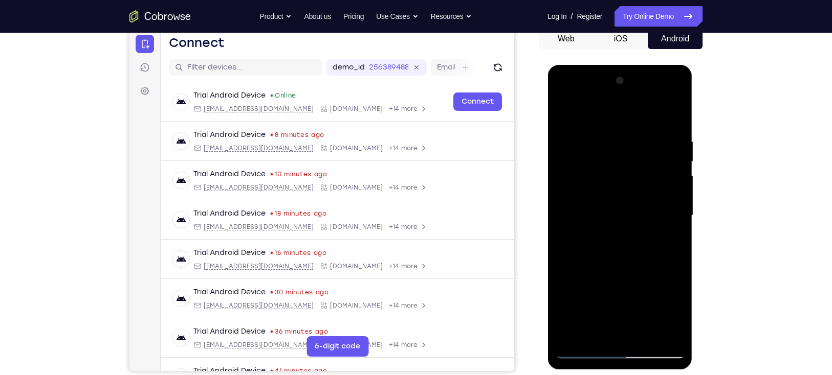
scroll to position [101, 0]
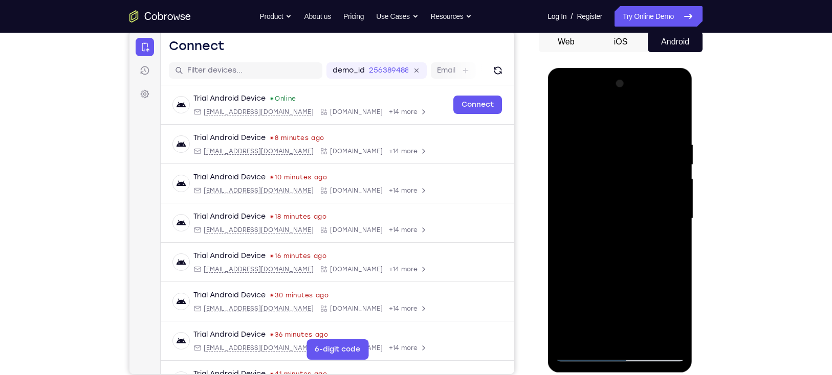
click at [617, 99] on div at bounding box center [619, 219] width 129 height 286
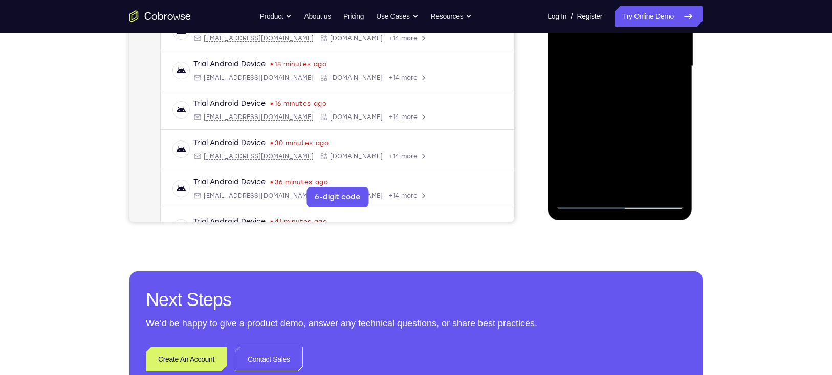
scroll to position [161, 0]
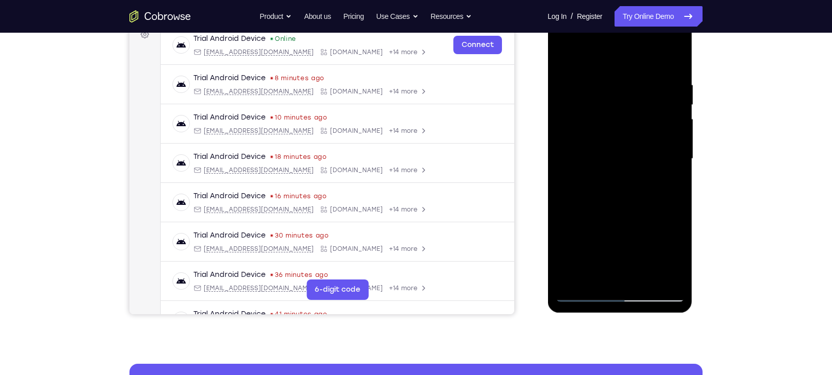
click at [582, 50] on div at bounding box center [619, 159] width 129 height 286
click at [575, 88] on div at bounding box center [619, 159] width 129 height 286
click at [603, 274] on div at bounding box center [619, 159] width 129 height 286
click at [582, 274] on div at bounding box center [619, 159] width 129 height 286
click at [617, 273] on div at bounding box center [619, 159] width 129 height 286
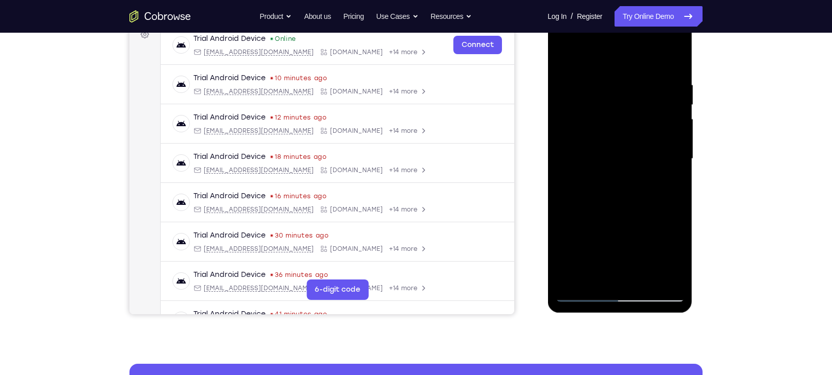
click at [617, 62] on div at bounding box center [619, 159] width 129 height 286
click at [585, 126] on div at bounding box center [619, 159] width 129 height 286
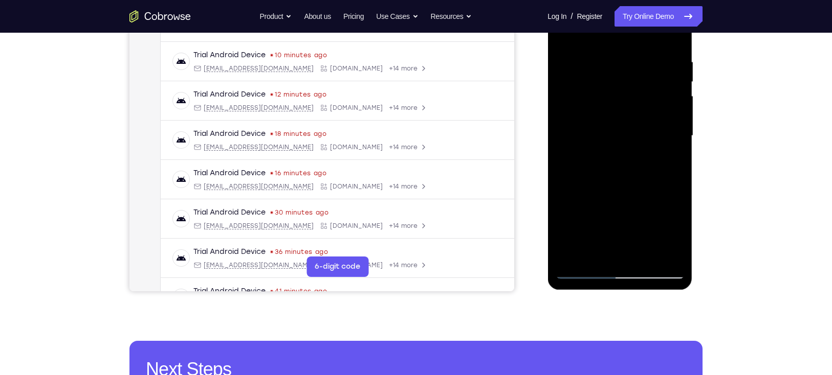
scroll to position [185, 0]
drag, startPoint x: 628, startPoint y: 209, endPoint x: 645, endPoint y: 75, distance: 135.1
click at [617, 75] on div at bounding box center [619, 135] width 129 height 286
drag, startPoint x: 625, startPoint y: 189, endPoint x: 639, endPoint y: 290, distance: 102.2
click at [617, 274] on div at bounding box center [620, 138] width 146 height 307
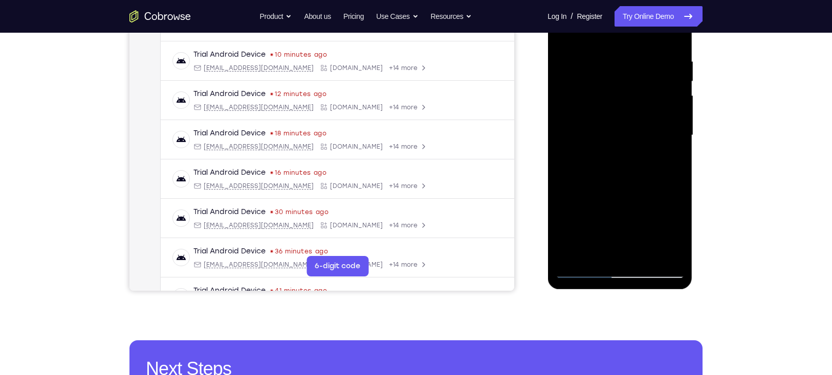
click at [597, 101] on div at bounding box center [619, 135] width 129 height 286
click at [611, 103] on div at bounding box center [619, 135] width 129 height 286
click at [588, 137] on div at bounding box center [619, 135] width 129 height 286
drag, startPoint x: 640, startPoint y: 217, endPoint x: 641, endPoint y: 190, distance: 27.1
click at [617, 190] on div at bounding box center [619, 135] width 129 height 286
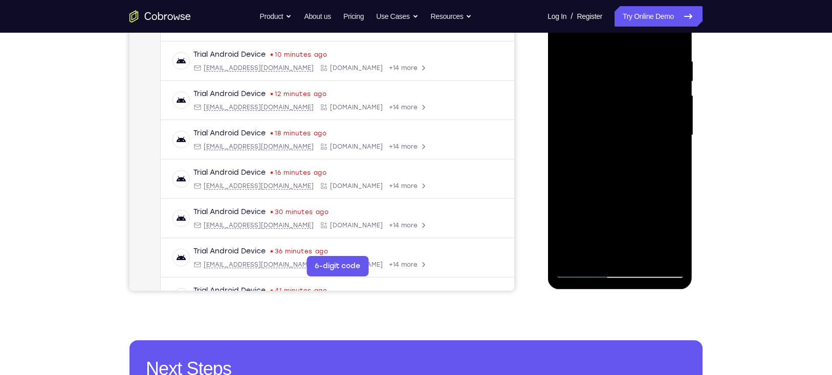
drag, startPoint x: 655, startPoint y: 199, endPoint x: 643, endPoint y: 81, distance: 118.8
click at [617, 81] on div at bounding box center [619, 135] width 129 height 286
drag, startPoint x: 635, startPoint y: 188, endPoint x: 639, endPoint y: 88, distance: 99.8
click at [617, 88] on div at bounding box center [619, 135] width 129 height 286
drag, startPoint x: 627, startPoint y: 204, endPoint x: 639, endPoint y: 55, distance: 149.3
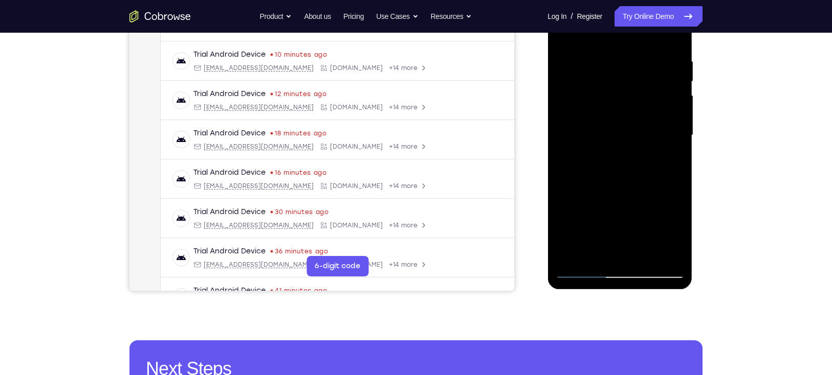
click at [617, 55] on div at bounding box center [619, 135] width 129 height 286
click at [617, 92] on div at bounding box center [619, 135] width 129 height 286
drag, startPoint x: 633, startPoint y: 169, endPoint x: 630, endPoint y: 52, distance: 117.7
click at [617, 52] on div at bounding box center [619, 135] width 129 height 286
drag, startPoint x: 609, startPoint y: 195, endPoint x: 609, endPoint y: 85, distance: 110.0
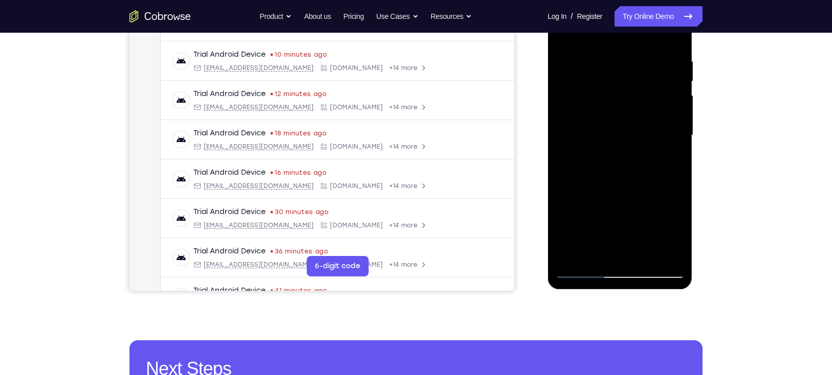
click at [609, 85] on div at bounding box center [619, 135] width 129 height 286
drag, startPoint x: 612, startPoint y: 141, endPoint x: 617, endPoint y: 78, distance: 63.1
click at [617, 78] on div at bounding box center [619, 135] width 129 height 286
click at [579, 272] on div at bounding box center [619, 135] width 129 height 286
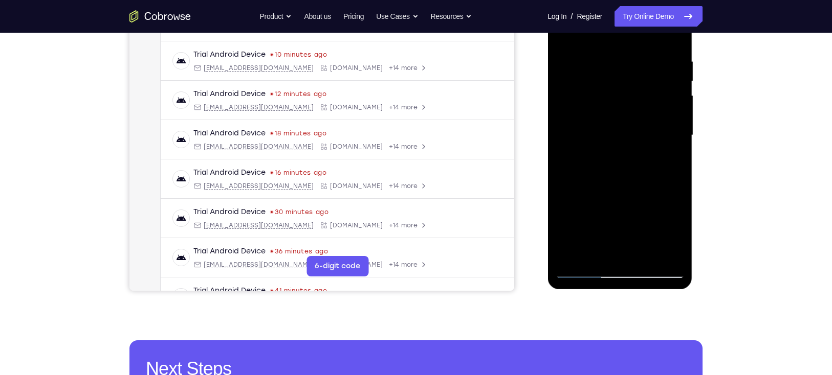
click at [579, 272] on div at bounding box center [619, 135] width 129 height 286
click at [617, 190] on div at bounding box center [619, 135] width 129 height 286
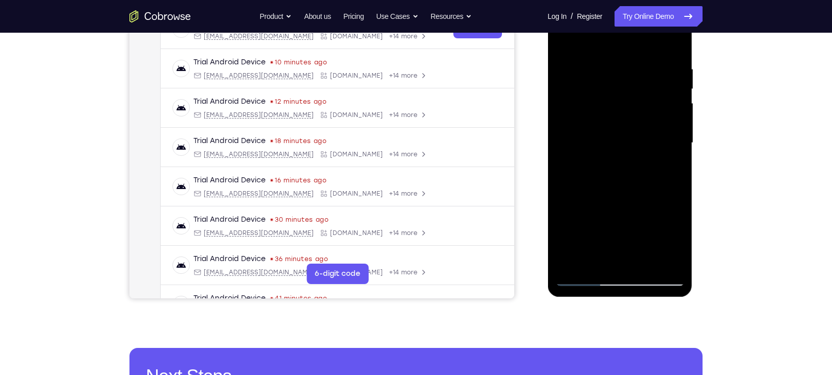
scroll to position [174, 0]
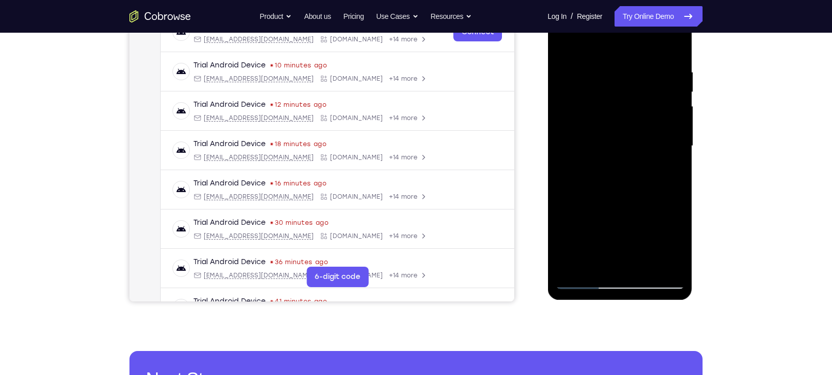
click at [617, 209] on div at bounding box center [619, 146] width 129 height 286
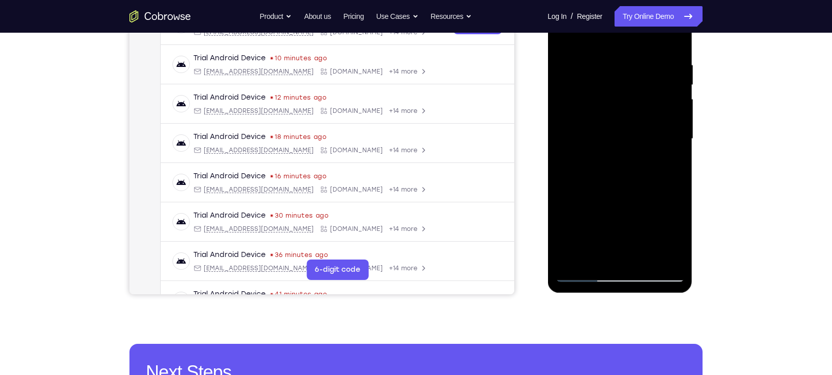
scroll to position [180, 0]
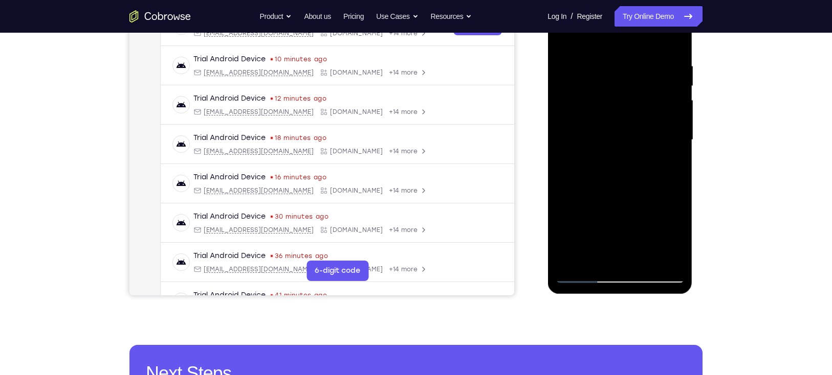
click at [617, 247] on div at bounding box center [619, 140] width 129 height 286
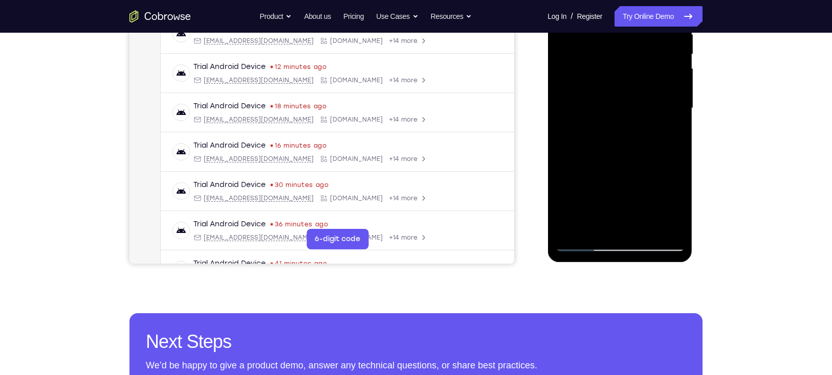
scroll to position [212, 0]
drag, startPoint x: 638, startPoint y: 191, endPoint x: 632, endPoint y: 274, distance: 83.1
click at [617, 264] on html "Online web based iOS Simulators and Android Emulators. Run iPhone, iPad, Mobile…" at bounding box center [620, 110] width 146 height 307
drag, startPoint x: 620, startPoint y: 132, endPoint x: 615, endPoint y: 192, distance: 60.5
click at [615, 192] on div at bounding box center [619, 108] width 129 height 286
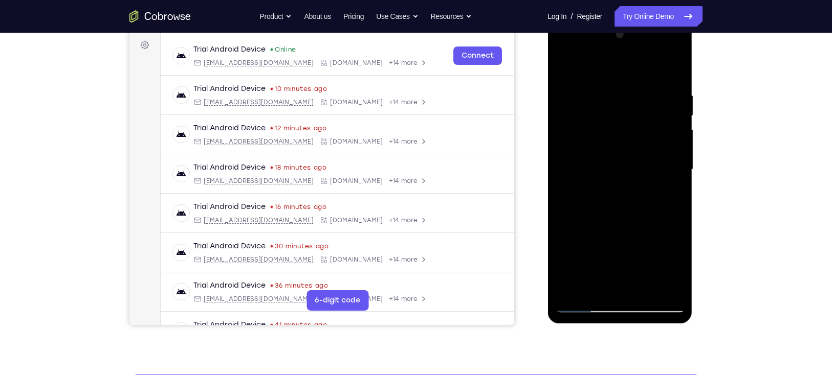
scroll to position [184, 0]
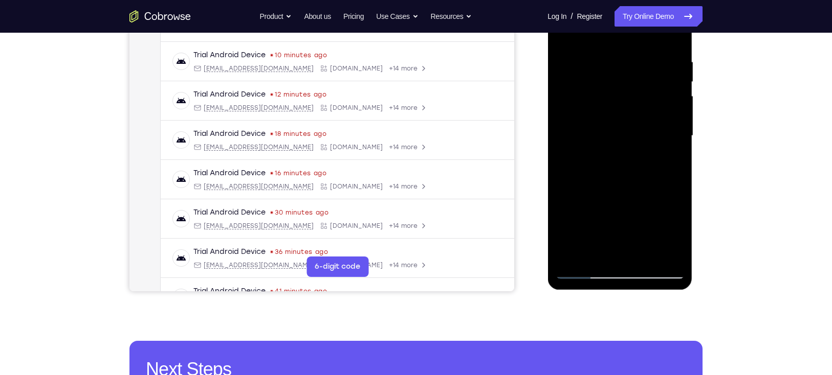
click at [596, 118] on div at bounding box center [619, 136] width 129 height 286
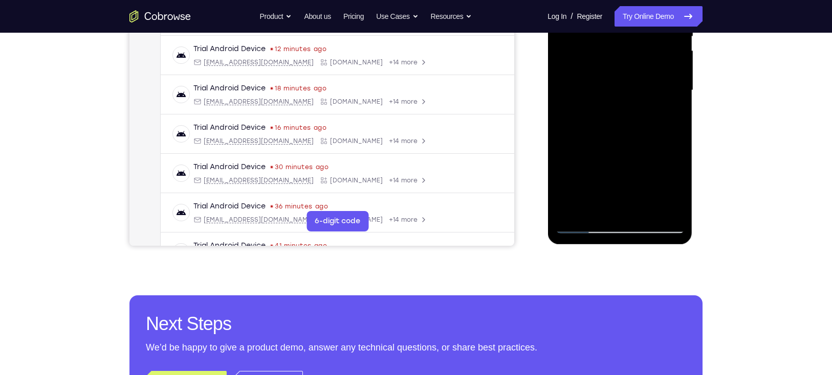
scroll to position [230, 0]
drag, startPoint x: 625, startPoint y: 184, endPoint x: 622, endPoint y: 74, distance: 109.5
click at [617, 74] on div at bounding box center [619, 90] width 129 height 286
drag, startPoint x: 617, startPoint y: 192, endPoint x: 615, endPoint y: 93, distance: 98.7
click at [615, 93] on div at bounding box center [619, 90] width 129 height 286
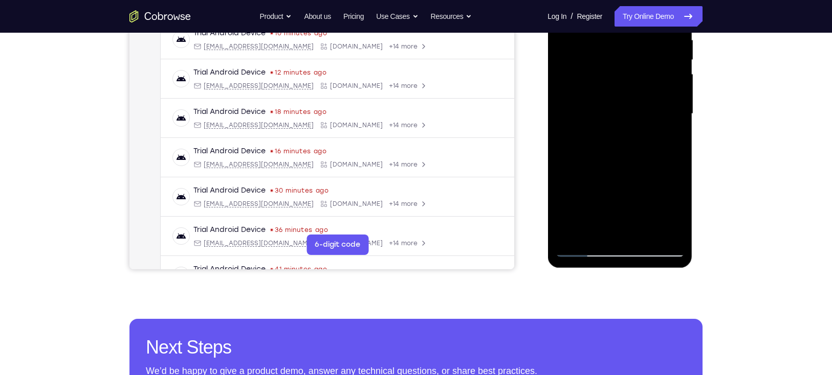
scroll to position [206, 0]
click at [594, 194] on div at bounding box center [619, 114] width 129 height 286
click at [577, 250] on div at bounding box center [619, 114] width 129 height 286
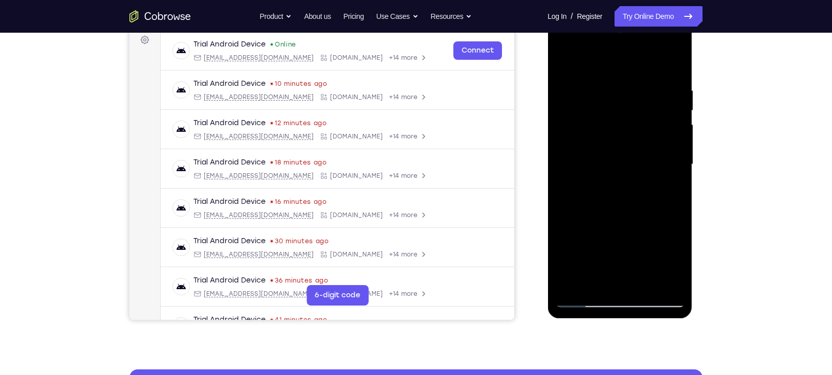
scroll to position [150, 0]
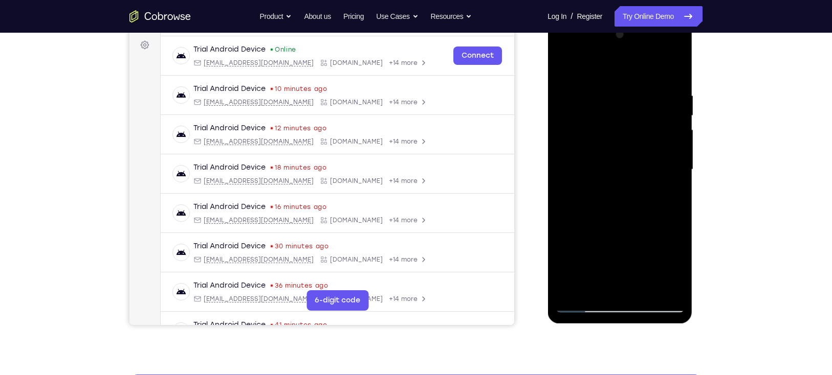
click at [617, 235] on div at bounding box center [619, 170] width 129 height 286
drag, startPoint x: 643, startPoint y: 236, endPoint x: 636, endPoint y: 109, distance: 127.5
click at [617, 109] on div at bounding box center [619, 170] width 129 height 286
drag, startPoint x: 624, startPoint y: 245, endPoint x: 626, endPoint y: 199, distance: 46.1
click at [617, 199] on div at bounding box center [619, 170] width 129 height 286
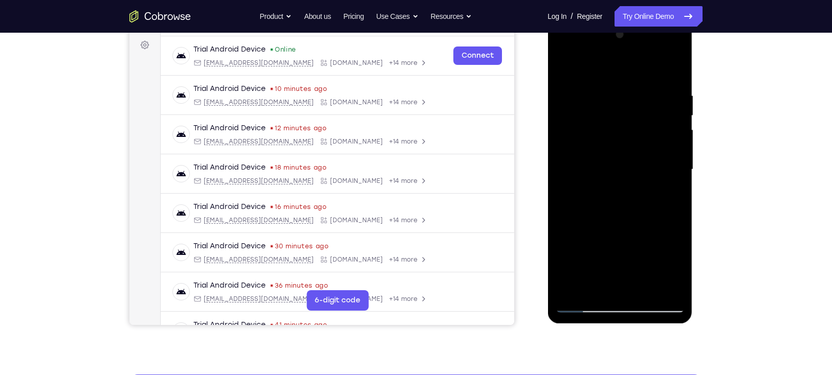
click at [598, 274] on div at bounding box center [619, 170] width 129 height 286
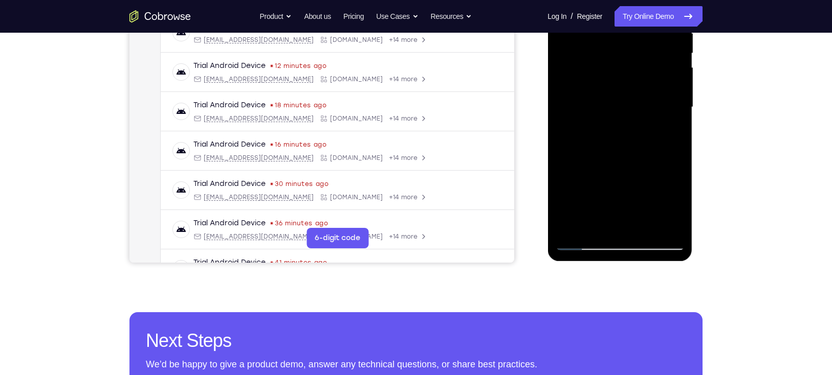
scroll to position [213, 0]
drag, startPoint x: 643, startPoint y: 186, endPoint x: 643, endPoint y: 89, distance: 96.1
click at [617, 89] on div at bounding box center [619, 107] width 129 height 286
click at [617, 179] on div at bounding box center [619, 107] width 129 height 286
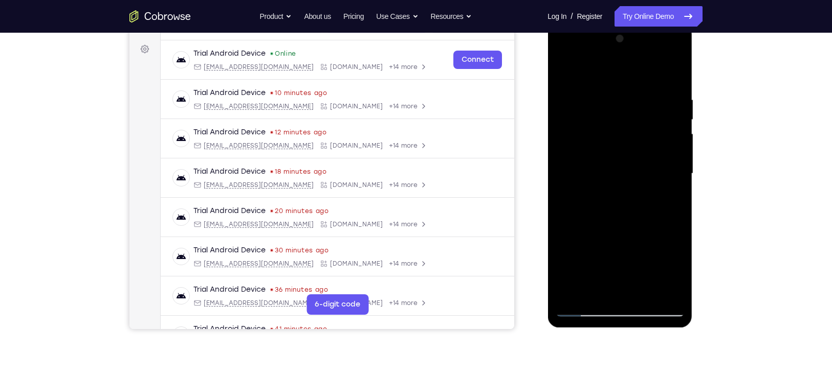
scroll to position [145, 0]
drag, startPoint x: 612, startPoint y: 183, endPoint x: 626, endPoint y: 115, distance: 69.4
click at [617, 115] on div at bounding box center [619, 175] width 129 height 286
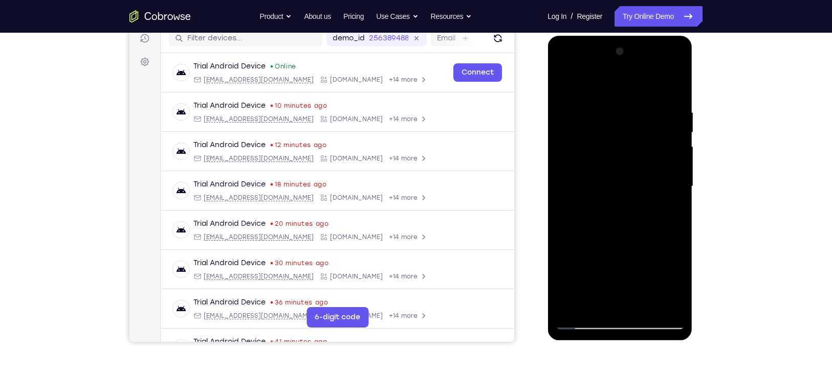
scroll to position [138, 0]
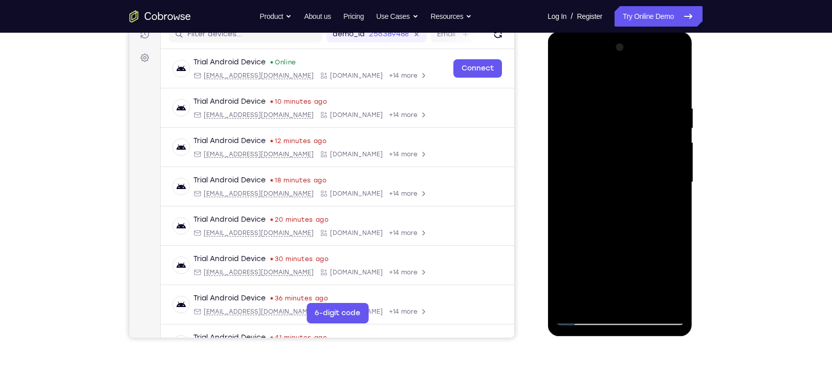
click at [583, 274] on div at bounding box center [619, 182] width 129 height 286
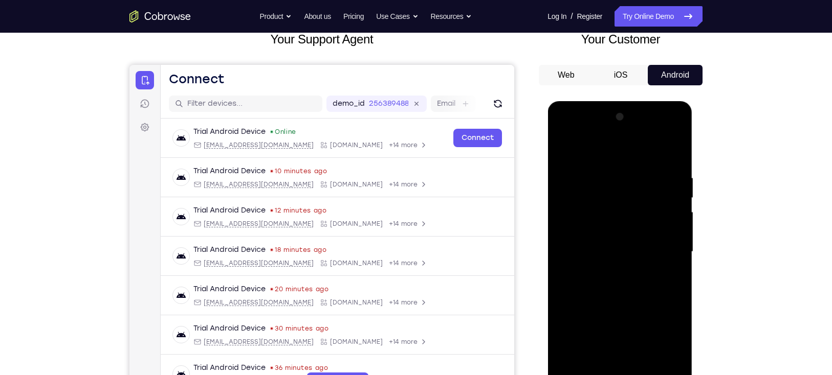
scroll to position [68, 0]
drag, startPoint x: 626, startPoint y: 233, endPoint x: 632, endPoint y: 315, distance: 82.0
click at [617, 274] on div at bounding box center [619, 252] width 129 height 286
click at [614, 137] on div at bounding box center [619, 252] width 129 height 286
click at [617, 149] on div at bounding box center [619, 252] width 129 height 286
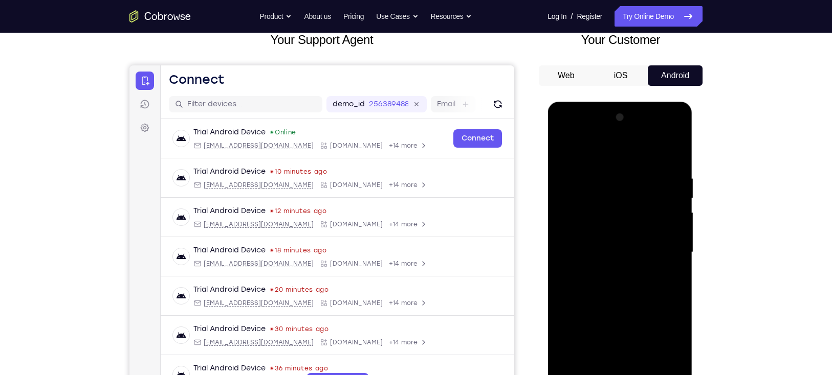
click at [571, 180] on div at bounding box center [619, 252] width 129 height 286
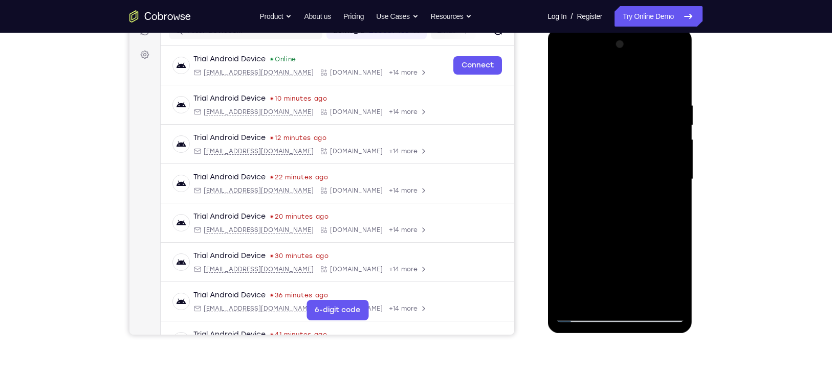
scroll to position [146, 0]
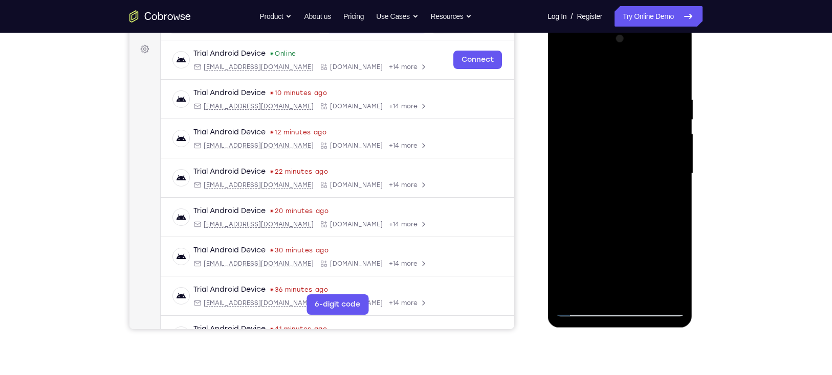
click at [617, 274] on div at bounding box center [619, 174] width 129 height 286
click at [617, 227] on div at bounding box center [619, 174] width 129 height 286
click at [603, 196] on div at bounding box center [619, 174] width 129 height 286
click at [603, 274] on div at bounding box center [619, 174] width 129 height 286
drag, startPoint x: 603, startPoint y: 290, endPoint x: 583, endPoint y: 317, distance: 33.1
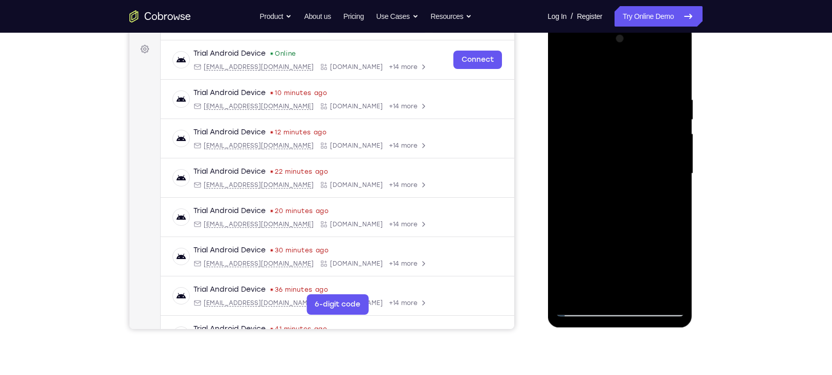
click at [583, 274] on div at bounding box center [619, 175] width 145 height 305
click at [585, 274] on div at bounding box center [619, 174] width 129 height 286
drag, startPoint x: 609, startPoint y: 262, endPoint x: 607, endPoint y: 163, distance: 99.7
click at [607, 163] on div at bounding box center [619, 174] width 129 height 286
click at [614, 252] on div at bounding box center [619, 174] width 129 height 286
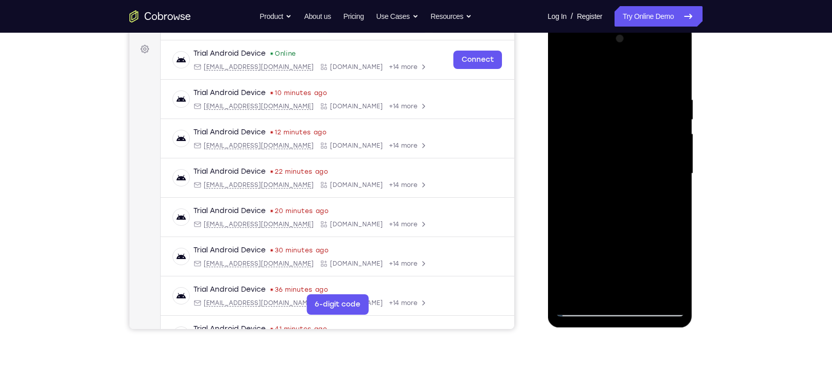
click at [602, 274] on div at bounding box center [619, 174] width 129 height 286
click at [613, 216] on div at bounding box center [619, 174] width 129 height 286
click at [617, 203] on div at bounding box center [619, 174] width 129 height 286
click at [586, 274] on div at bounding box center [619, 174] width 129 height 286
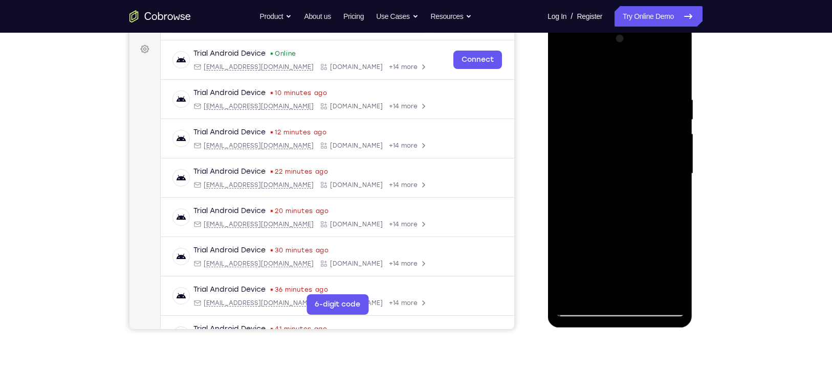
click at [586, 274] on div at bounding box center [619, 174] width 129 height 286
click at [595, 87] on div at bounding box center [619, 174] width 129 height 286
